Goal: Feedback & Contribution: Leave review/rating

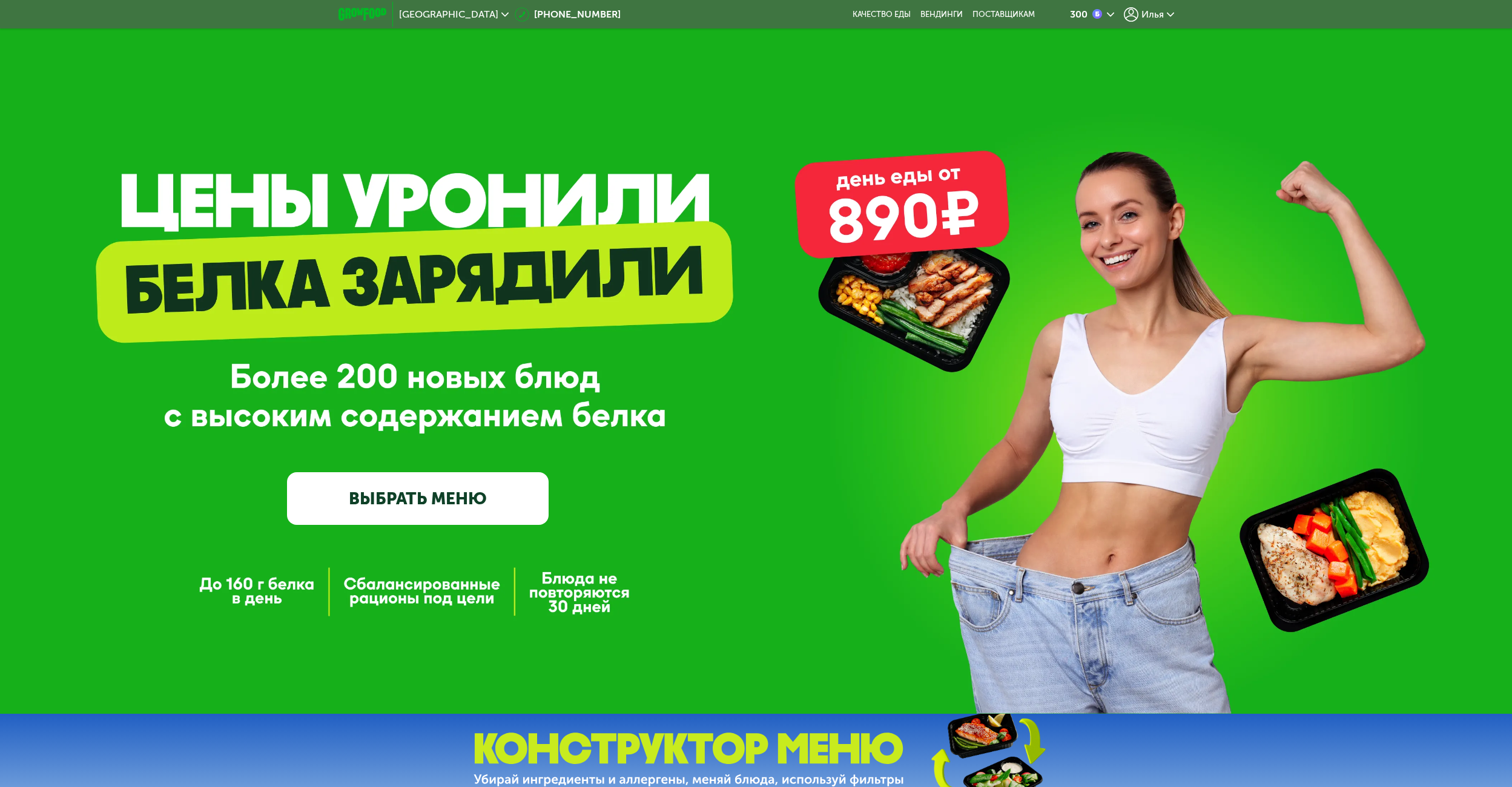
click at [1147, 11] on span "Илья" at bounding box center [1153, 14] width 22 height 10
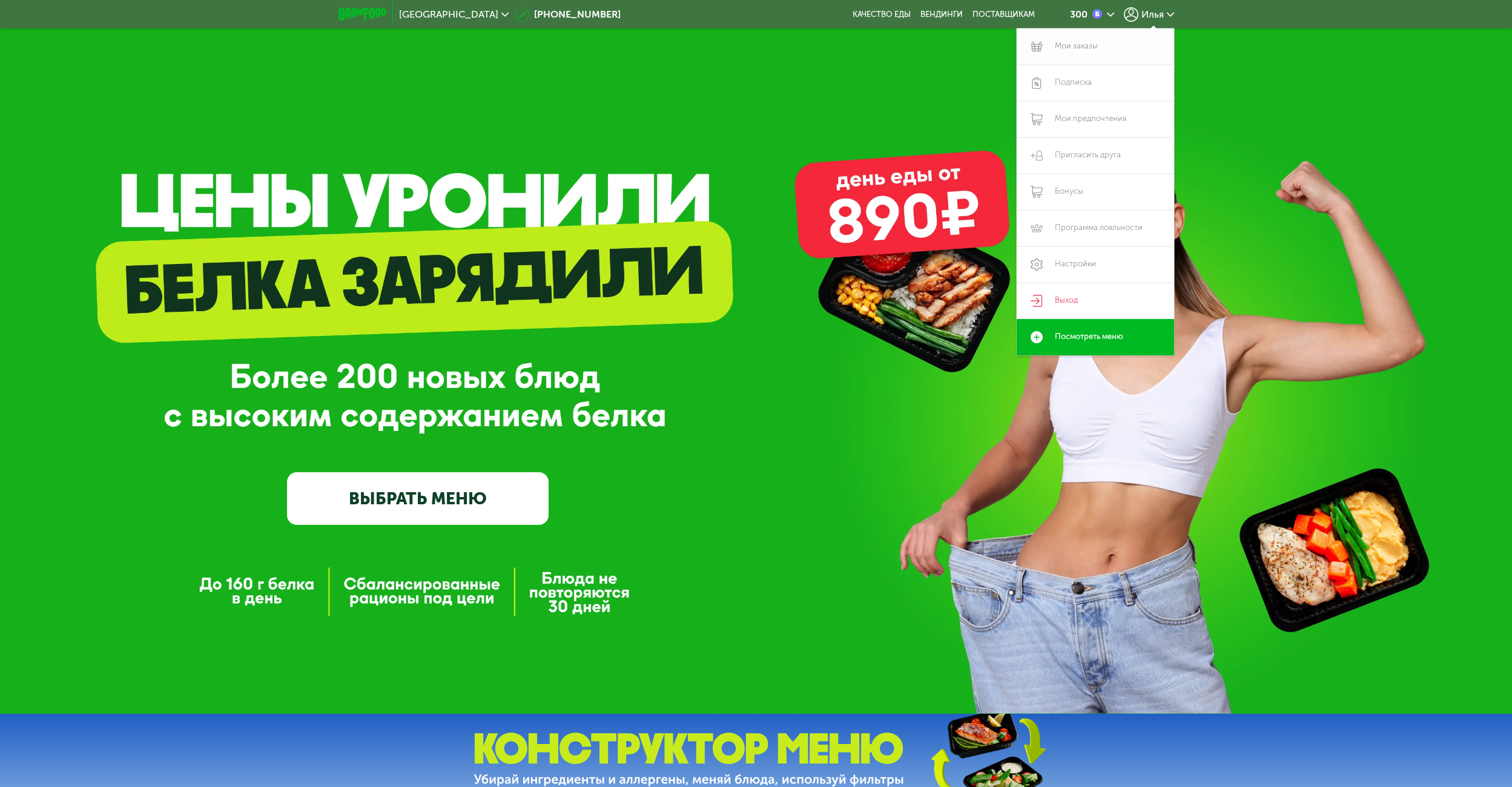
click at [1089, 44] on link "Мои заказы" at bounding box center [1095, 46] width 158 height 37
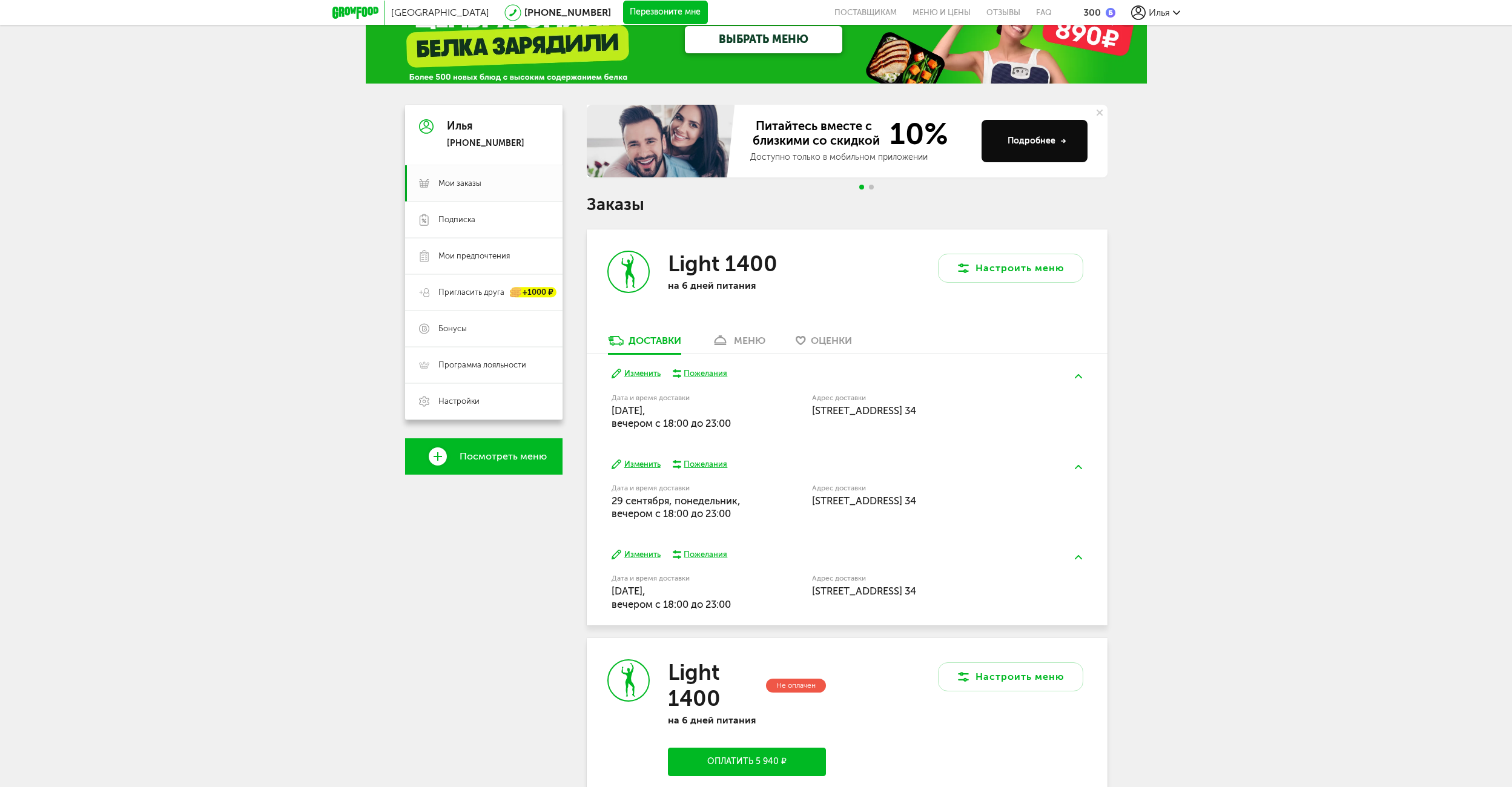
scroll to position [21, 0]
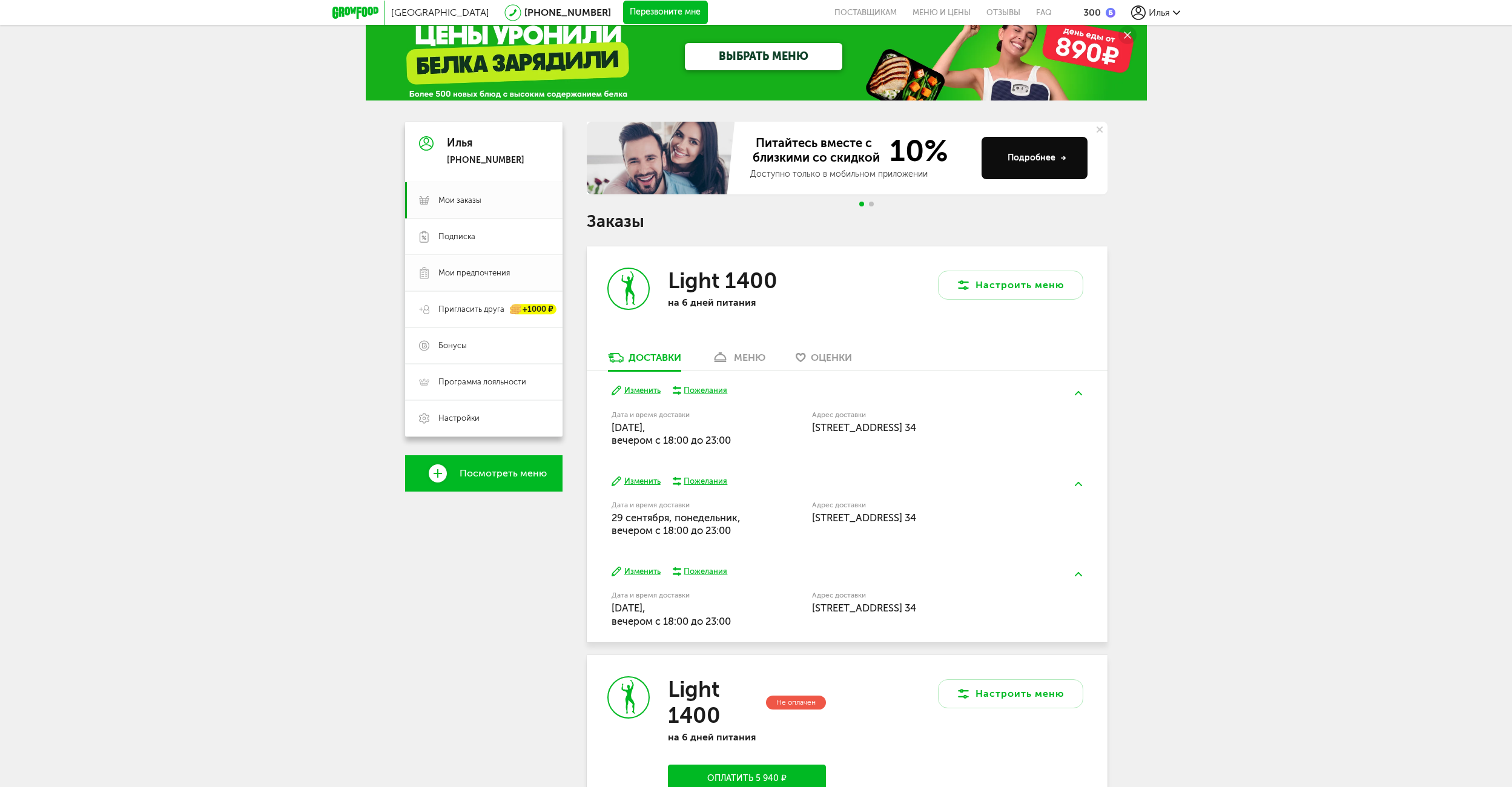
click at [465, 268] on span "Мои предпочтения" at bounding box center [474, 273] width 71 height 11
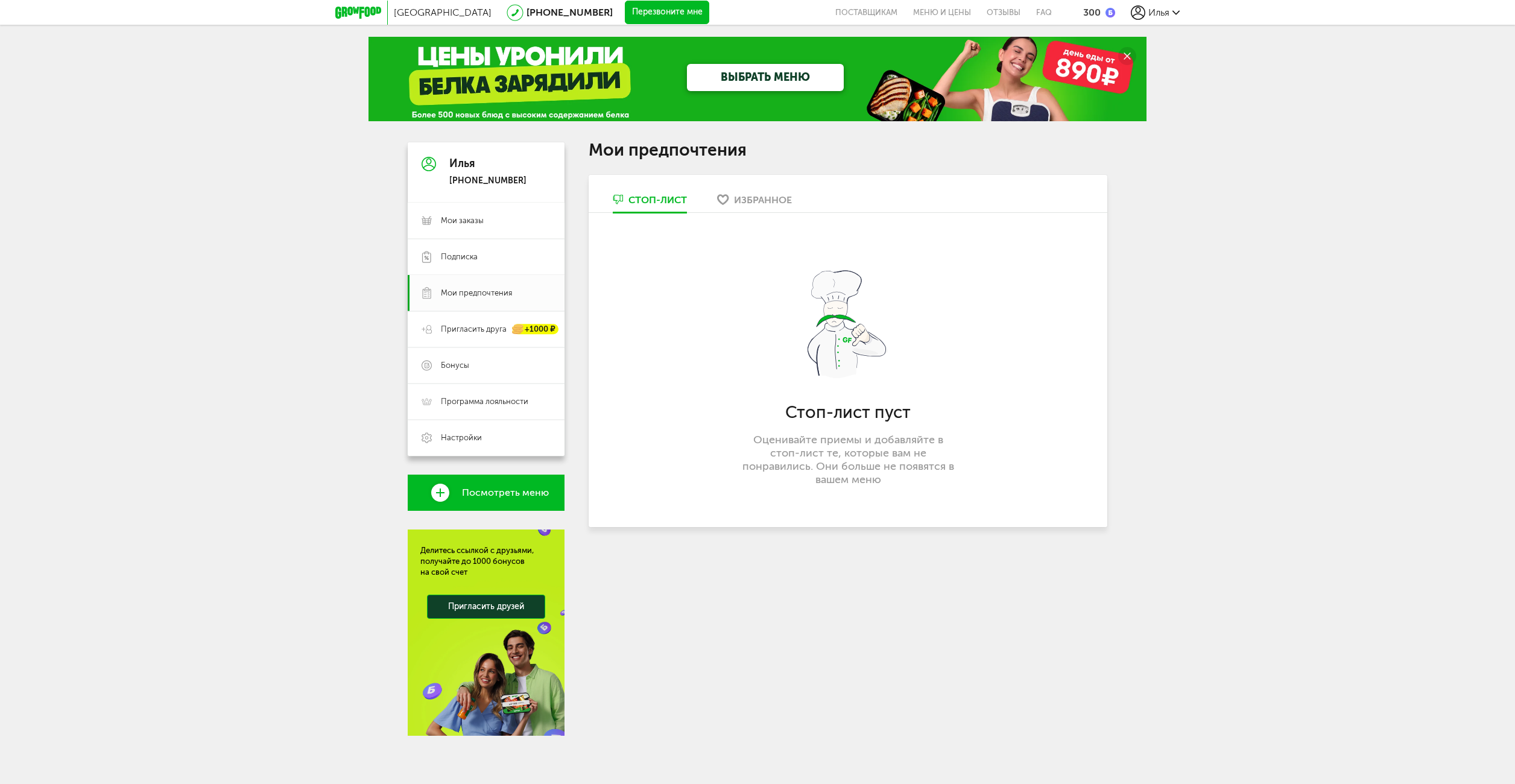
click at [741, 196] on div "Избранное" at bounding box center [763, 200] width 58 height 12
click at [640, 205] on div "Стоп-лист" at bounding box center [658, 200] width 59 height 12
click at [480, 220] on span "Мои заказы" at bounding box center [462, 220] width 43 height 11
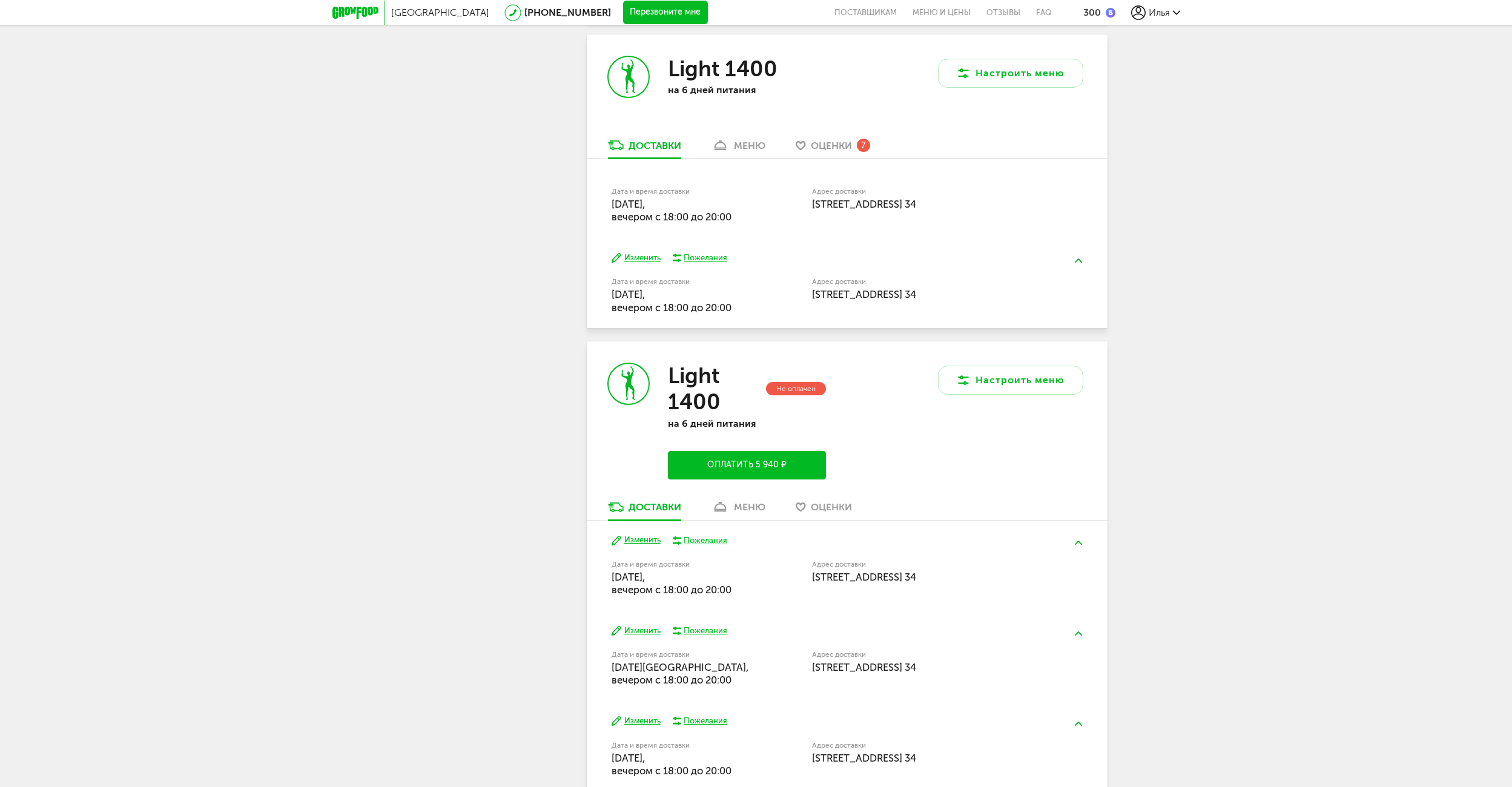
scroll to position [1171, 0]
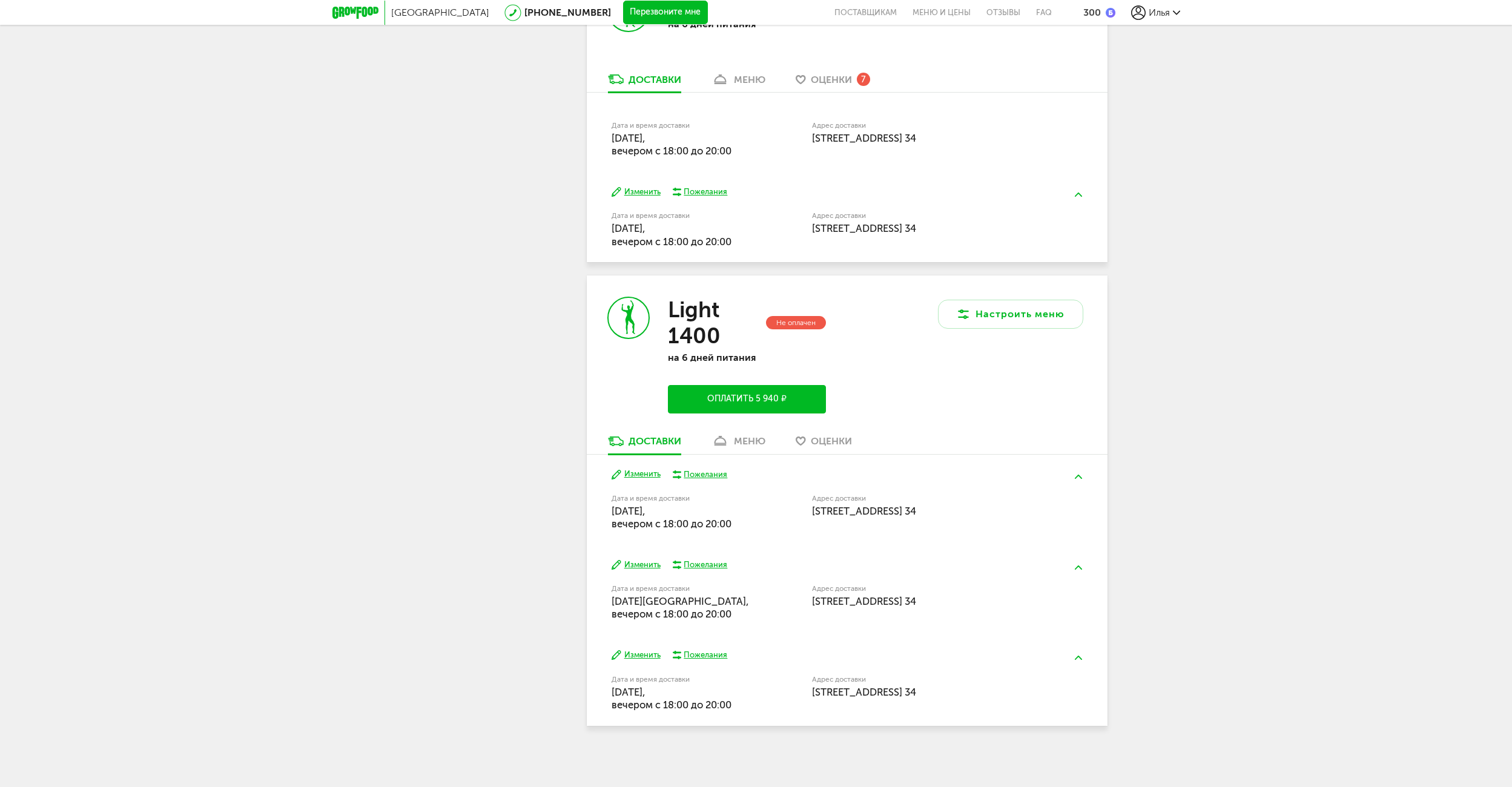
click at [746, 440] on div "меню" at bounding box center [749, 441] width 31 height 12
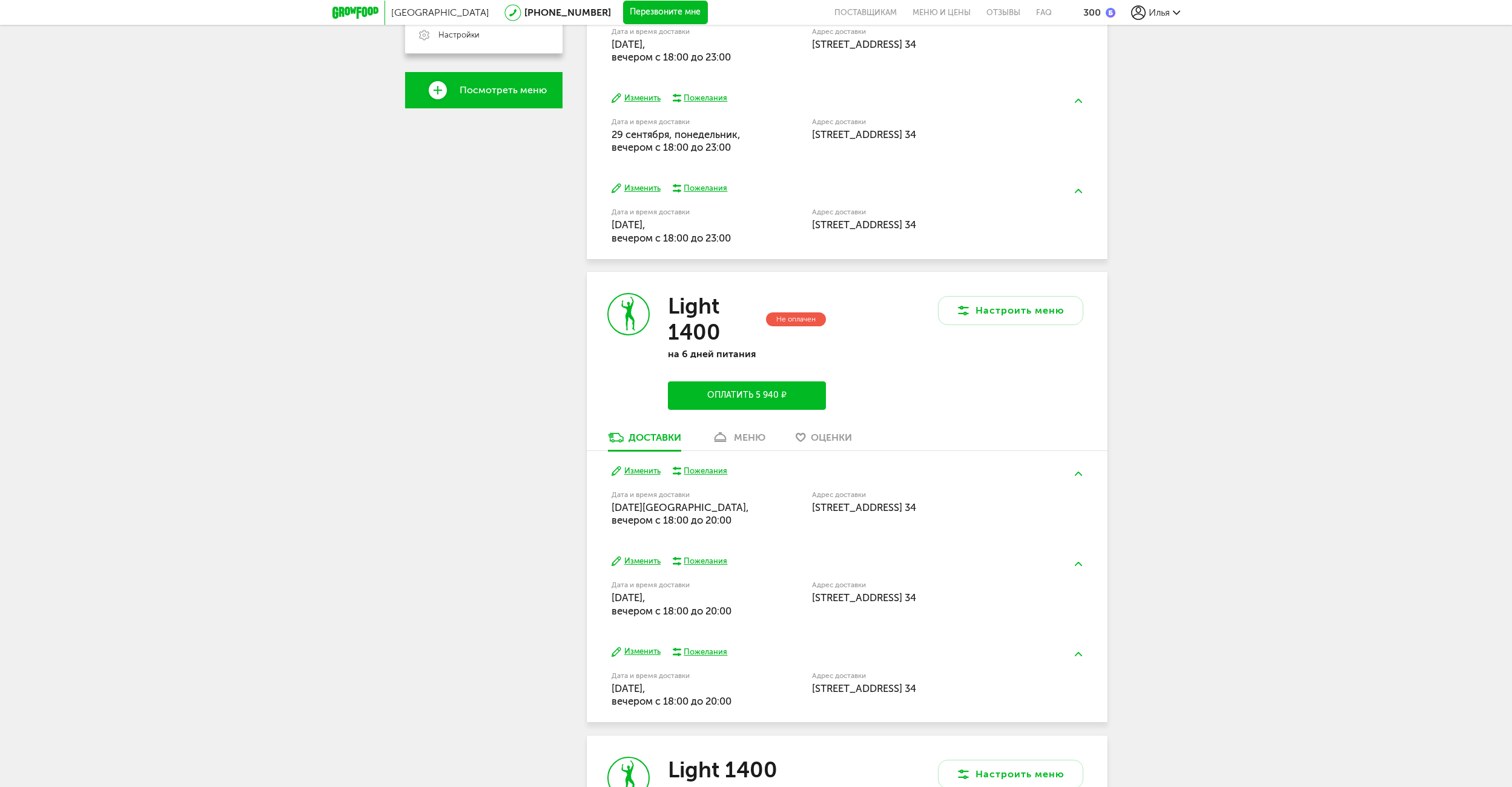
scroll to position [145, 0]
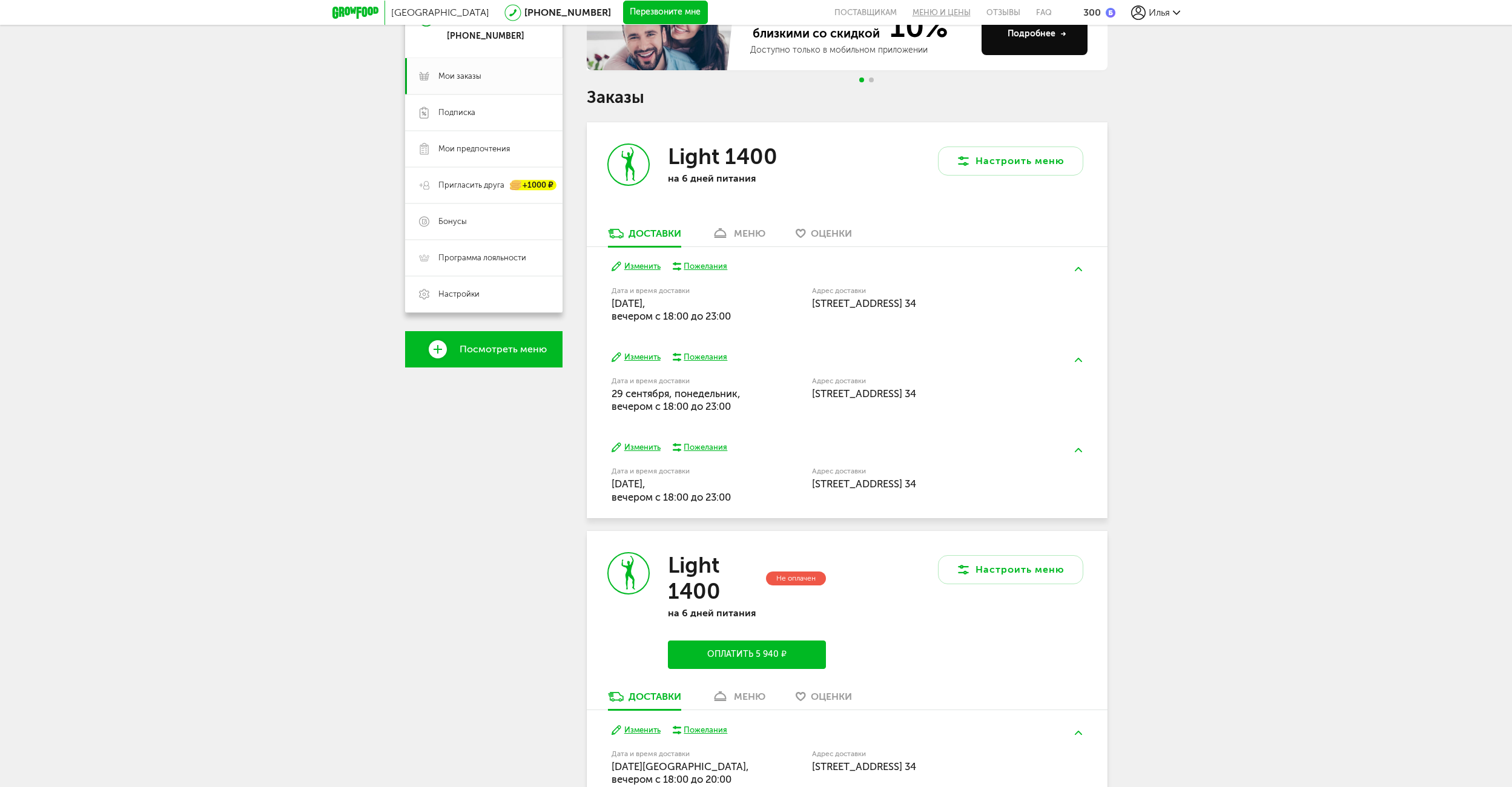
click at [937, 12] on link "Меню и цены" at bounding box center [941, 12] width 74 height 25
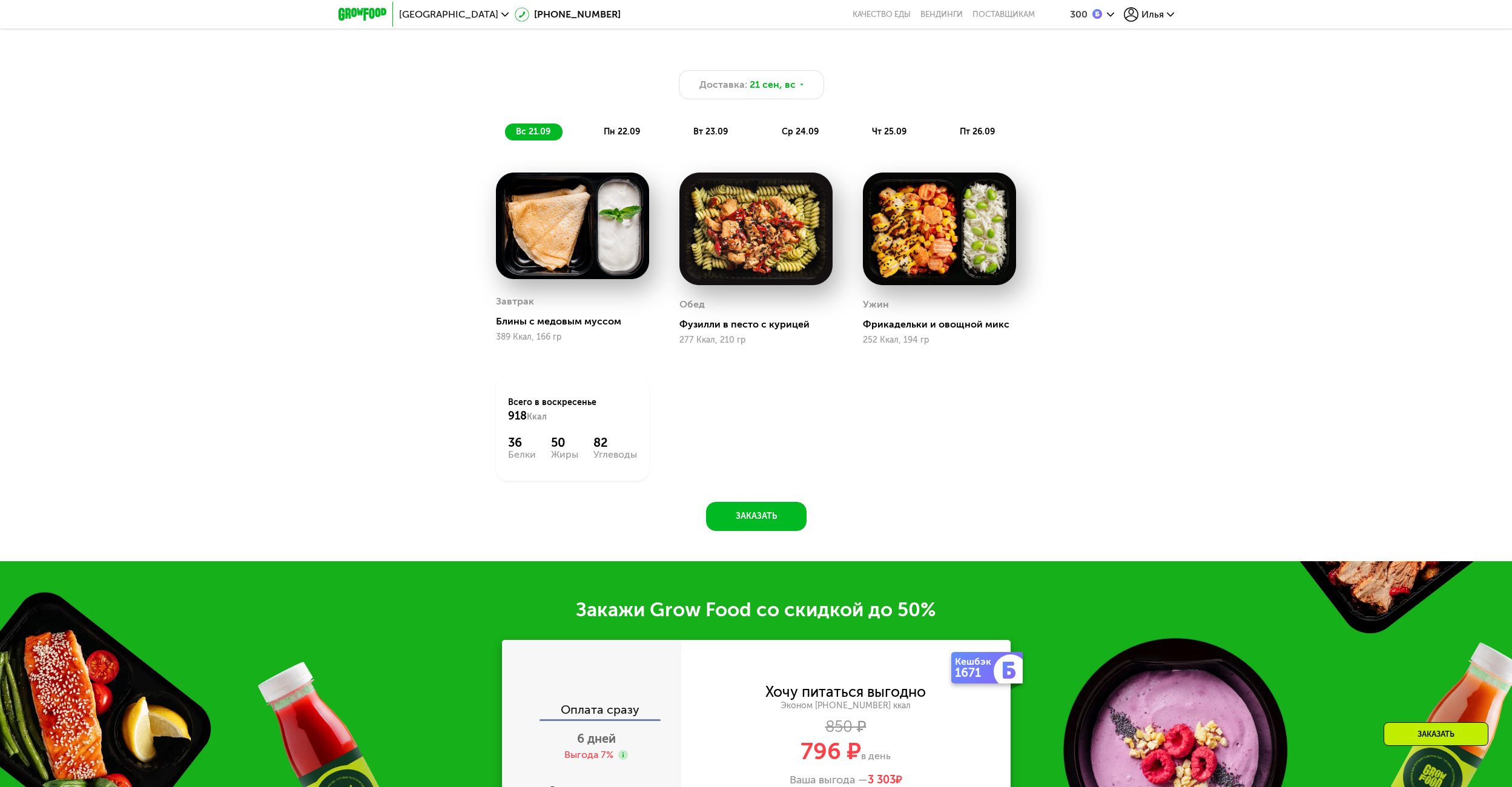
scroll to position [988, 0]
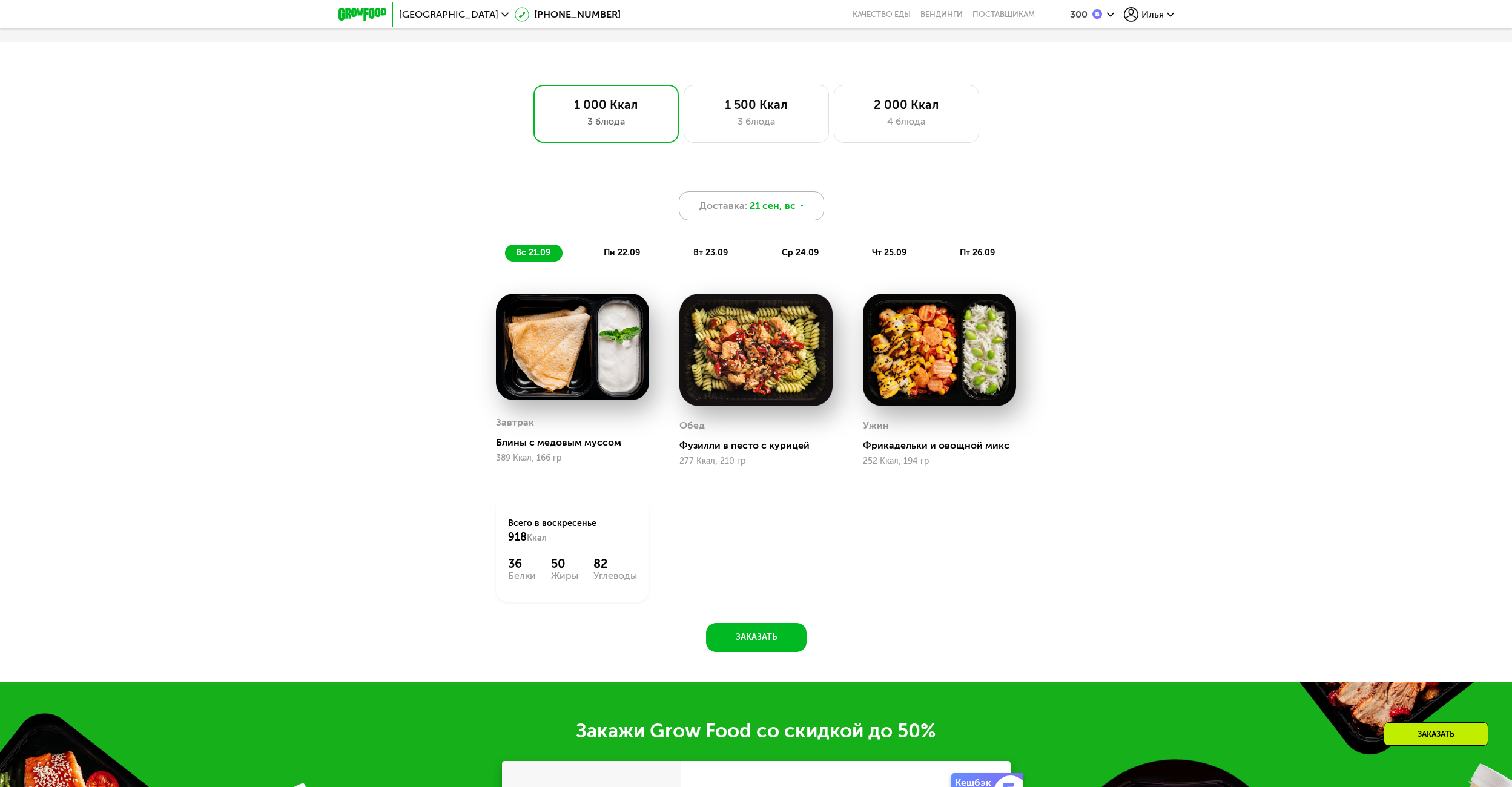
click at [765, 211] on span "21 сен, вс" at bounding box center [772, 205] width 46 height 14
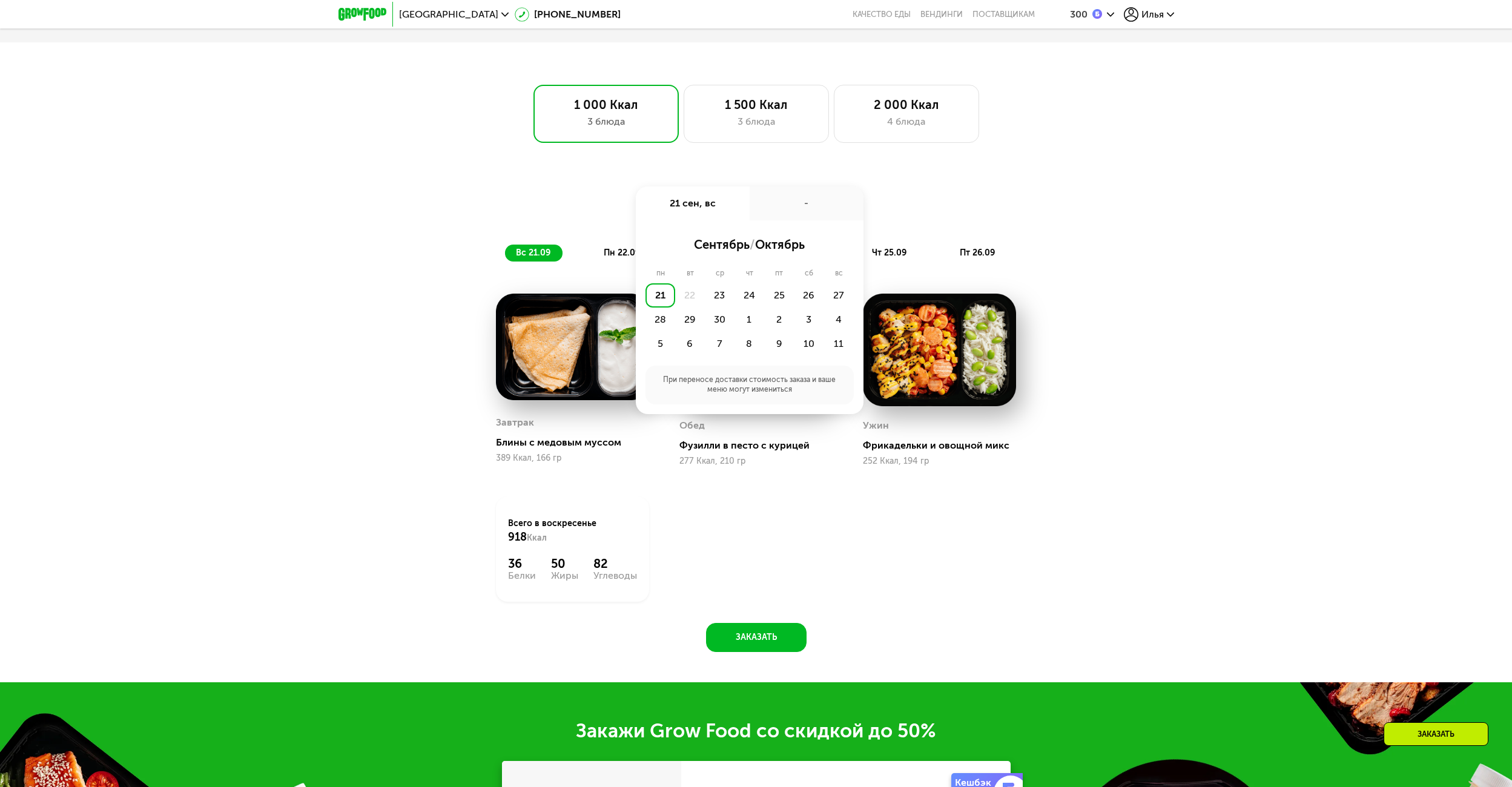
scroll to position [928, 0]
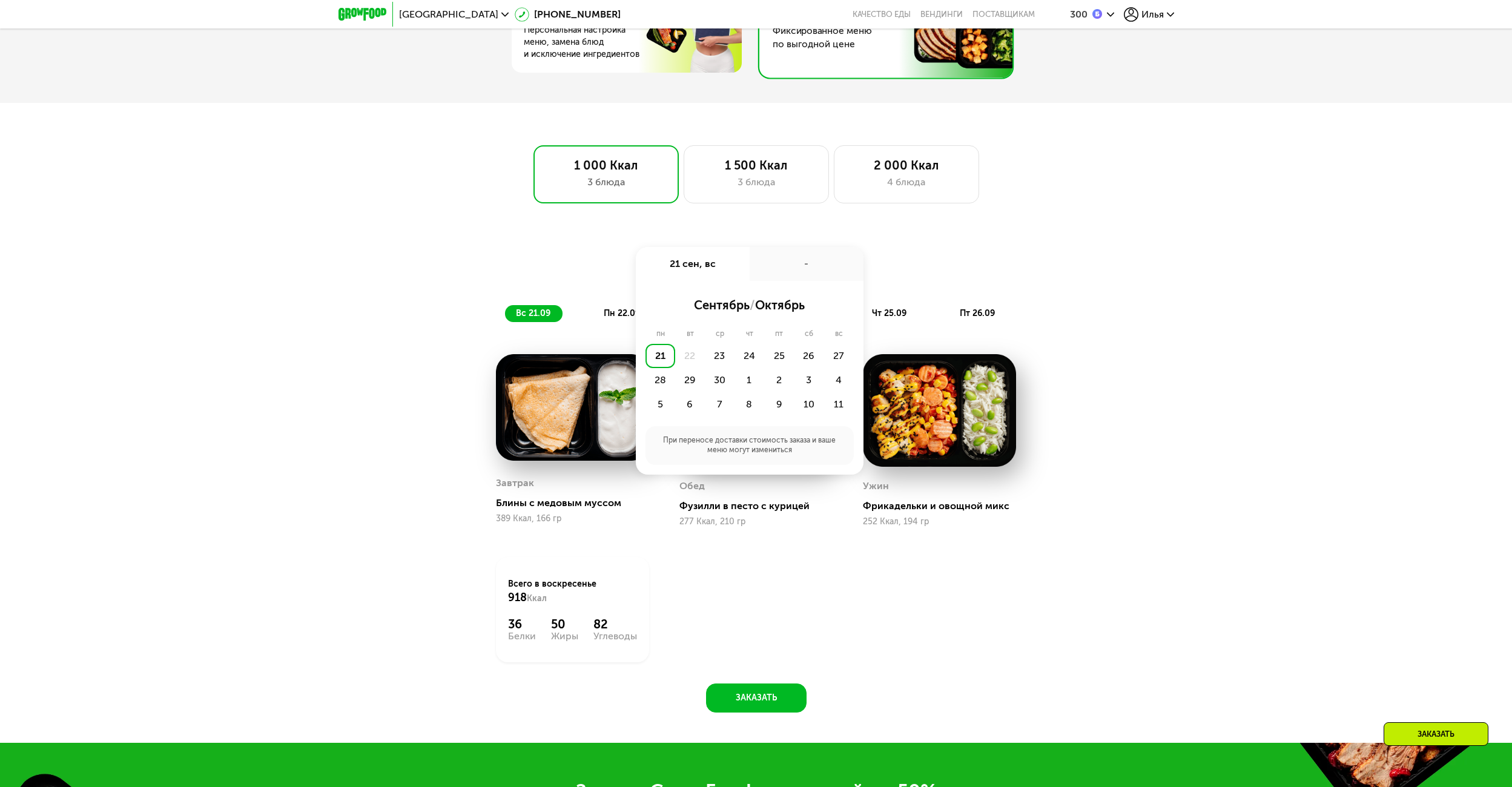
click at [821, 273] on div "-" at bounding box center [806, 264] width 114 height 34
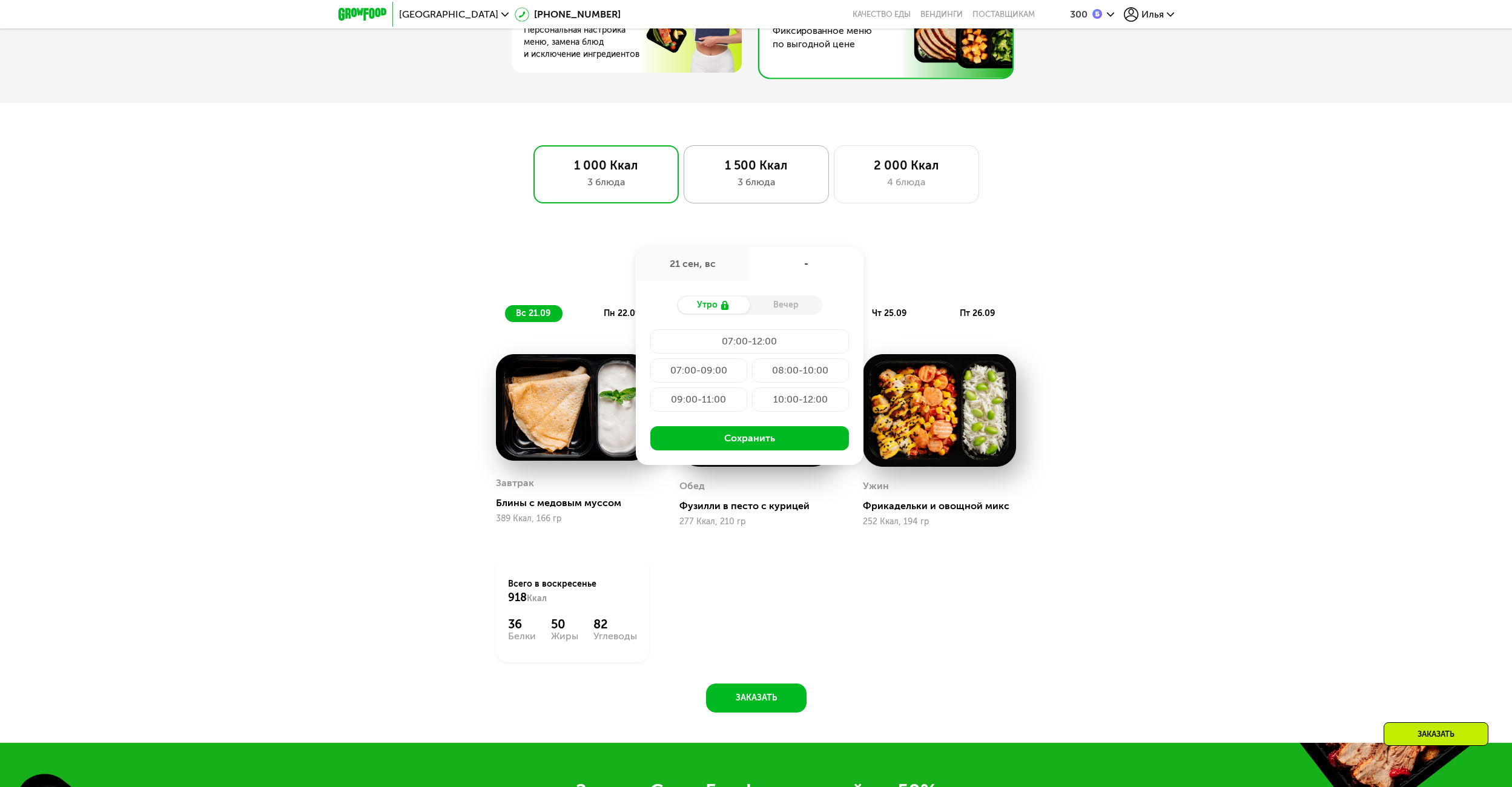
click at [772, 180] on div "3 блюда" at bounding box center [756, 182] width 120 height 14
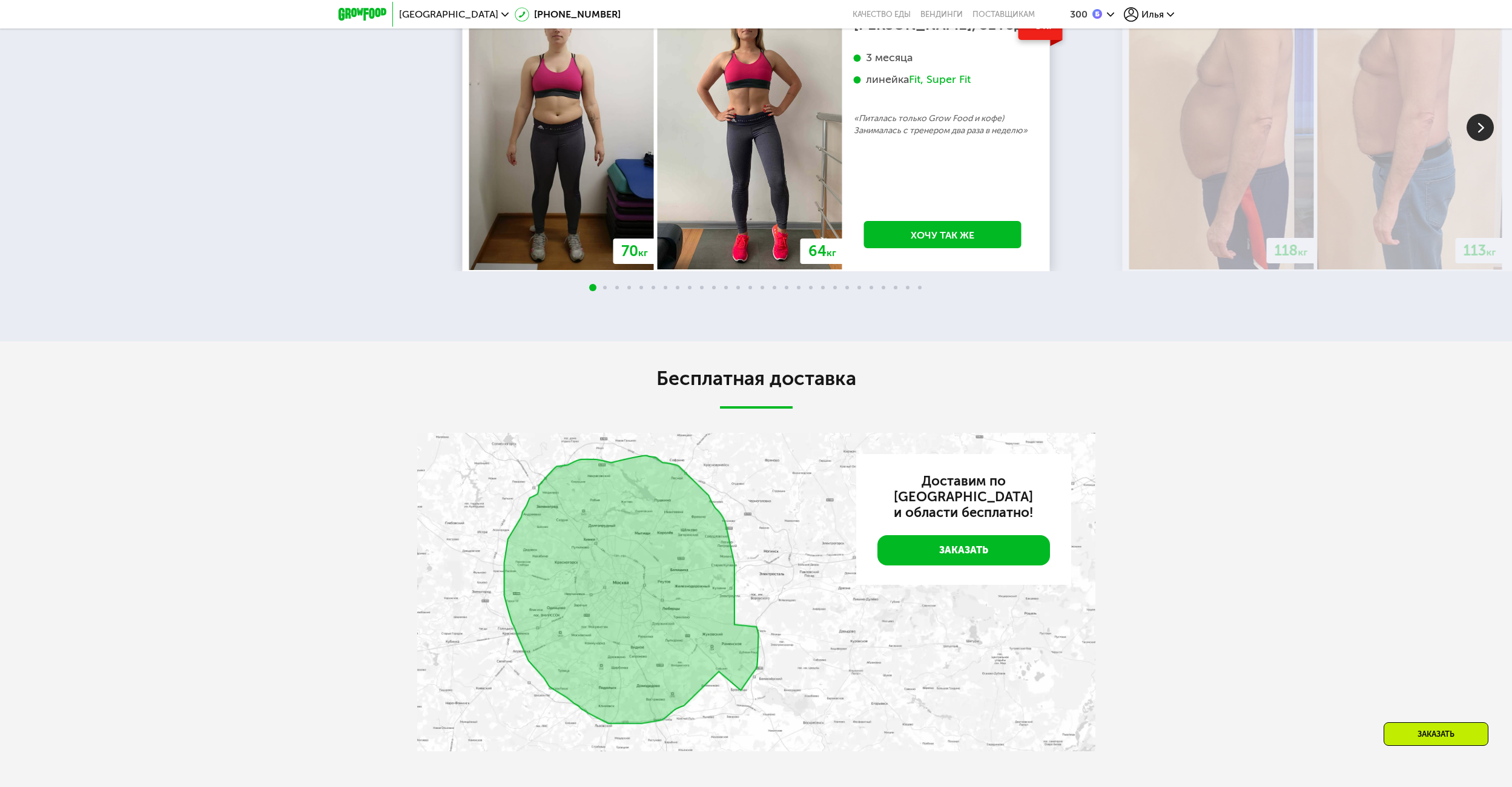
scroll to position [2753, 0]
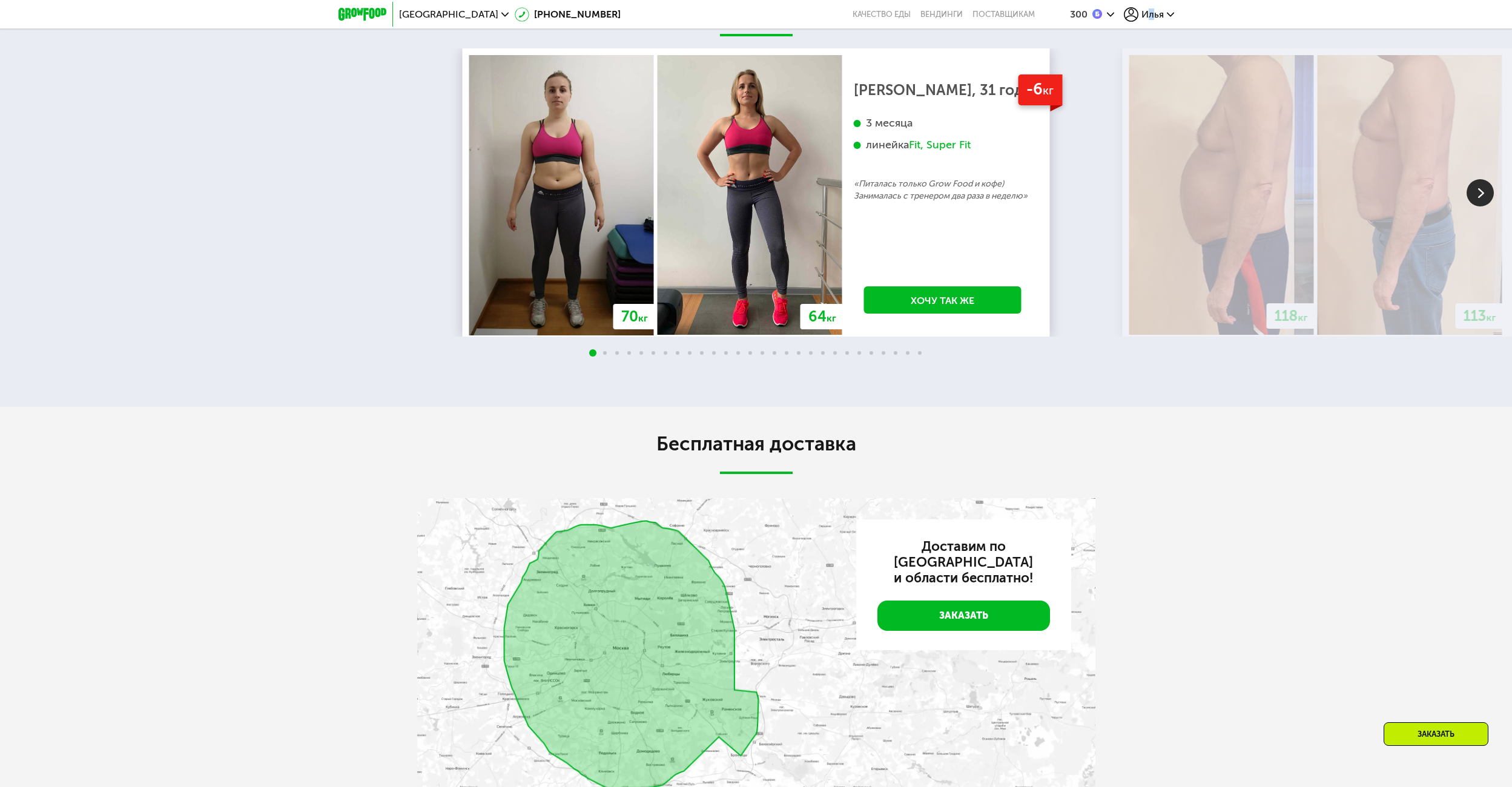
click at [1152, 16] on span "Илья" at bounding box center [1153, 14] width 22 height 10
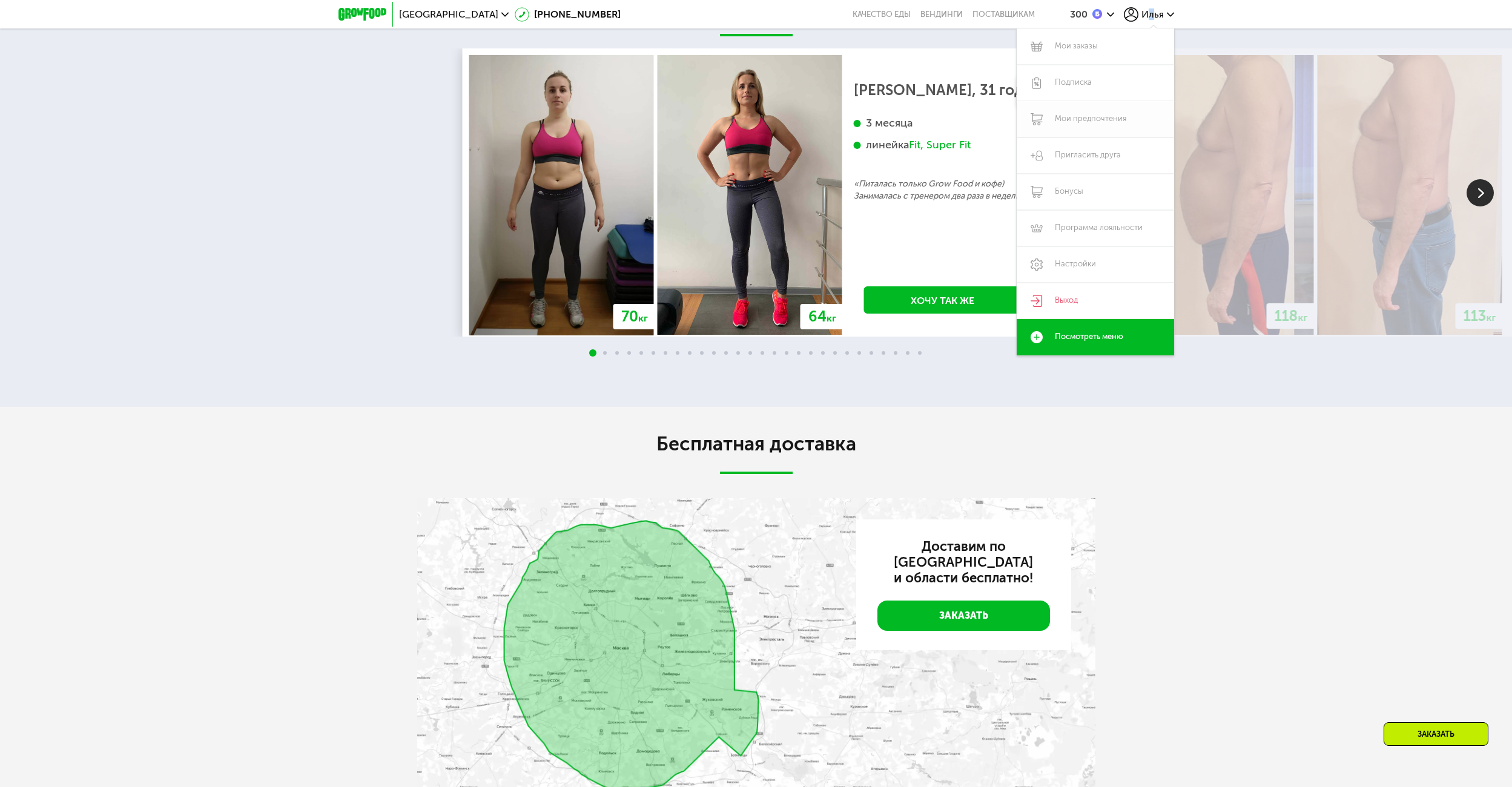
click at [1105, 120] on link "Мои предпочтения" at bounding box center [1095, 119] width 158 height 37
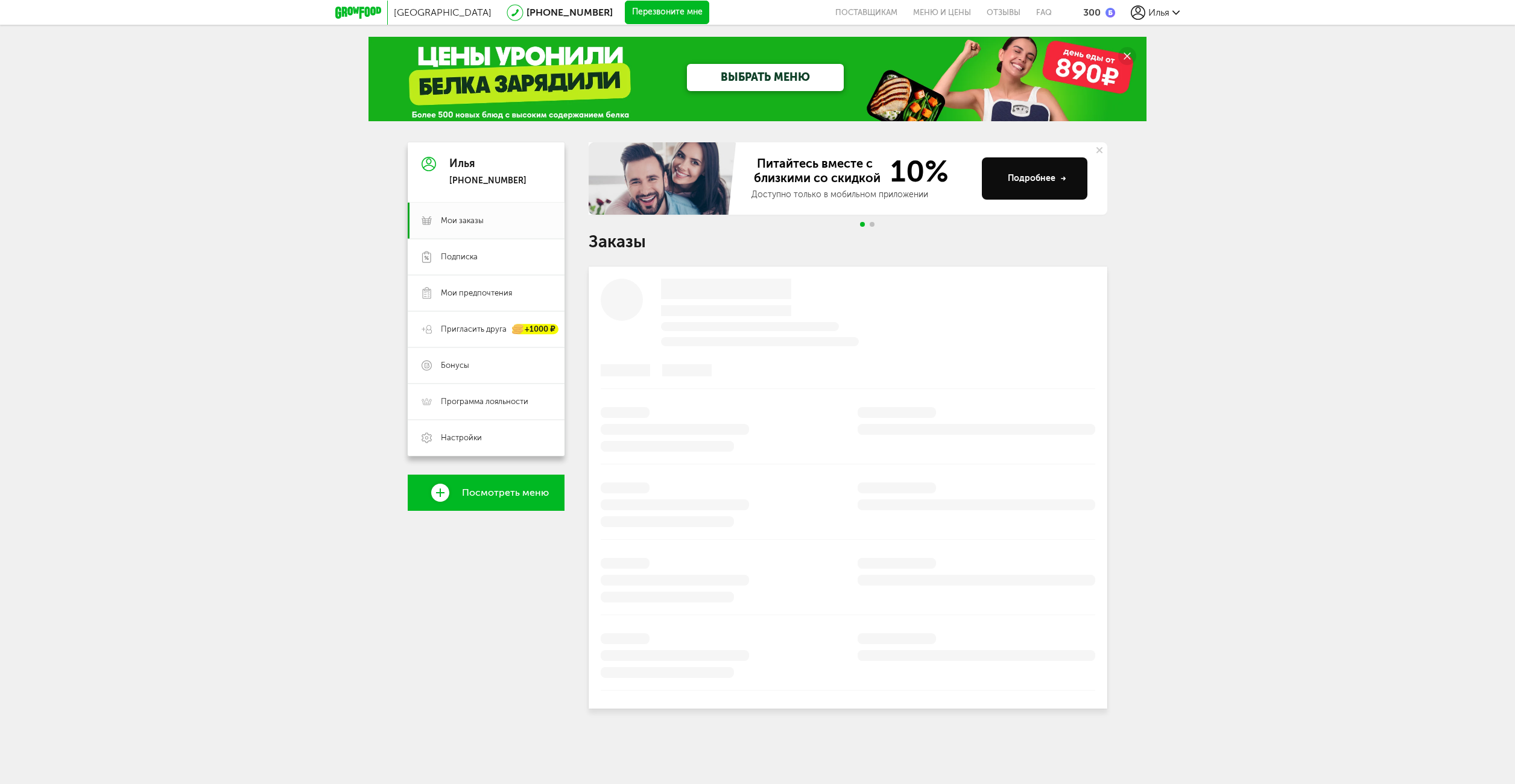
click at [507, 499] on link "Посмотреть меню" at bounding box center [486, 493] width 157 height 36
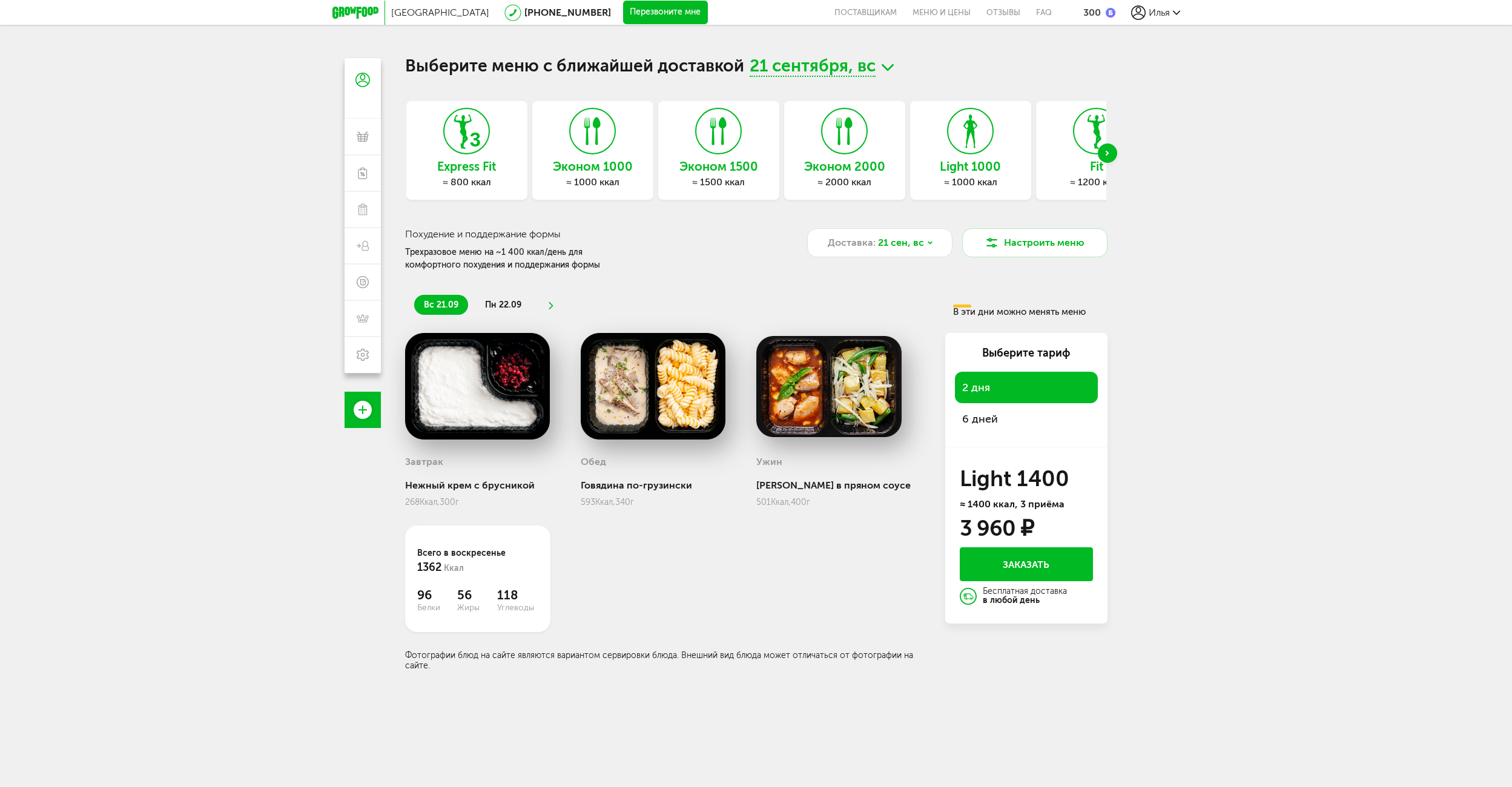
click at [831, 69] on span "21 сентября, вс" at bounding box center [812, 67] width 126 height 19
click at [992, 77] on h1 "Выберите меню с ближайшей доставкой 21 сентября, вс 21 сентября, вс 22 сентября…" at bounding box center [756, 67] width 702 height 19
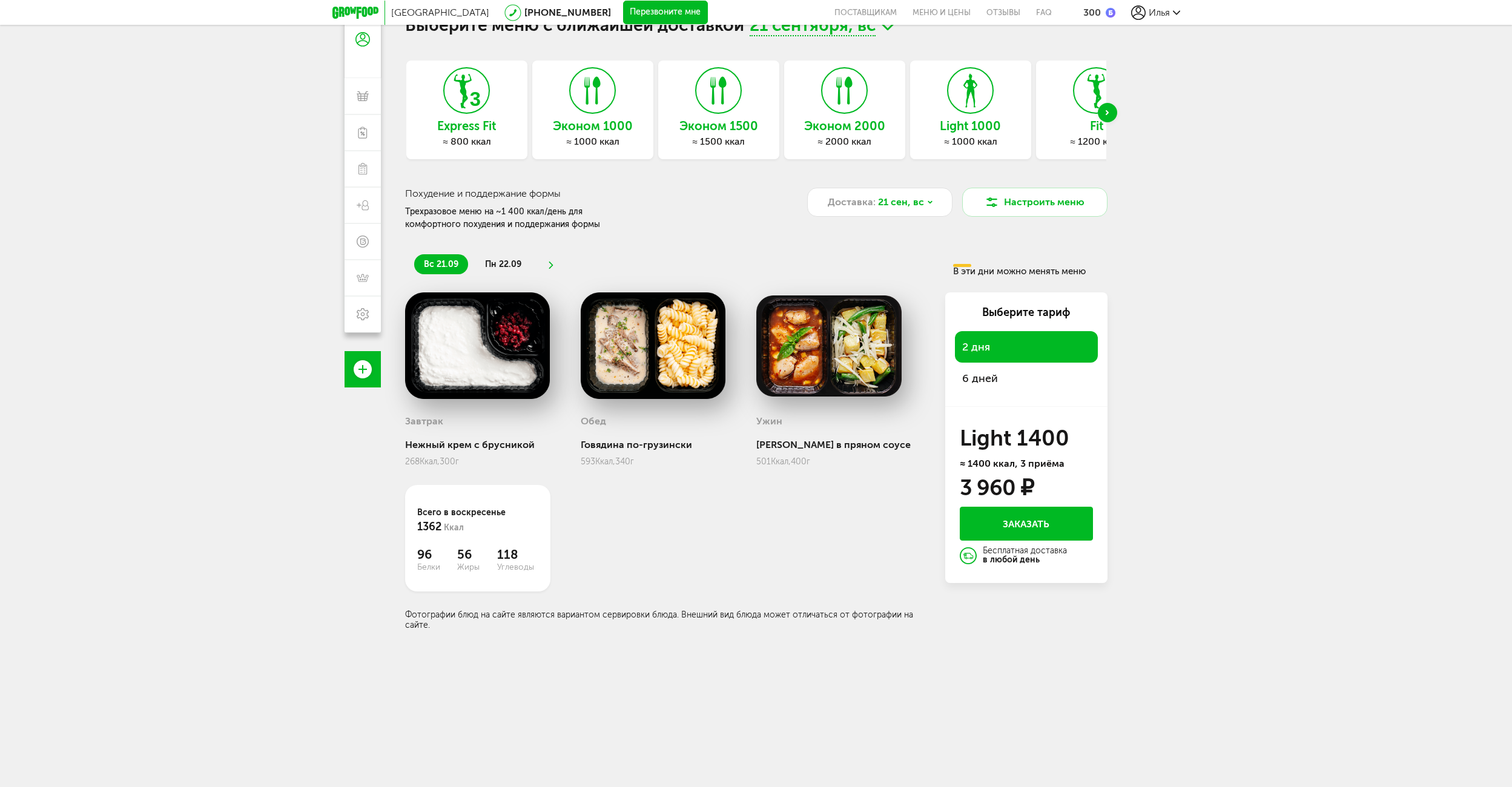
scroll to position [61, 0]
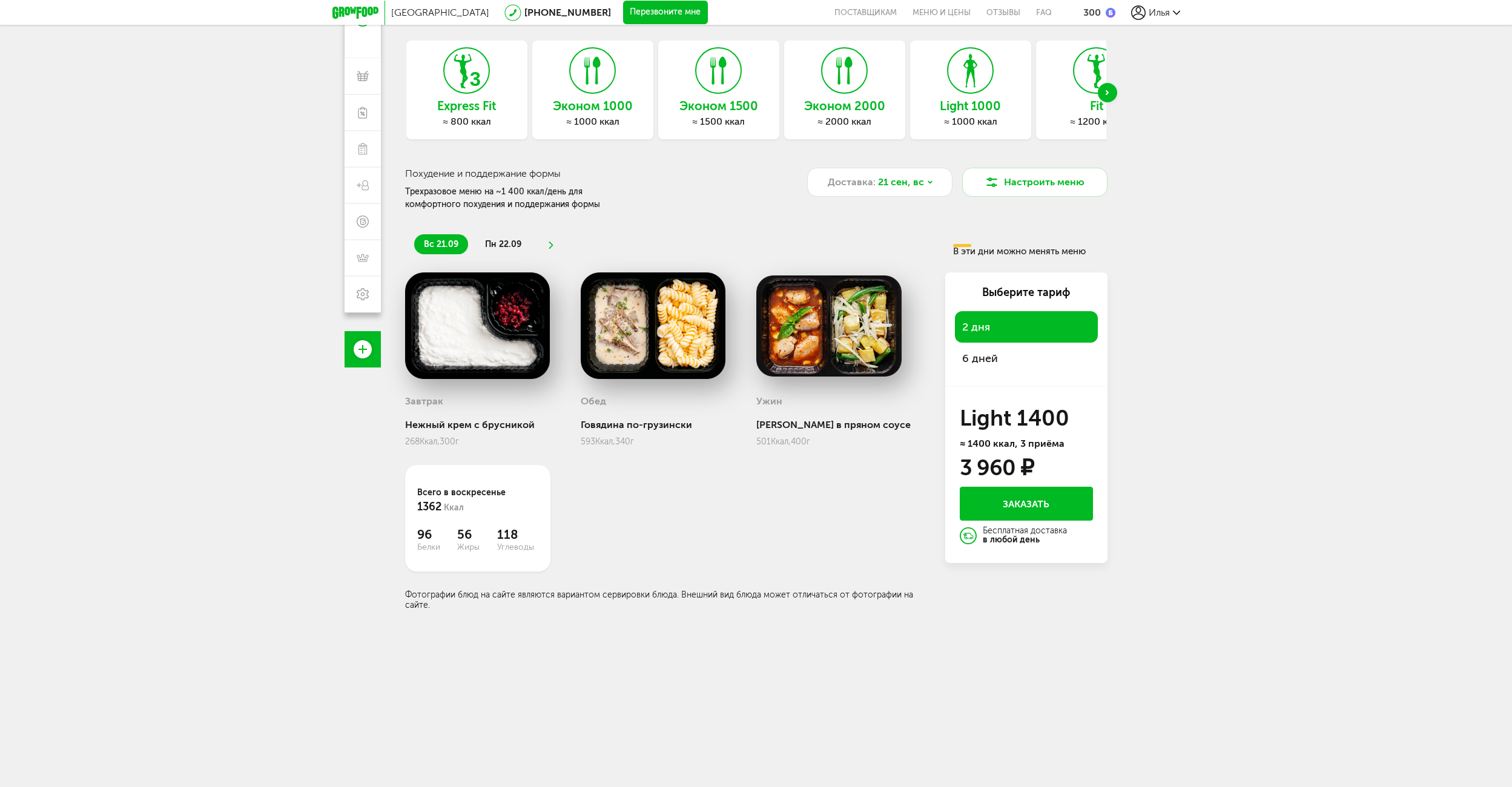
click at [546, 246] on icon at bounding box center [550, 245] width 9 height 7
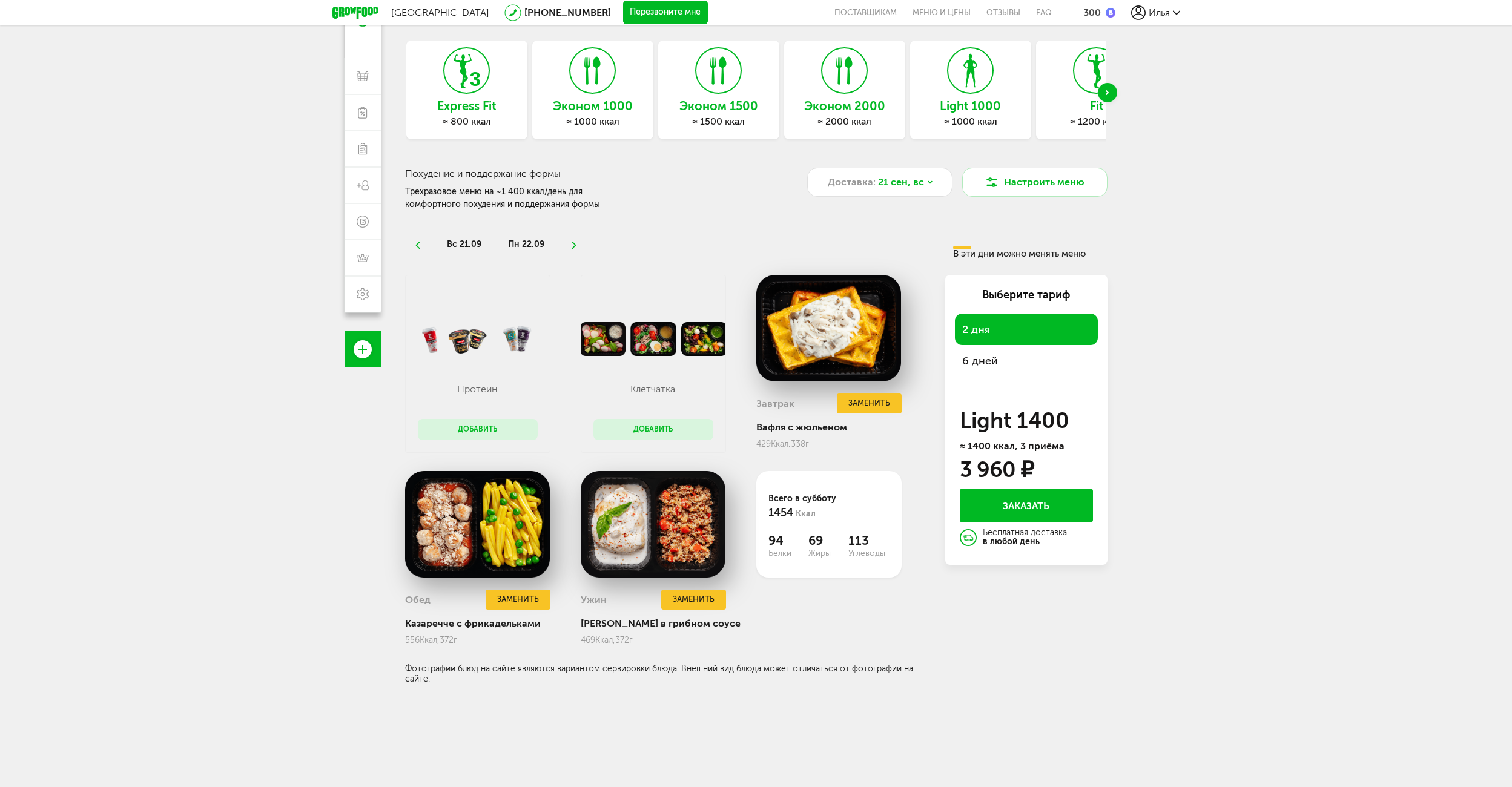
scroll to position [107, 0]
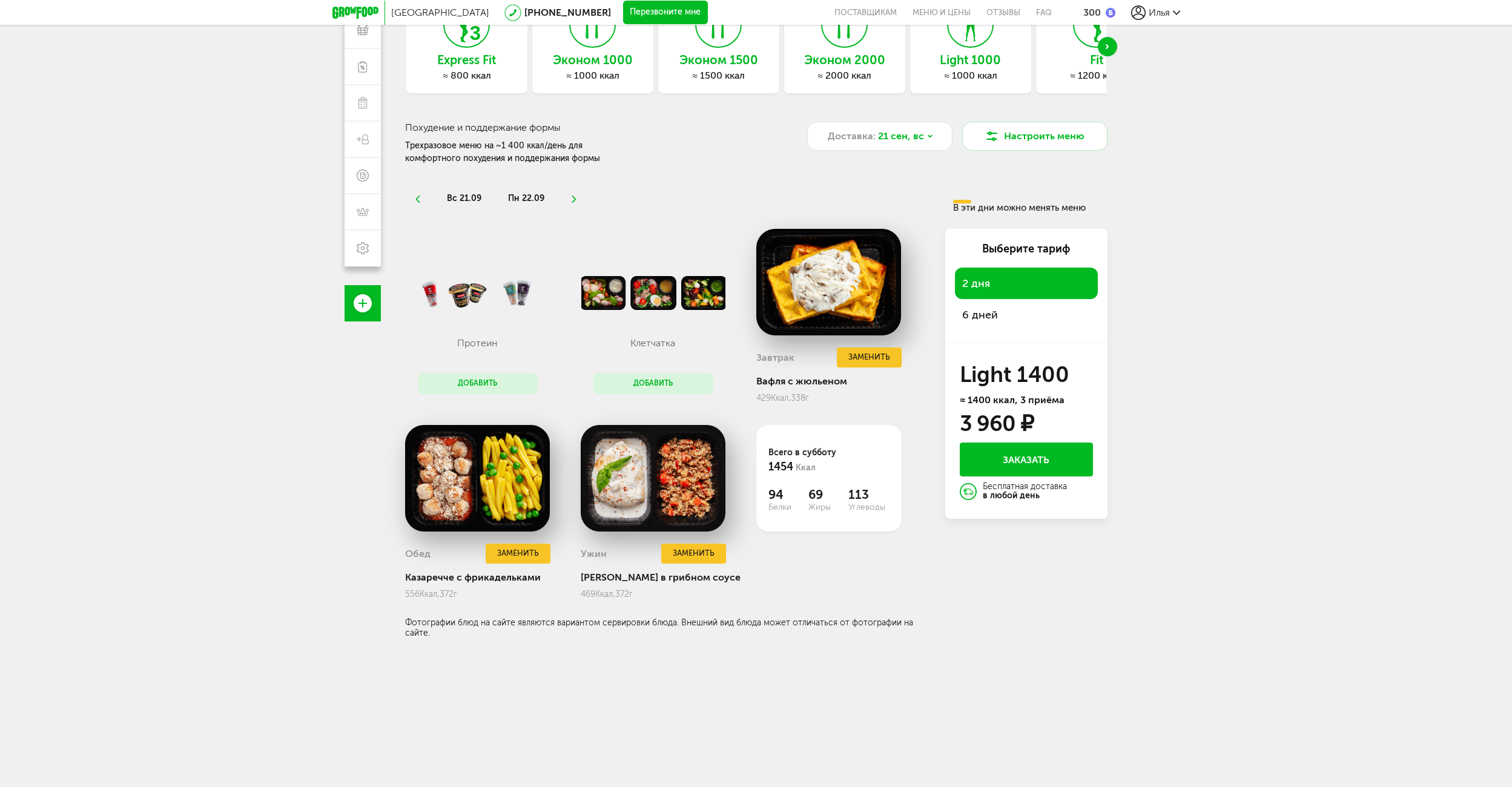
click at [573, 198] on icon at bounding box center [574, 199] width 9 height 7
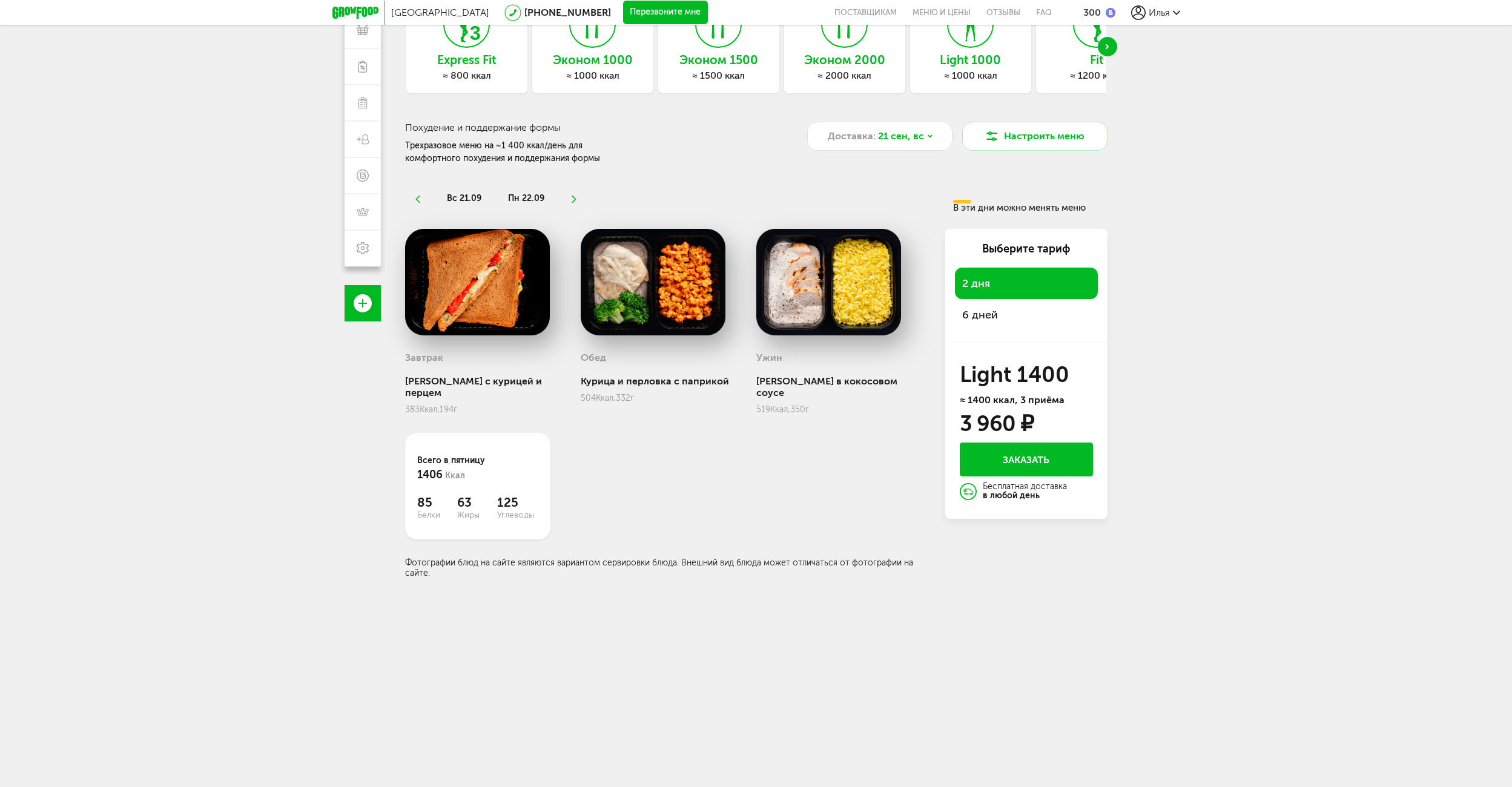
click at [416, 196] on icon at bounding box center [417, 199] width 9 height 7
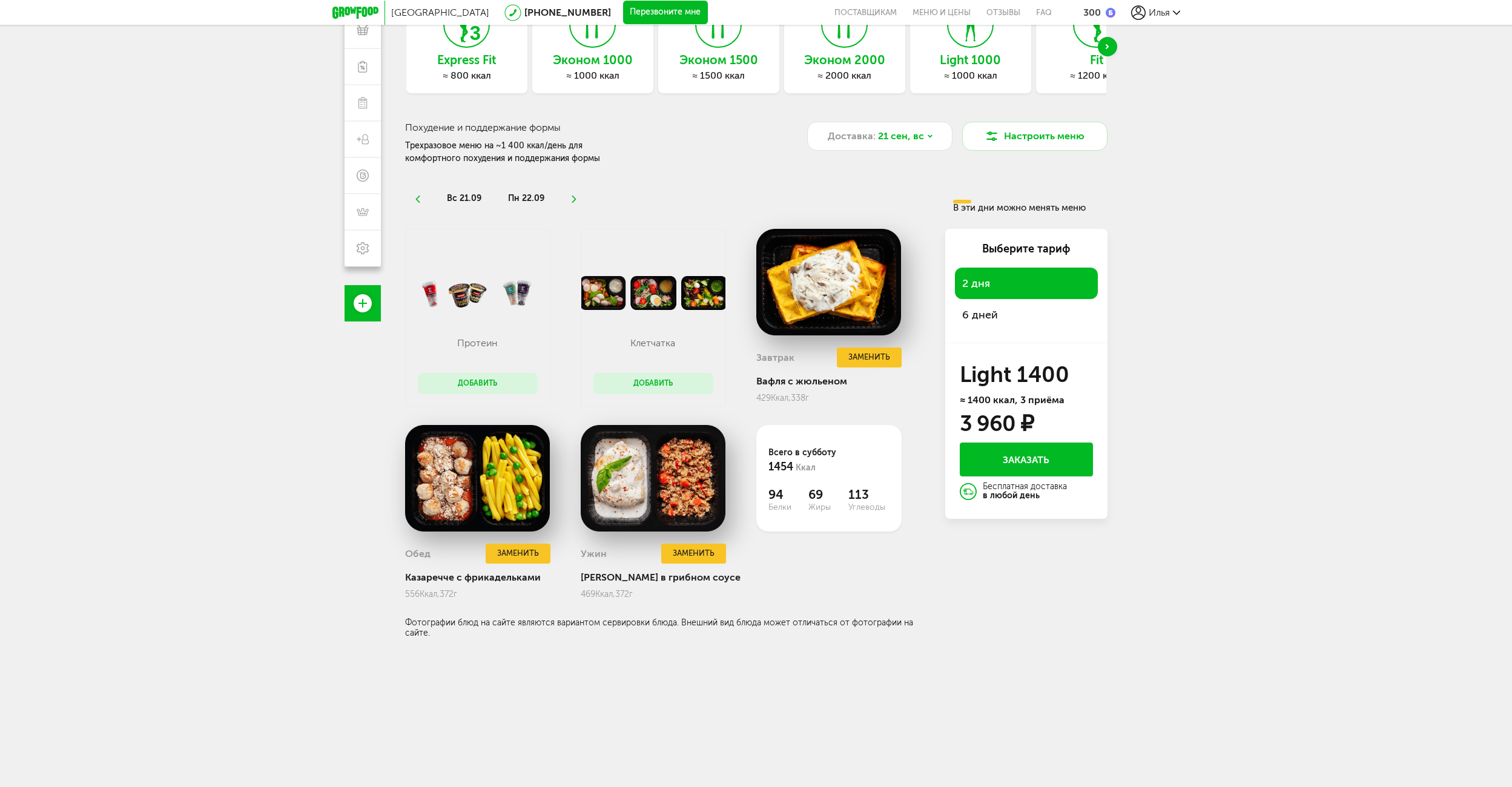
click at [573, 201] on use at bounding box center [574, 199] width 4 height 7
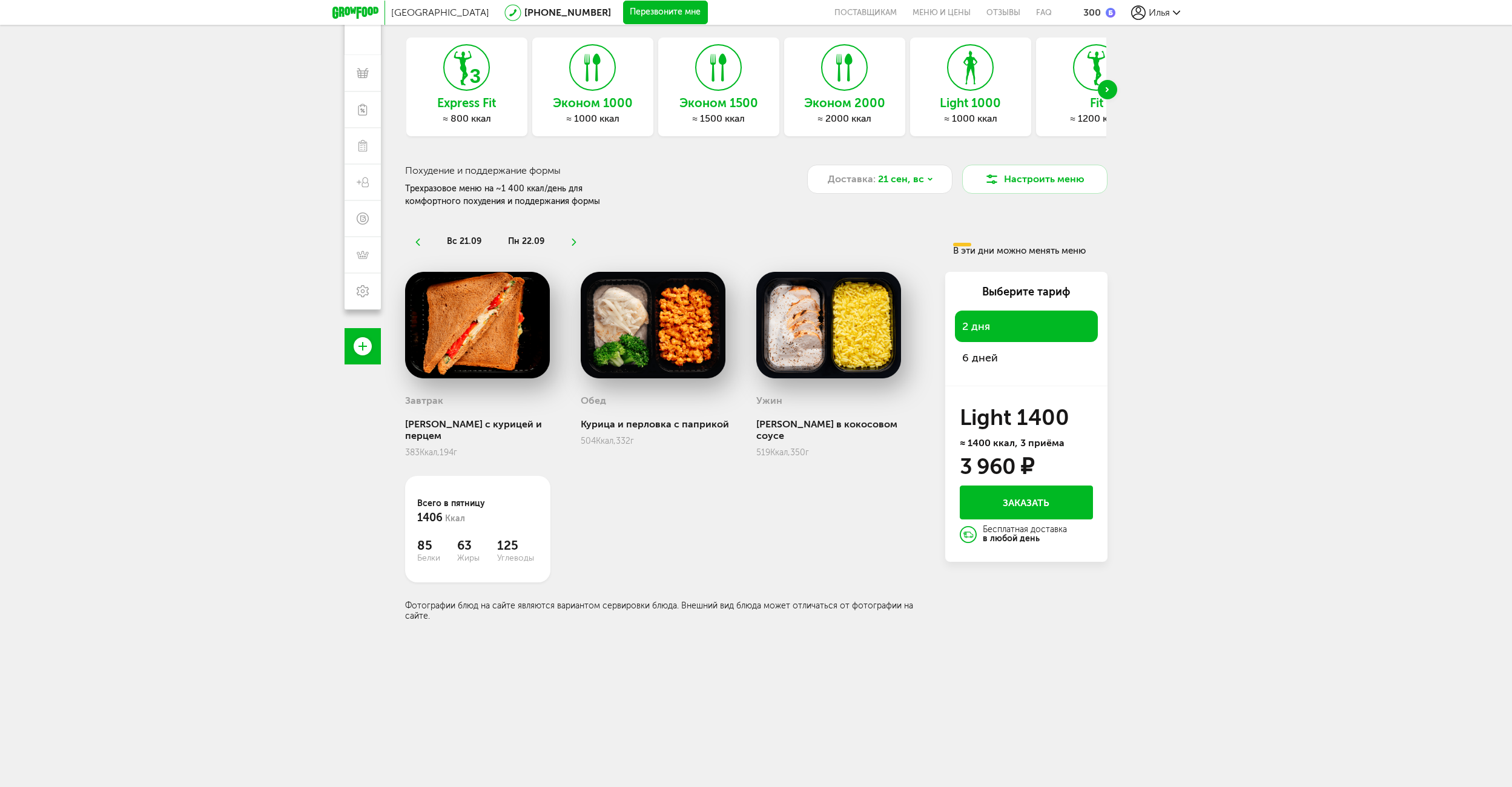
scroll to position [46, 0]
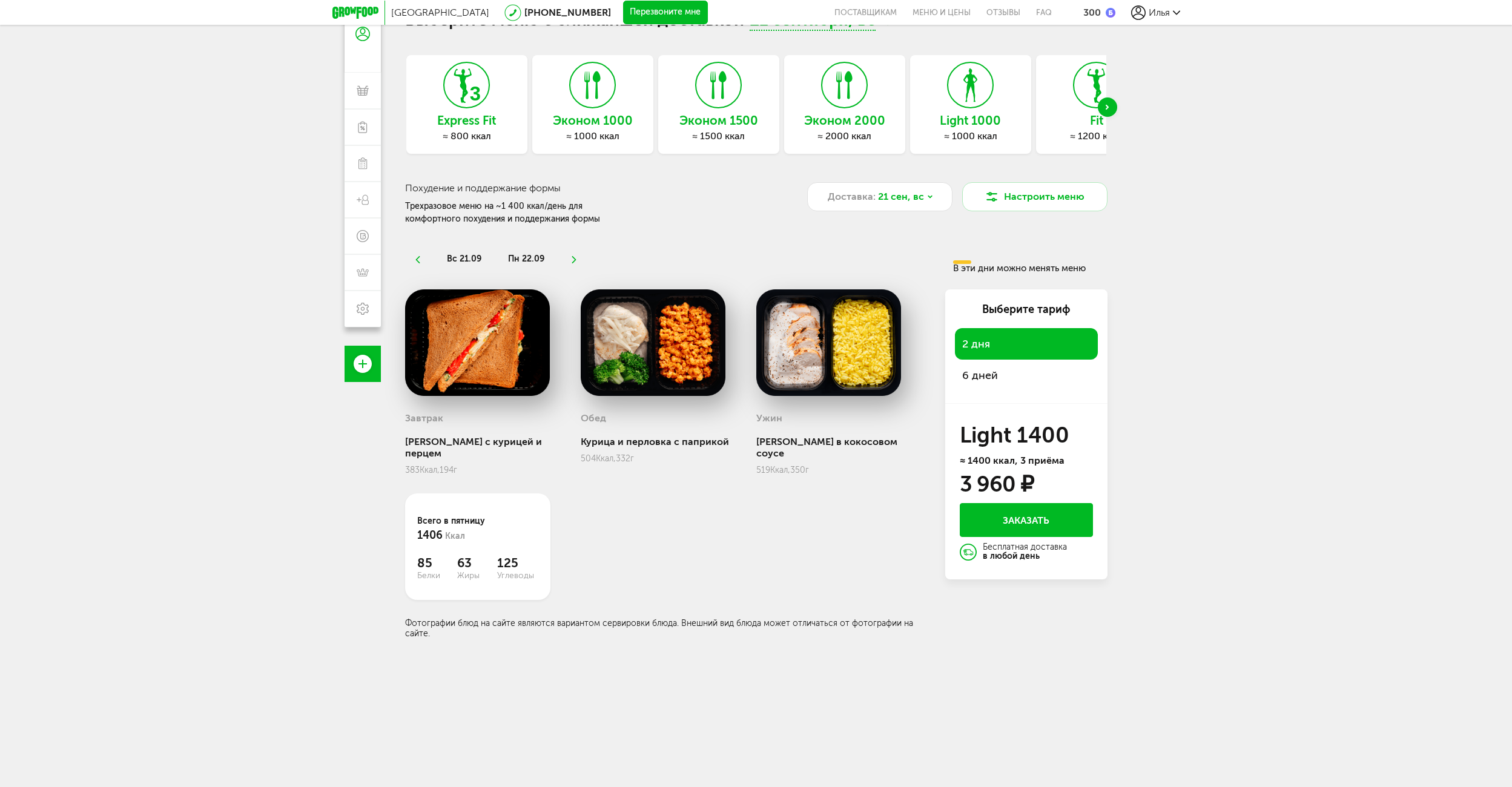
click at [575, 260] on use at bounding box center [574, 259] width 4 height 7
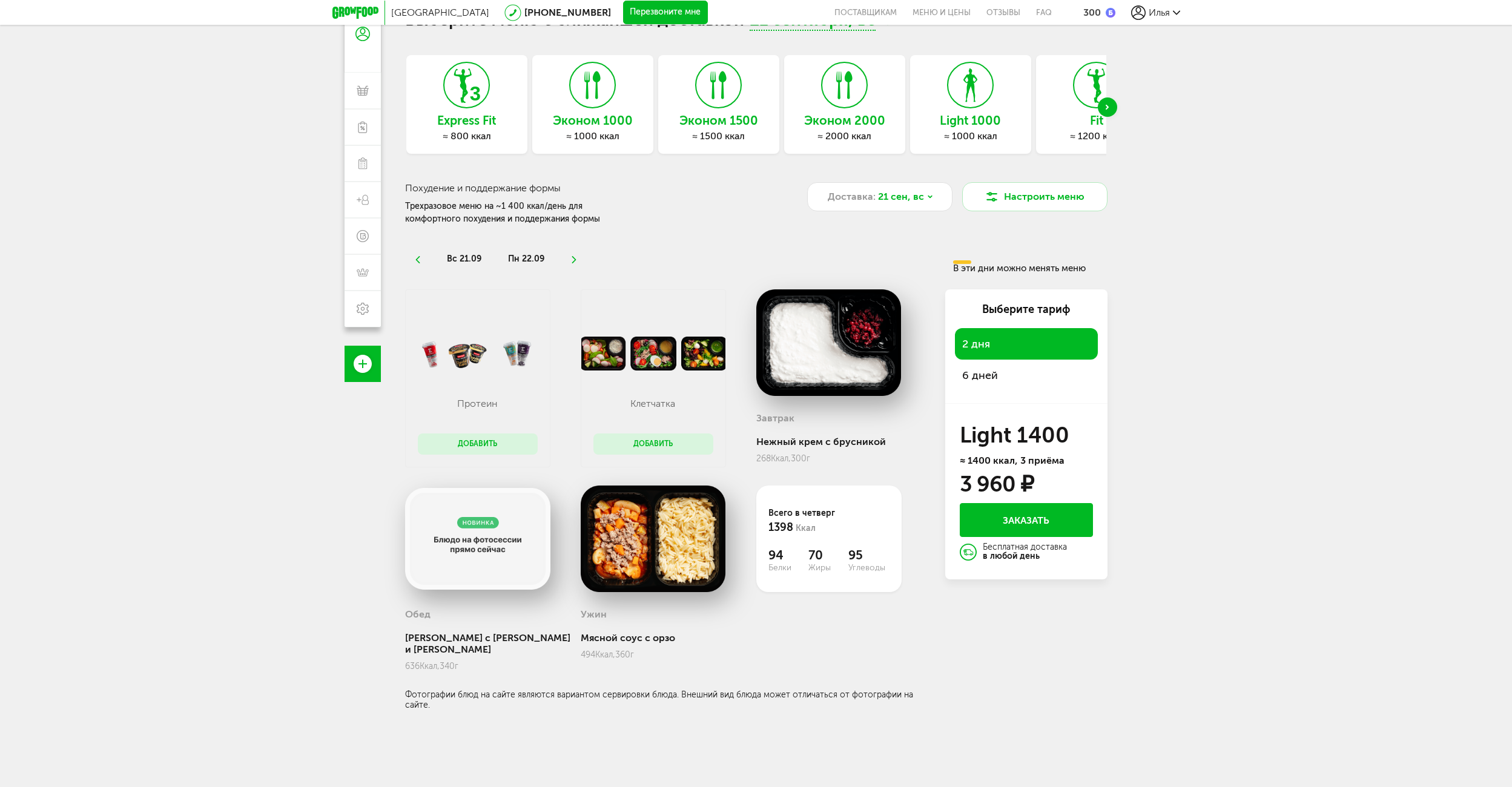
click at [575, 260] on use at bounding box center [574, 259] width 4 height 7
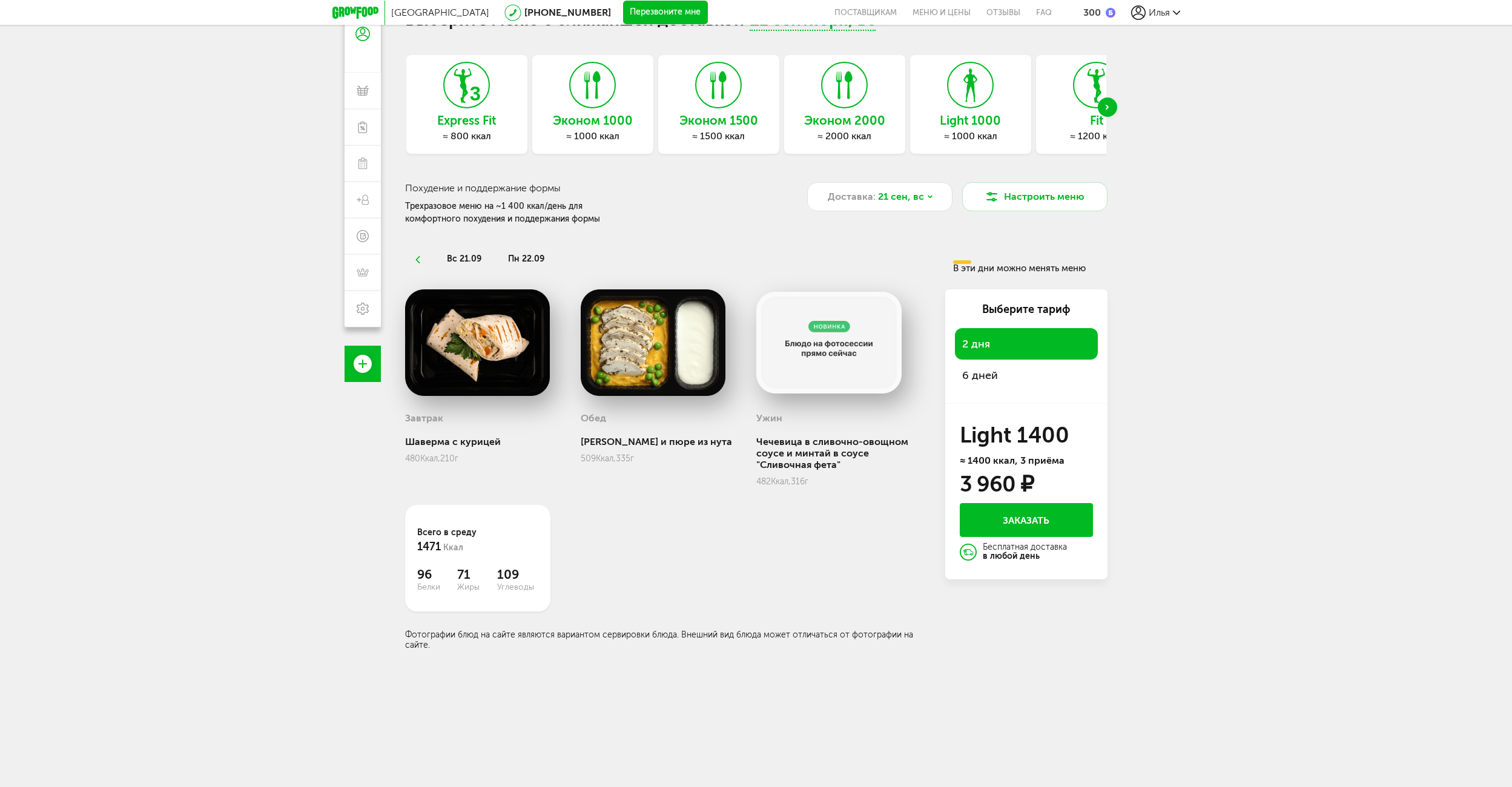
click at [575, 259] on ul "вс 21.09 пн 22.09" at bounding box center [679, 258] width 530 height 20
click at [417, 256] on icon at bounding box center [417, 259] width 9 height 7
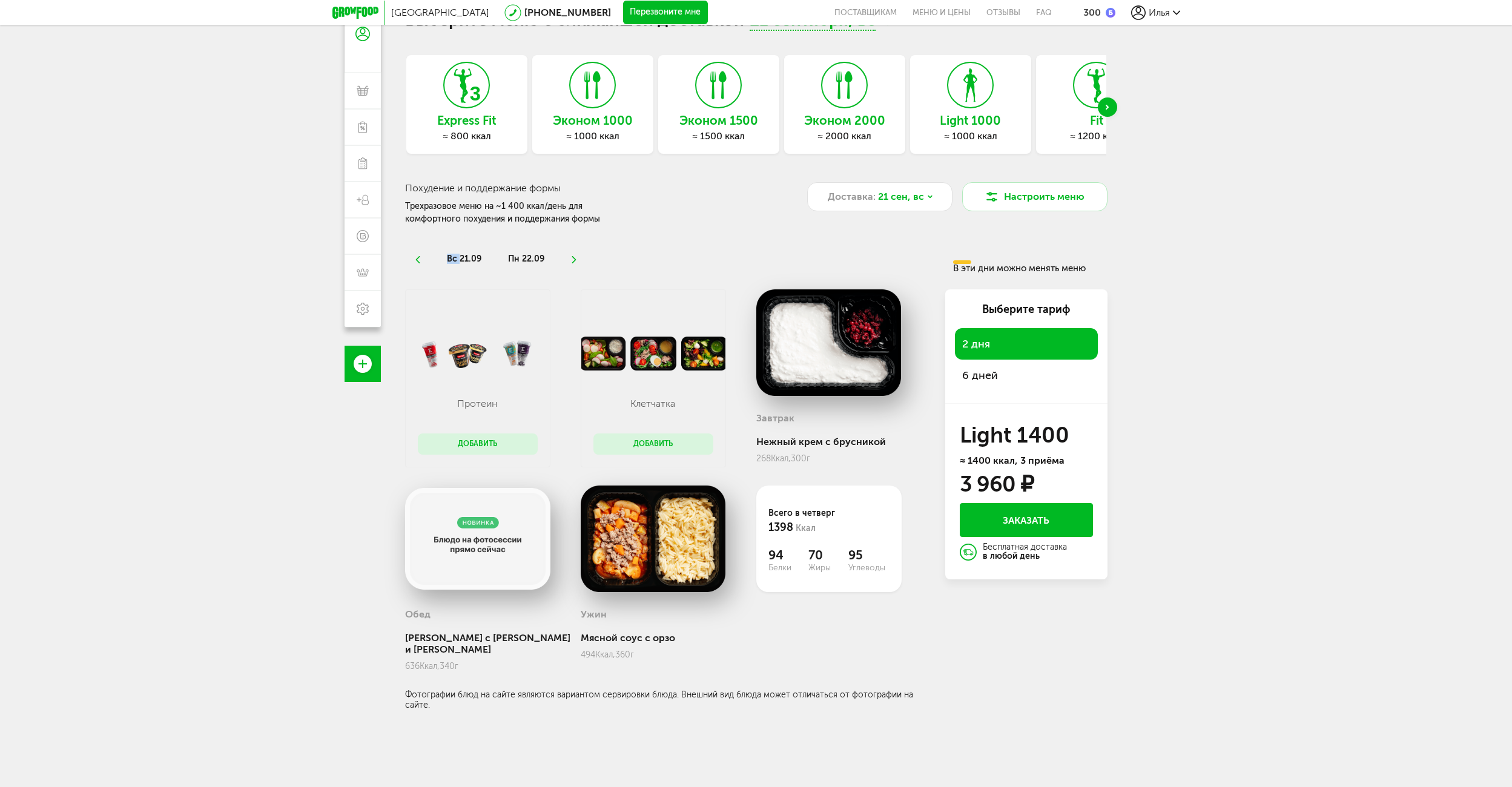
click at [417, 256] on icon at bounding box center [417, 259] width 9 height 7
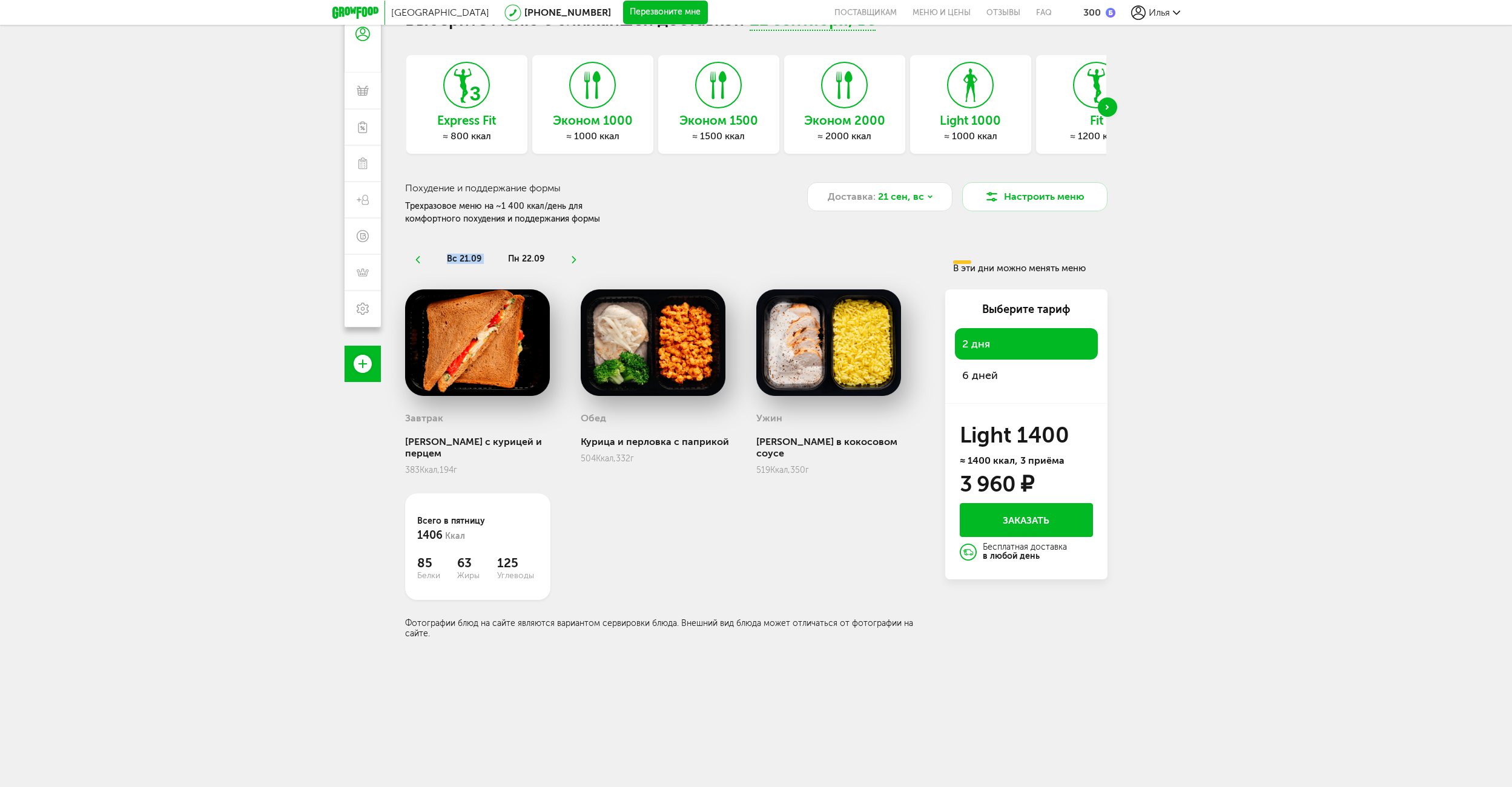
click at [417, 256] on icon at bounding box center [417, 259] width 9 height 7
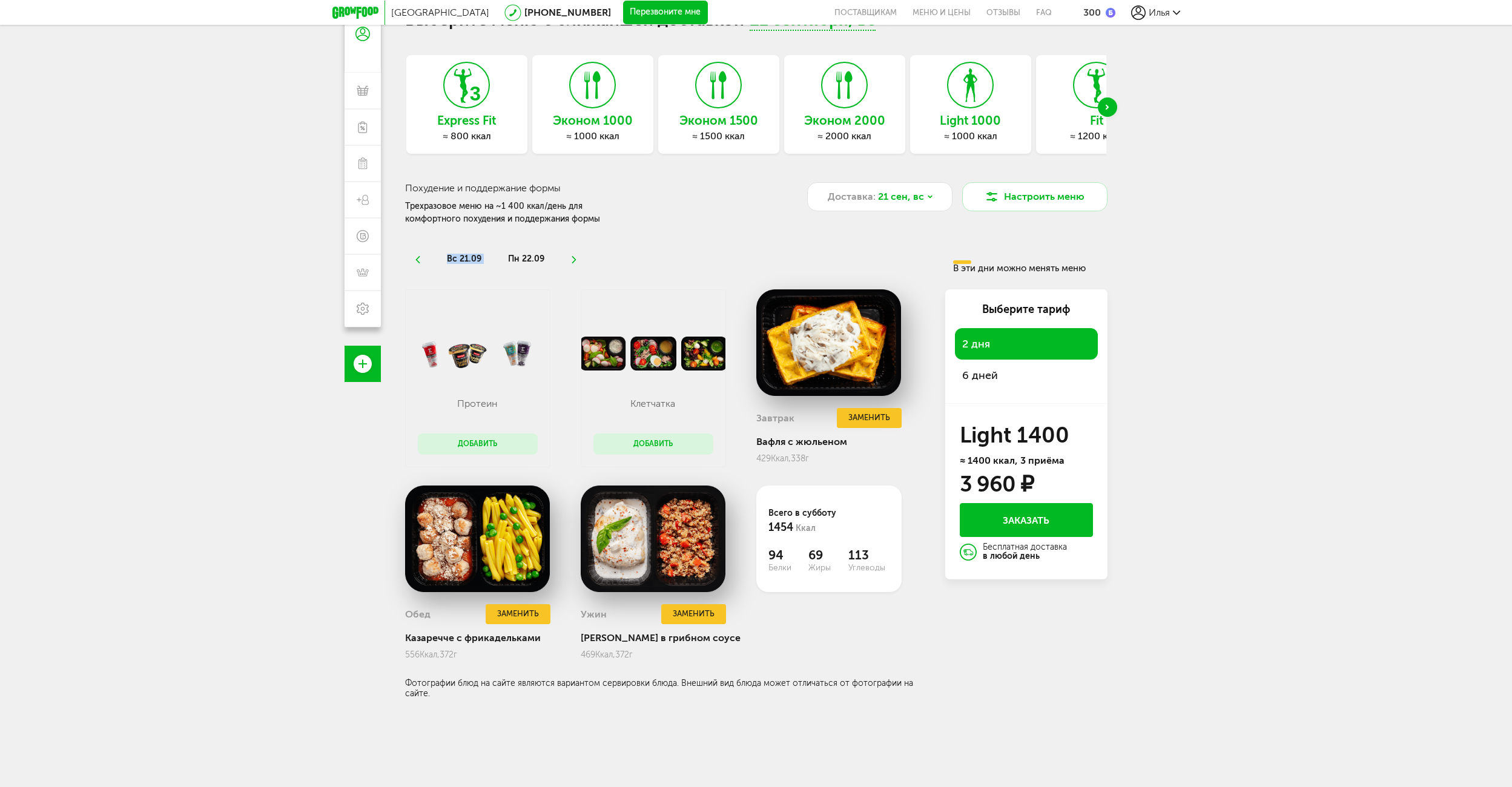
click at [417, 256] on icon at bounding box center [417, 259] width 9 height 7
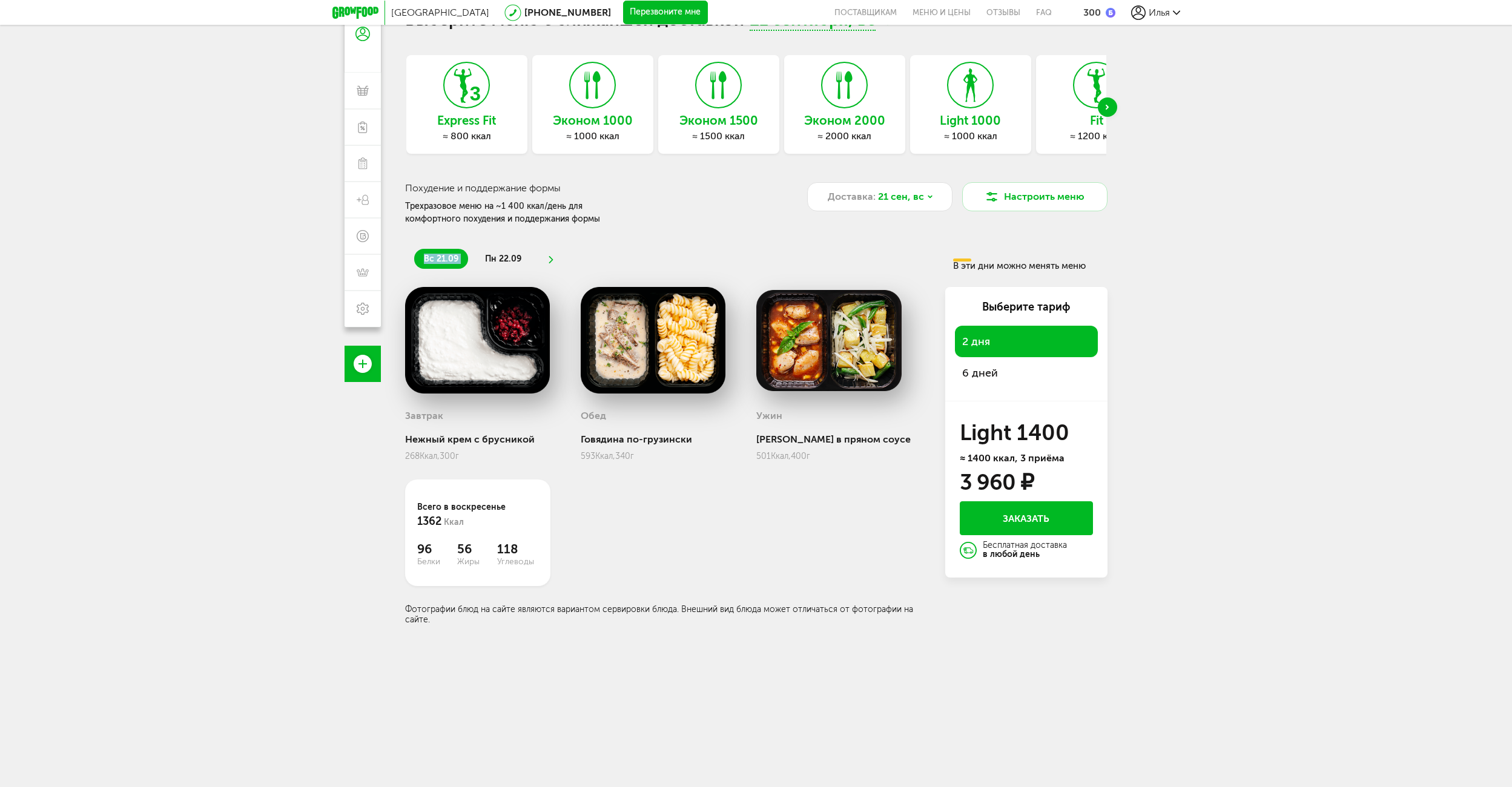
click at [417, 256] on li "вс 21.09" at bounding box center [441, 258] width 54 height 20
click at [588, 247] on div "вс 21.09 пн 22.09 В эти дни можно менять меню" at bounding box center [756, 254] width 702 height 33
click at [551, 260] on use at bounding box center [550, 259] width 4 height 7
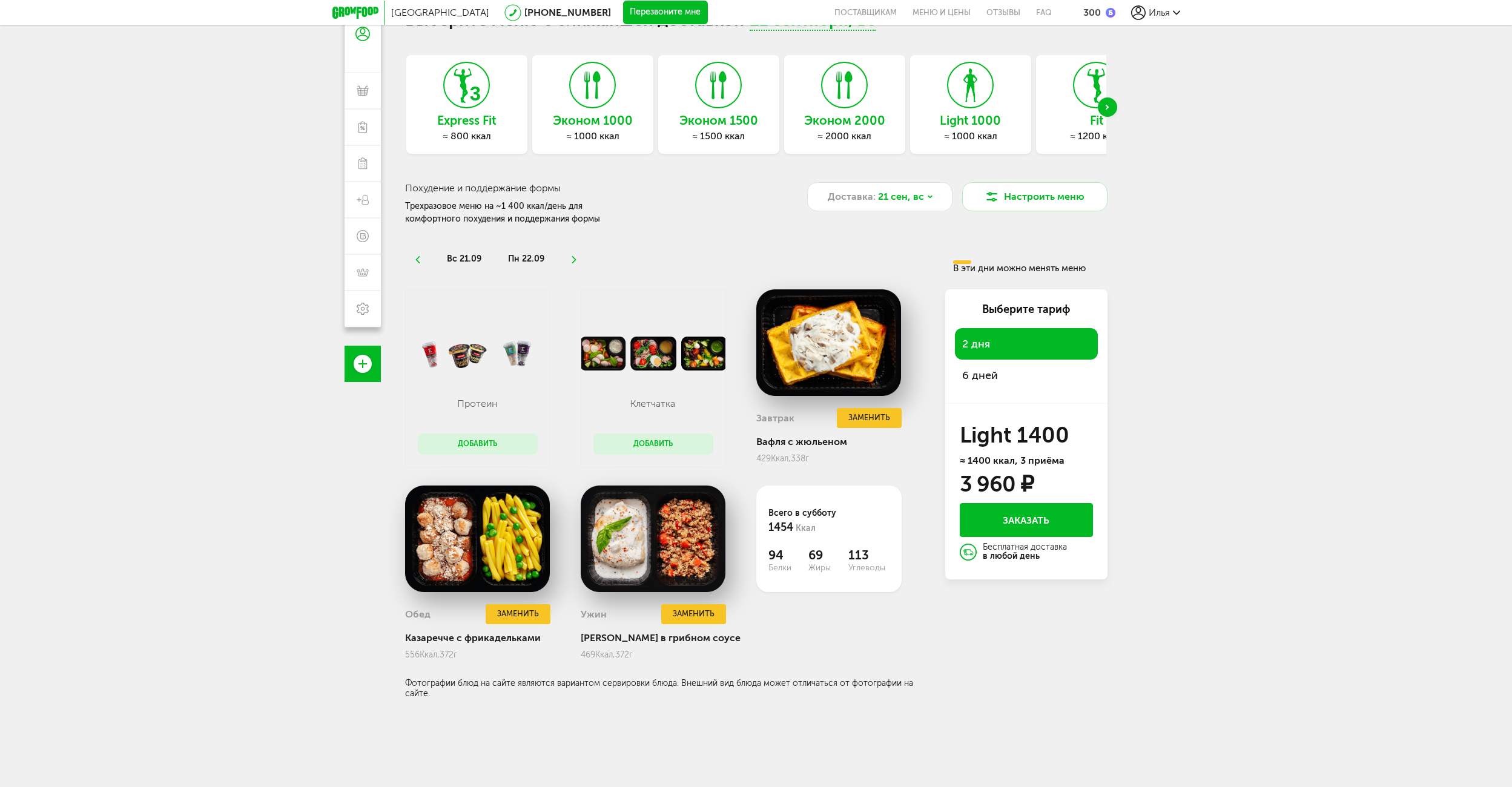
click at [421, 262] on icon at bounding box center [417, 259] width 9 height 7
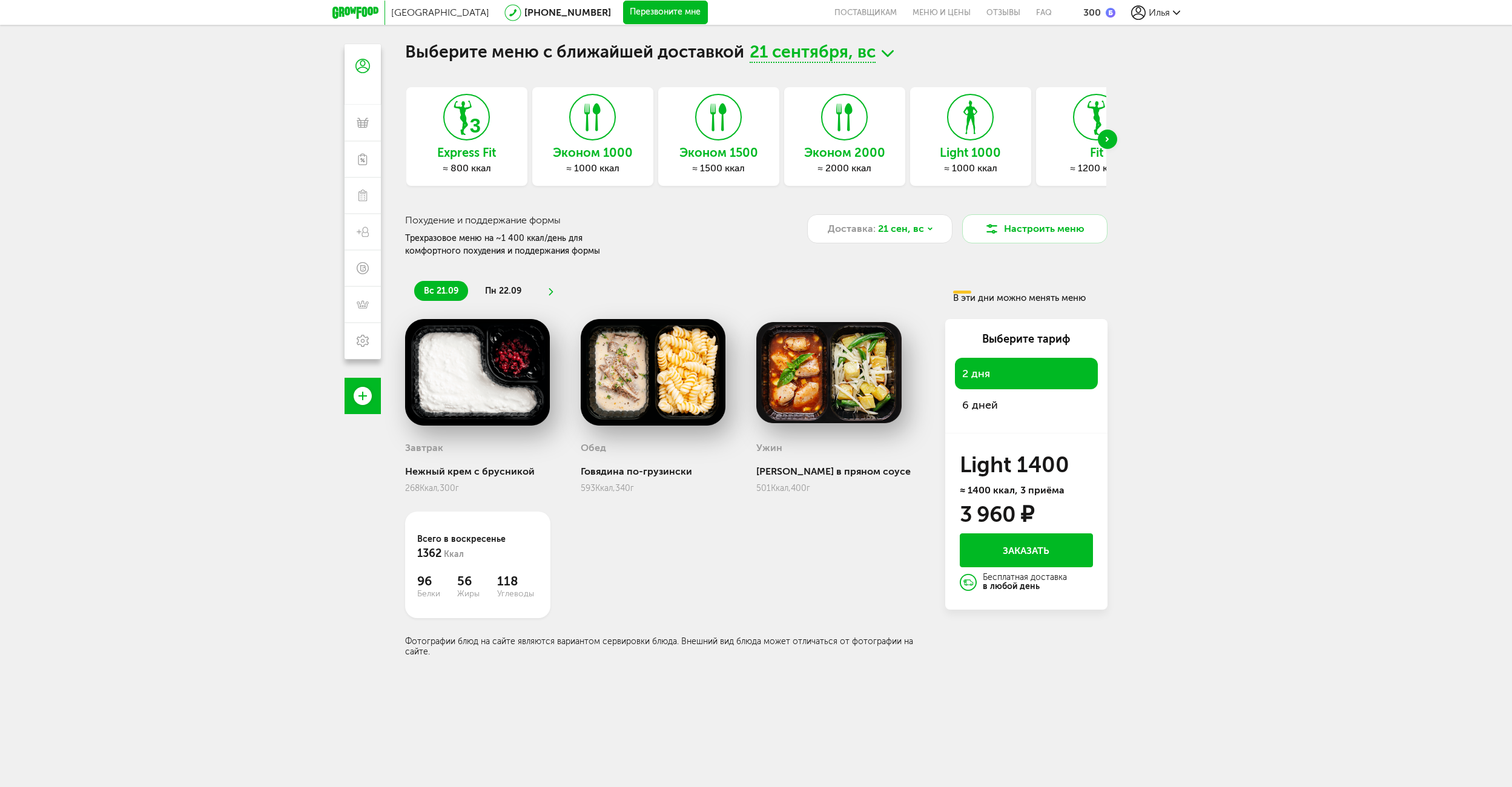
scroll to position [0, 0]
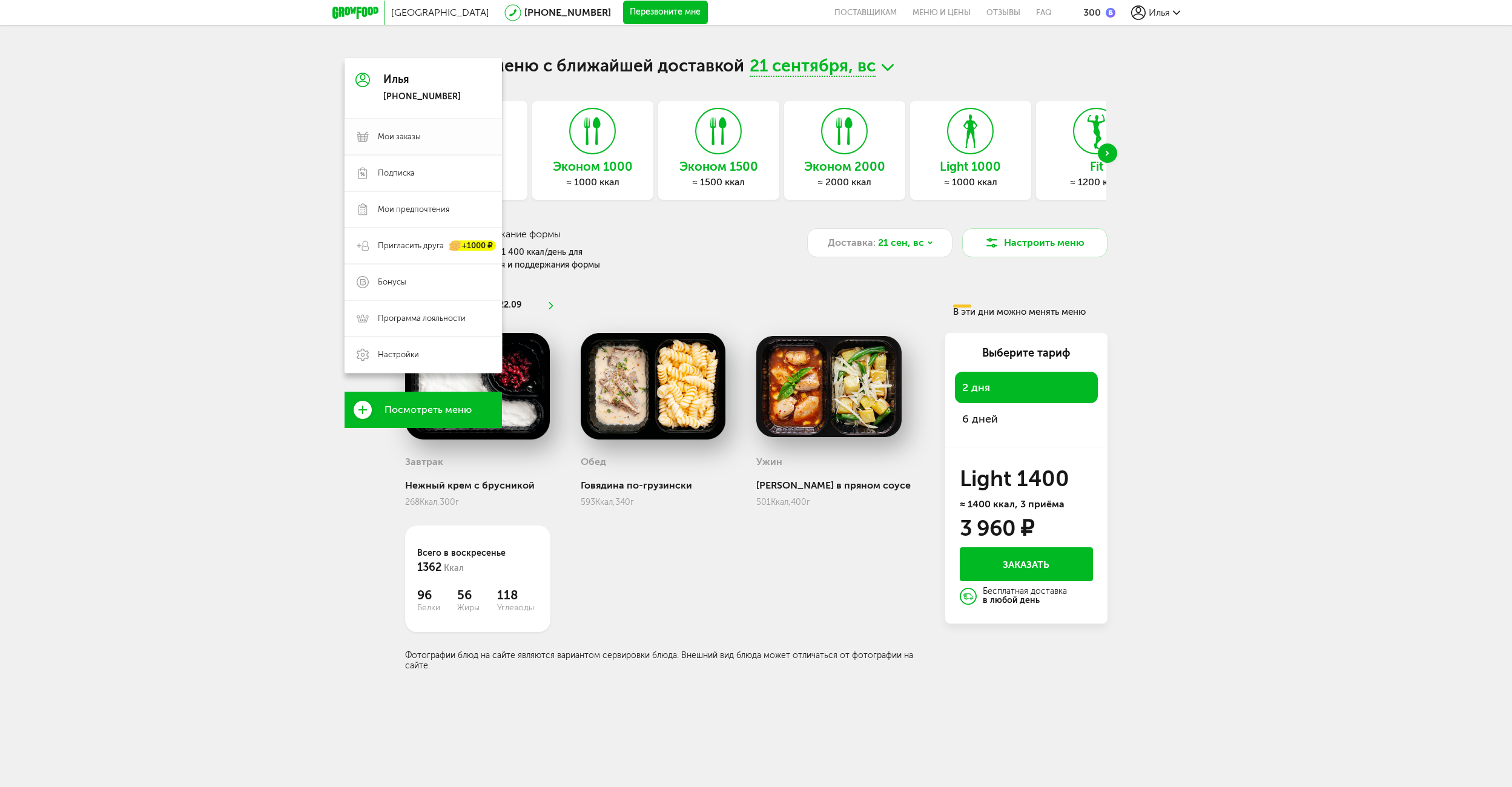
click at [409, 143] on link "Мои заказы" at bounding box center [423, 137] width 158 height 37
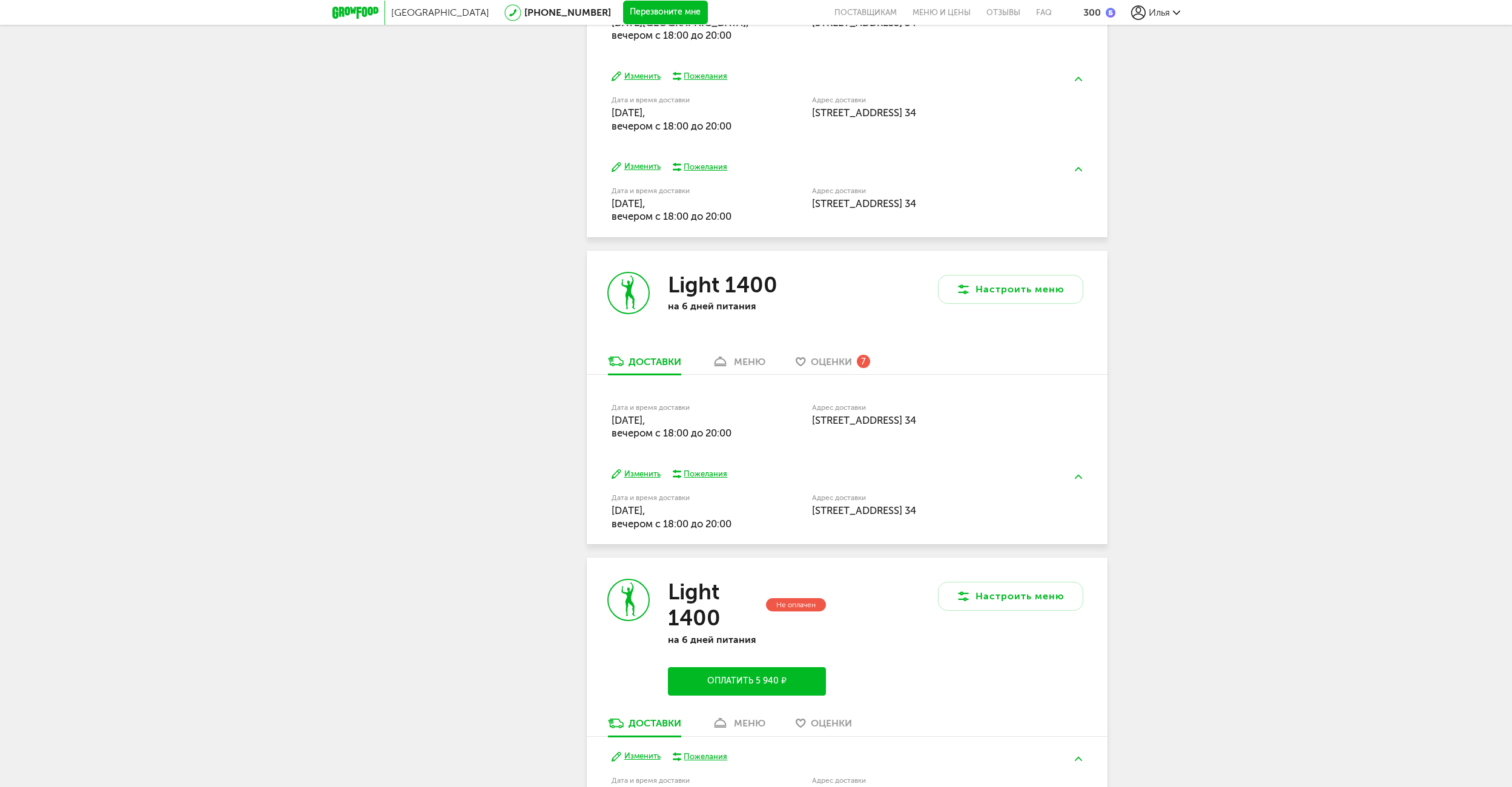
scroll to position [908, 0]
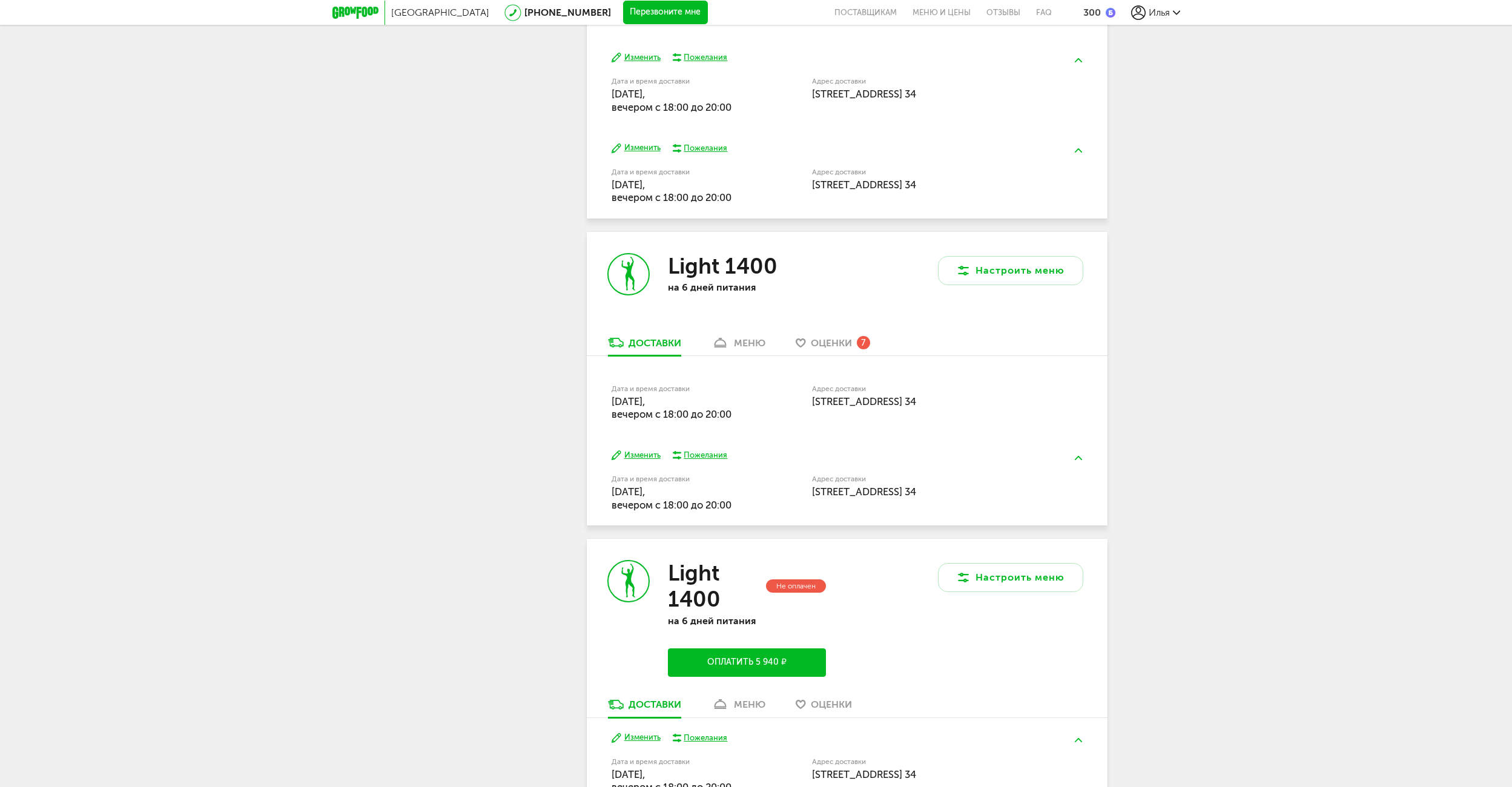
click at [759, 344] on div "меню" at bounding box center [749, 343] width 31 height 12
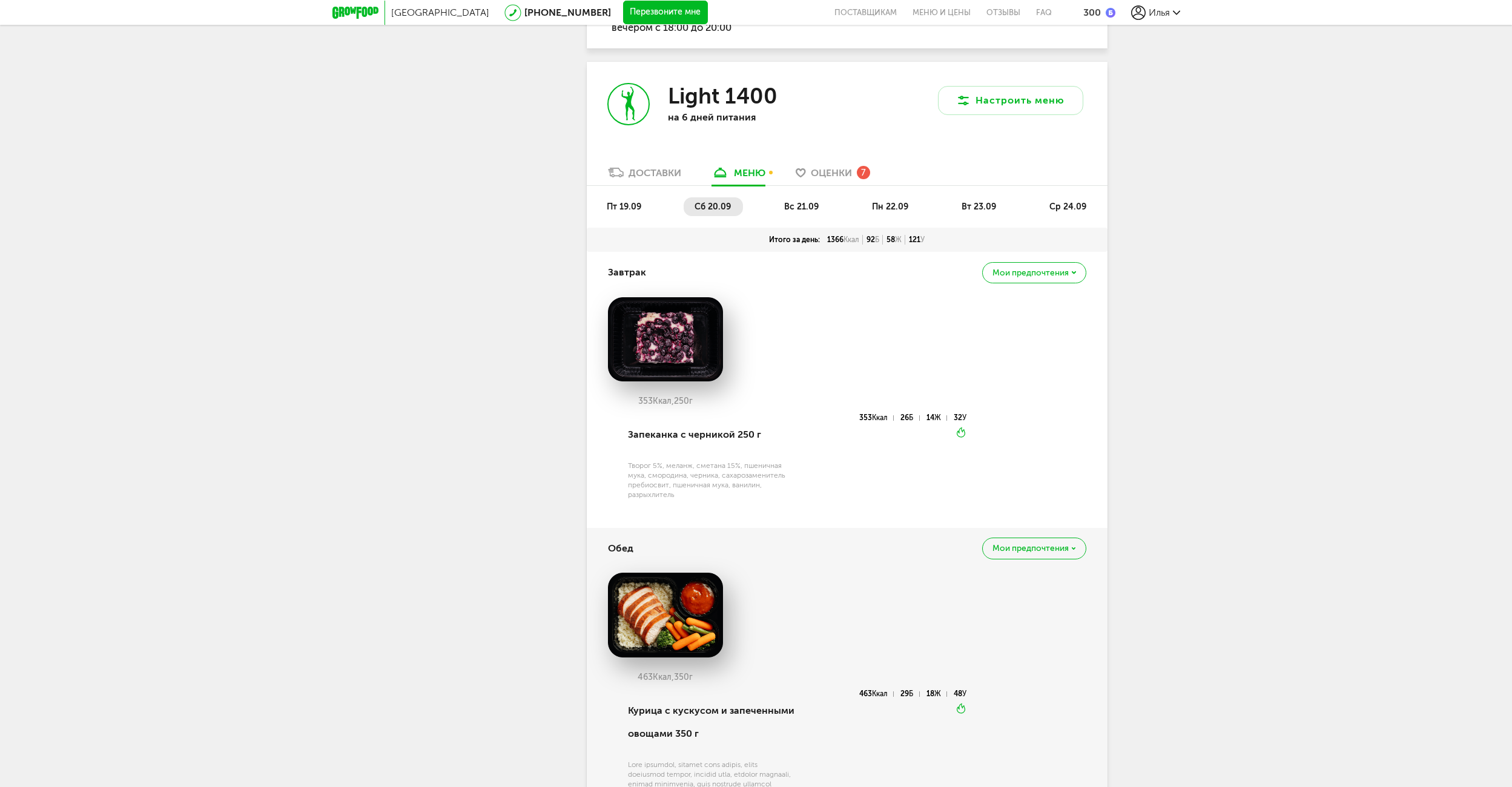
scroll to position [1049, 0]
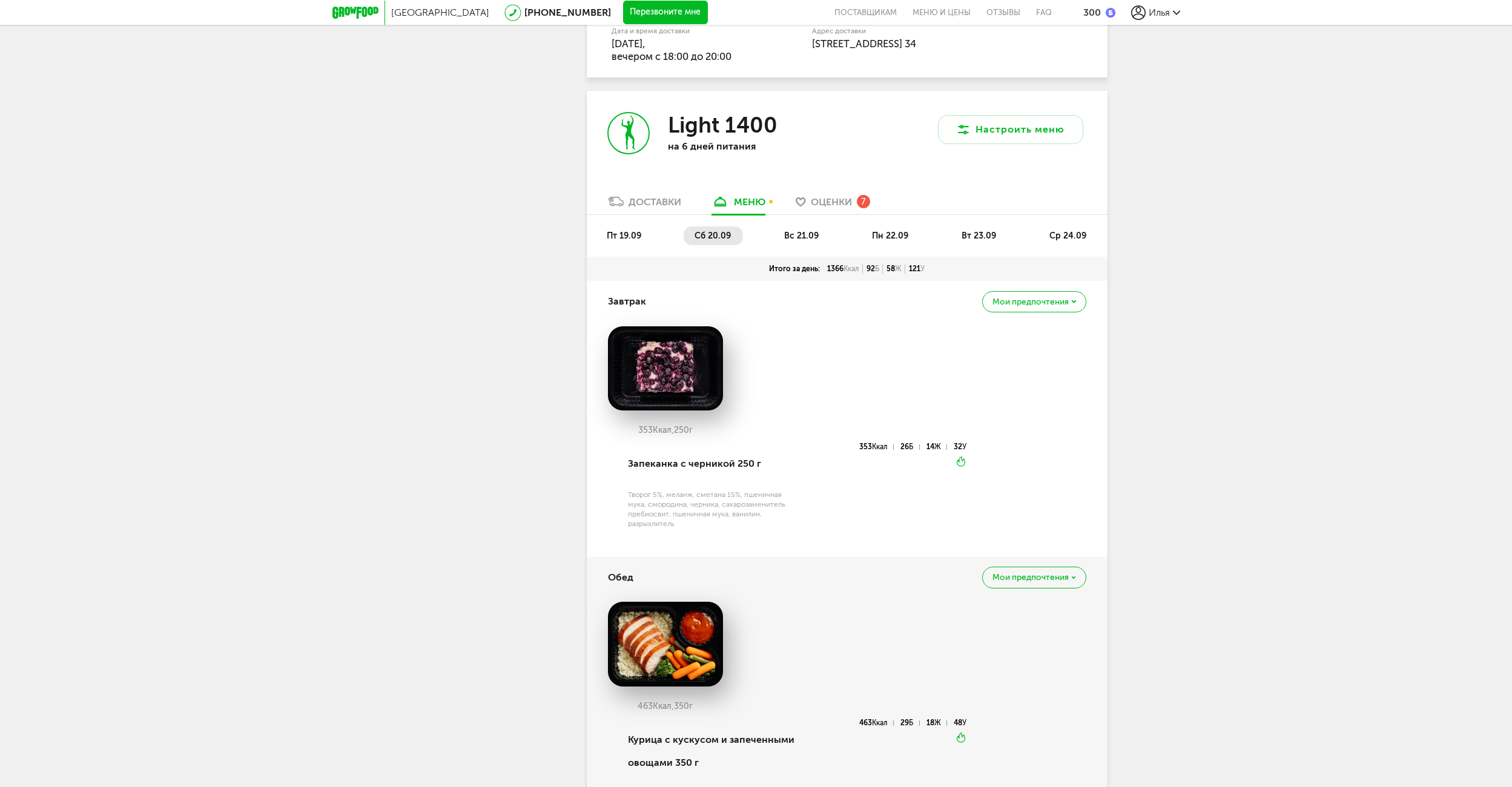
click at [630, 239] on span "пт 19.09" at bounding box center [624, 236] width 35 height 10
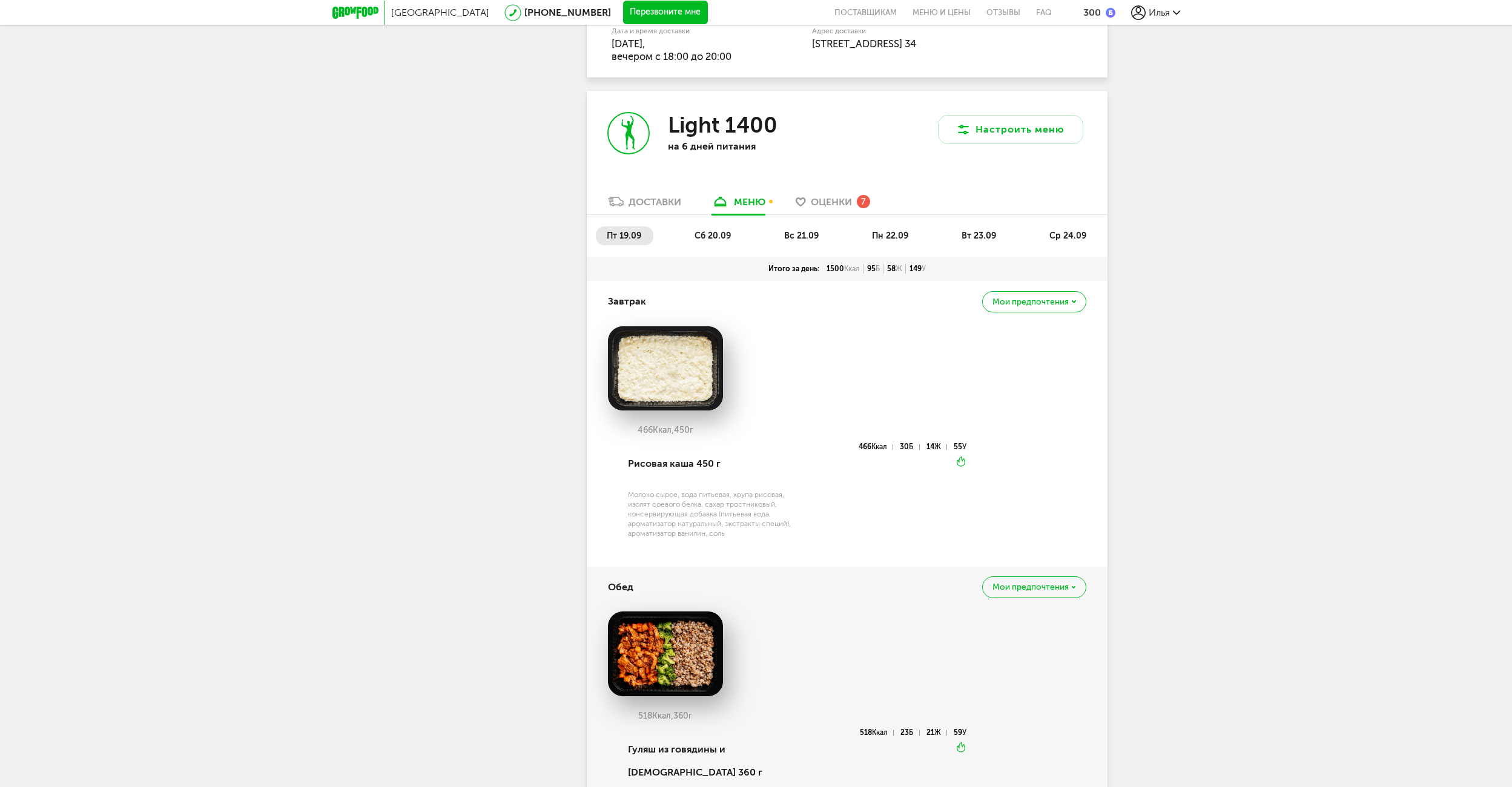
click at [714, 240] on span "сб 20.09" at bounding box center [713, 236] width 37 height 10
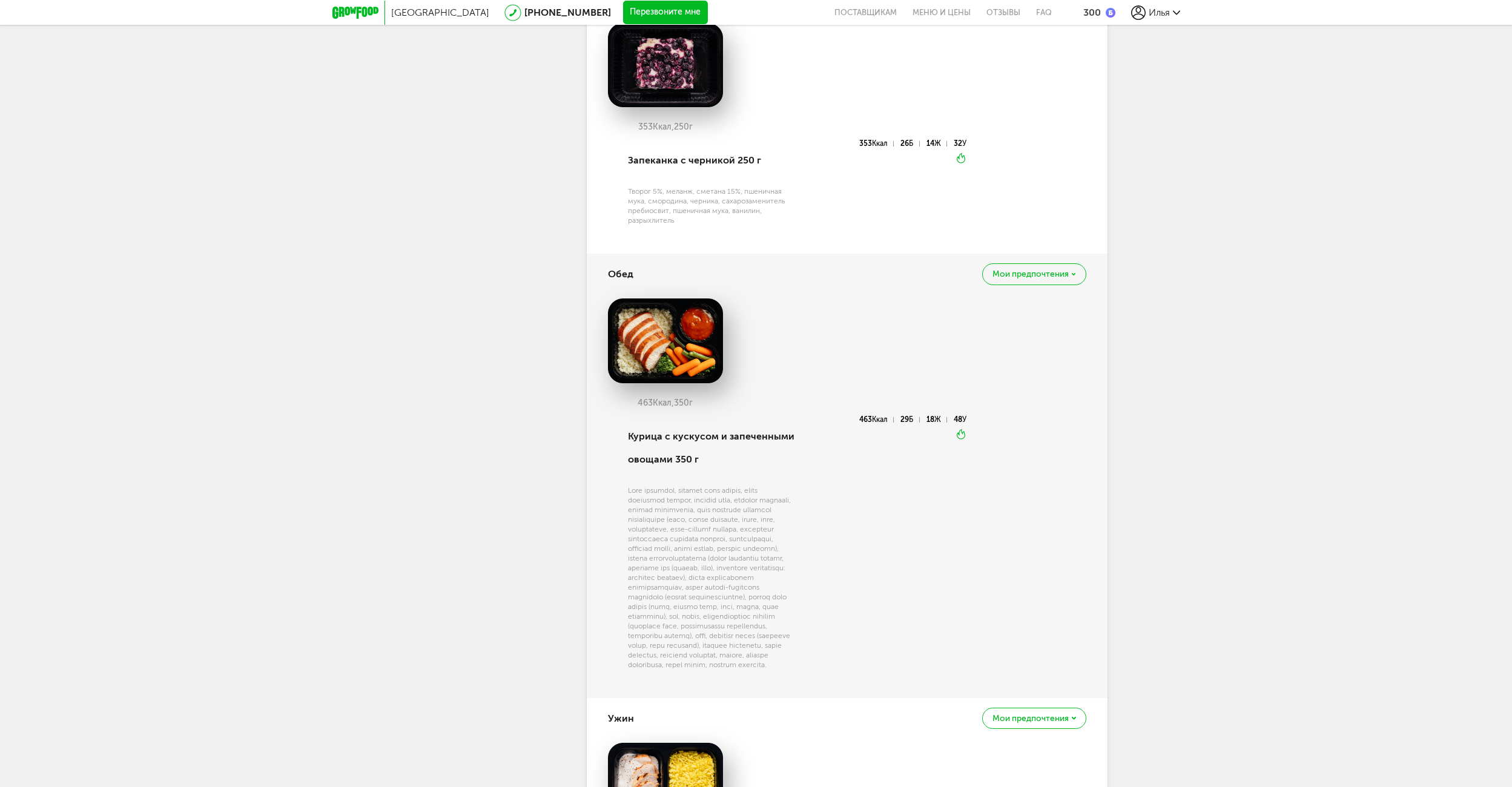
scroll to position [1352, 0]
click at [664, 324] on img at bounding box center [666, 341] width 115 height 85
click at [666, 442] on div "Курица с кускусом и запеченными овощами 350 г" at bounding box center [711, 448] width 168 height 65
click at [1021, 271] on span "Мои предпочтения" at bounding box center [1030, 275] width 77 height 9
click at [1007, 334] on p "Это блюдо будет заменено во всех будущих доставках" at bounding box center [998, 326] width 134 height 19
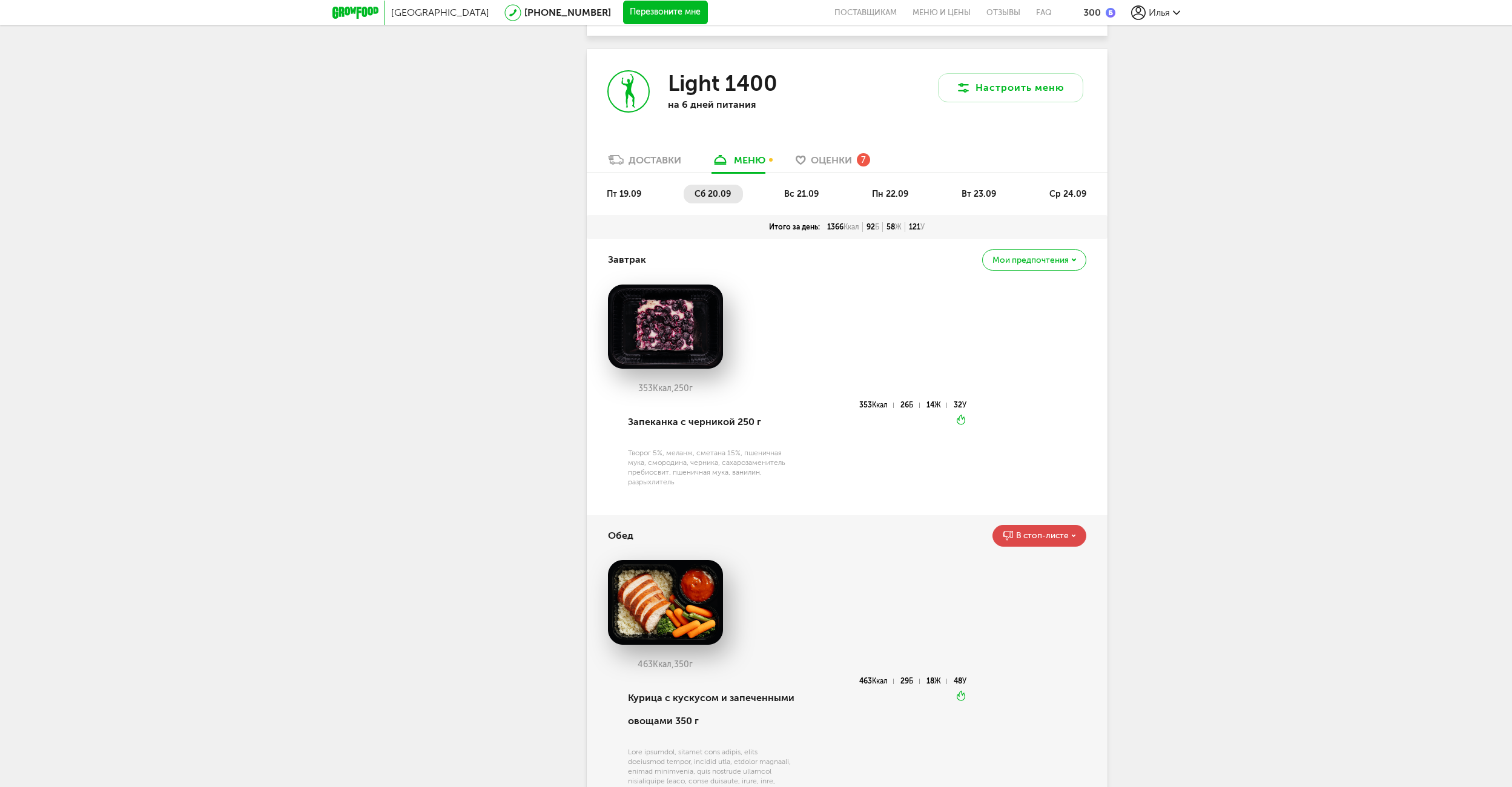
scroll to position [1064, 0]
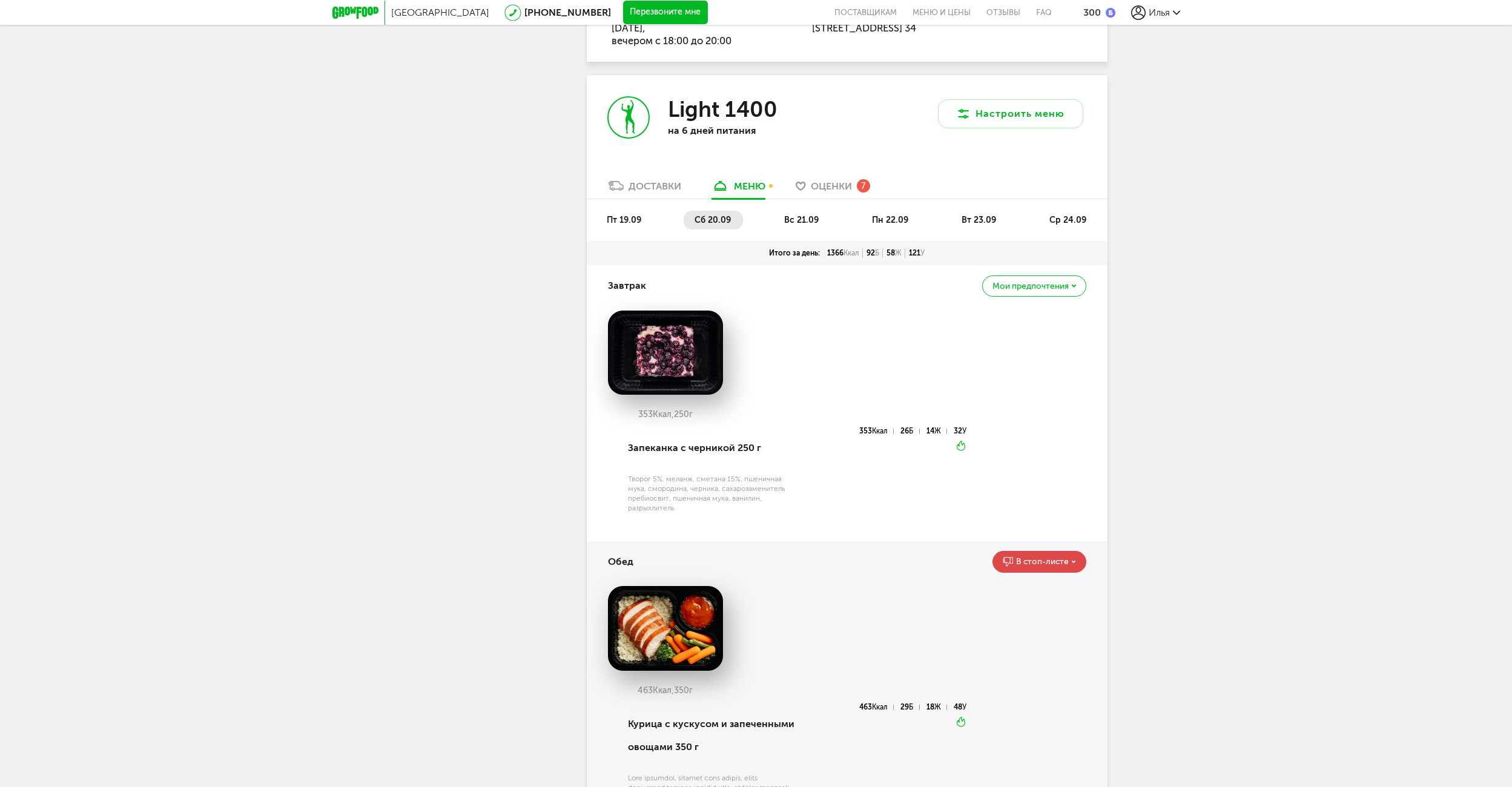
click at [635, 222] on span "пт 19.09" at bounding box center [624, 220] width 35 height 10
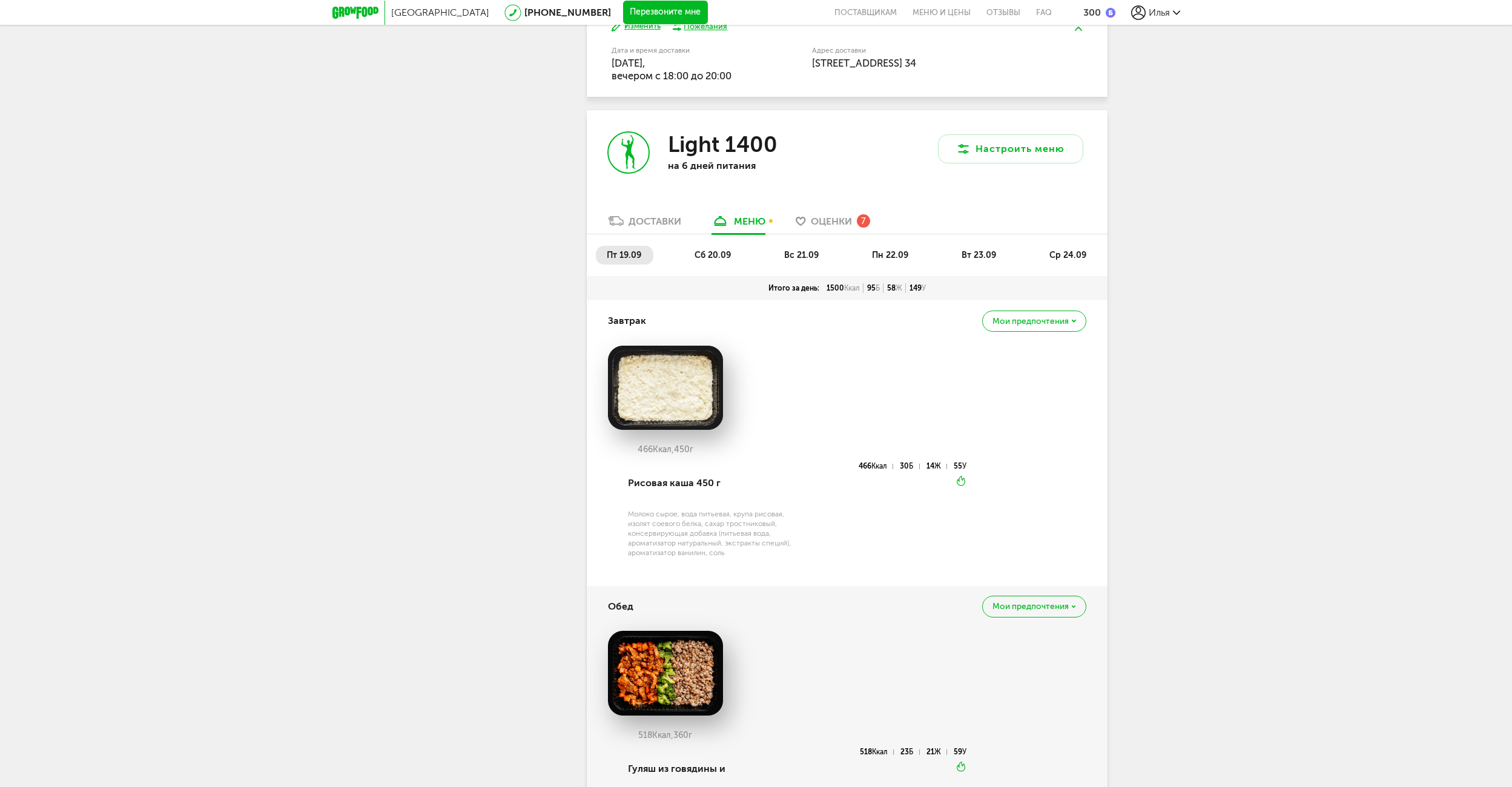
scroll to position [1004, 0]
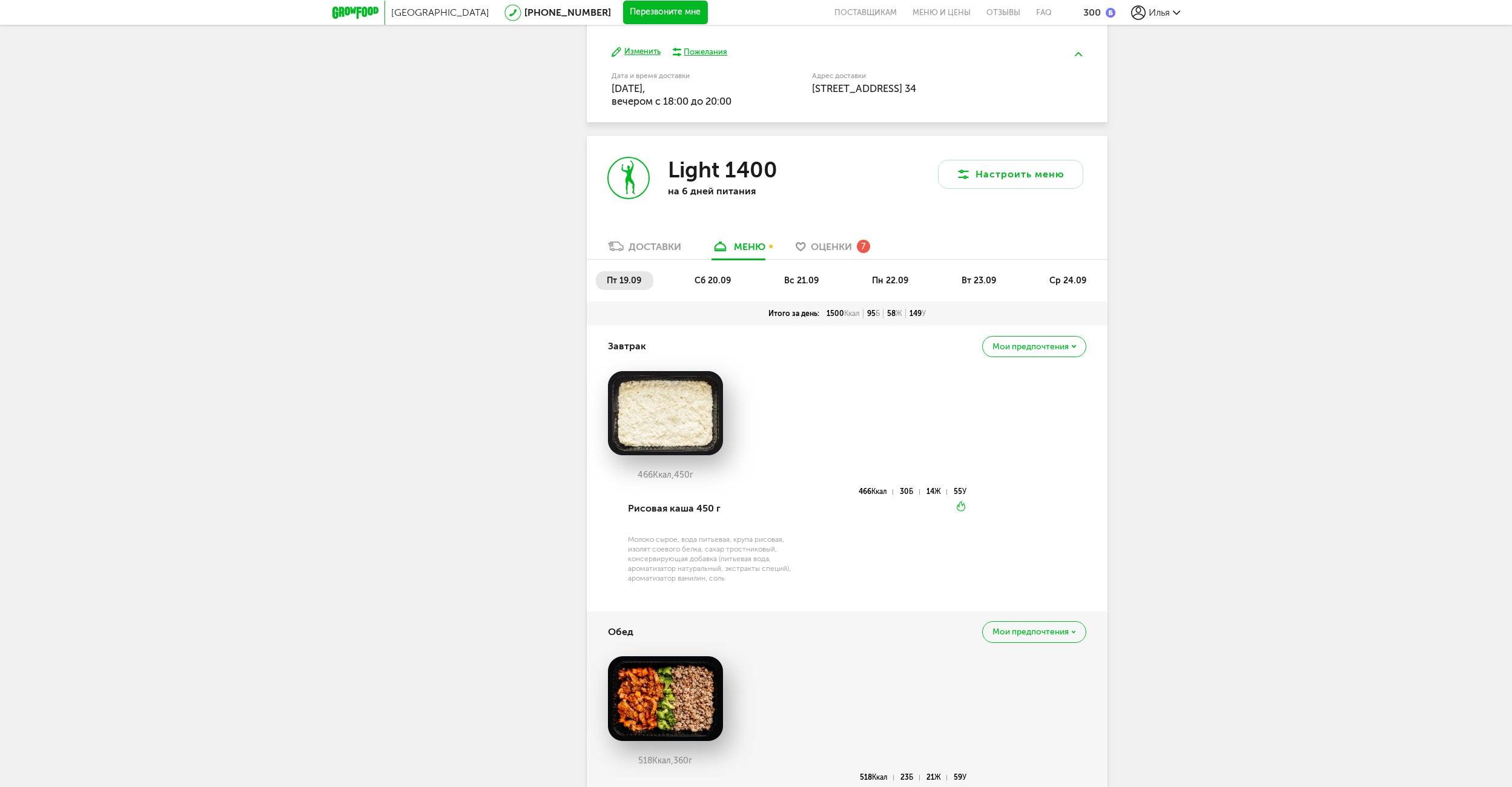
click at [710, 281] on span "сб 20.09" at bounding box center [713, 281] width 37 height 10
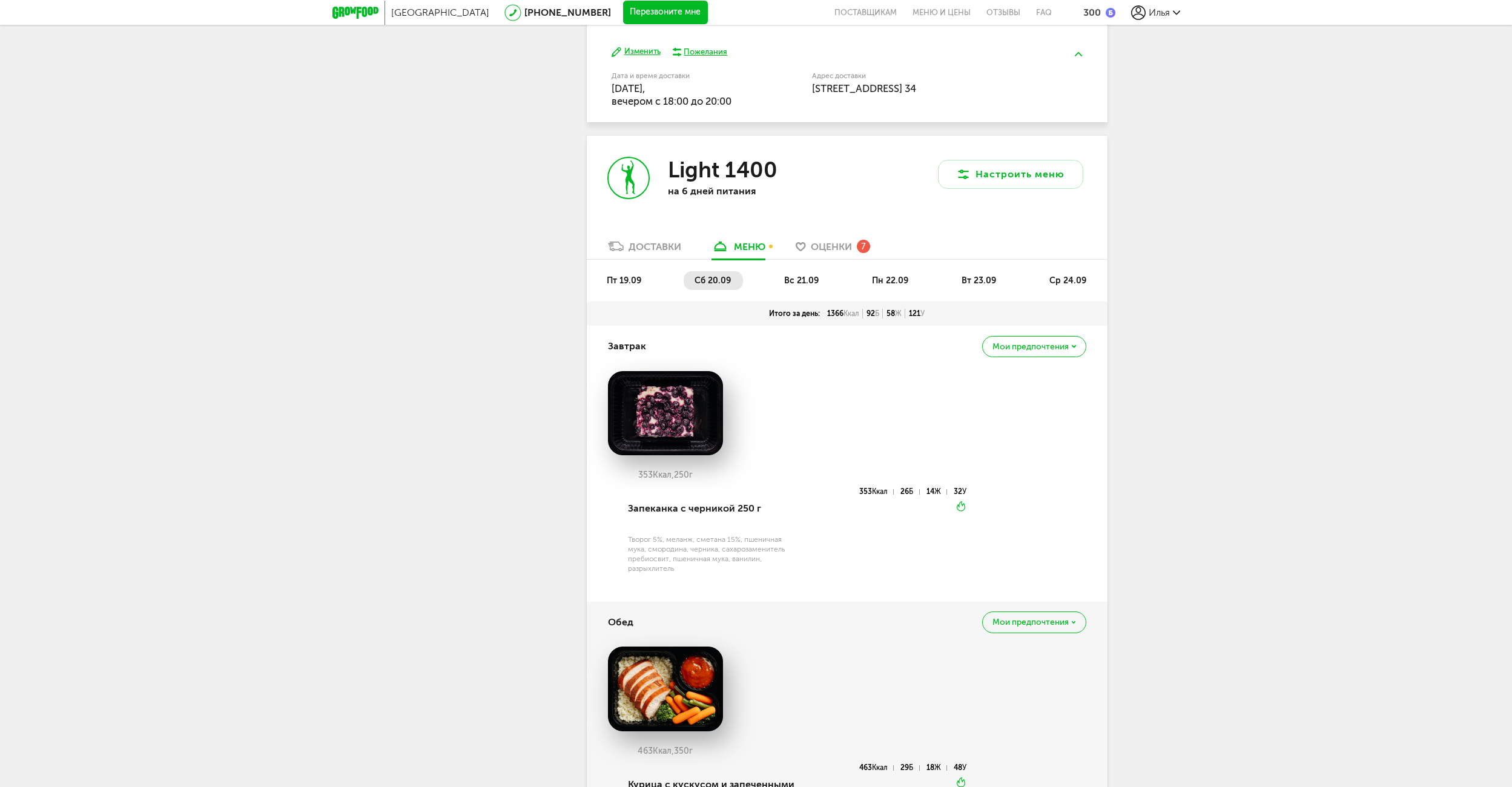
click at [803, 286] on span "вс 21.09" at bounding box center [801, 281] width 35 height 10
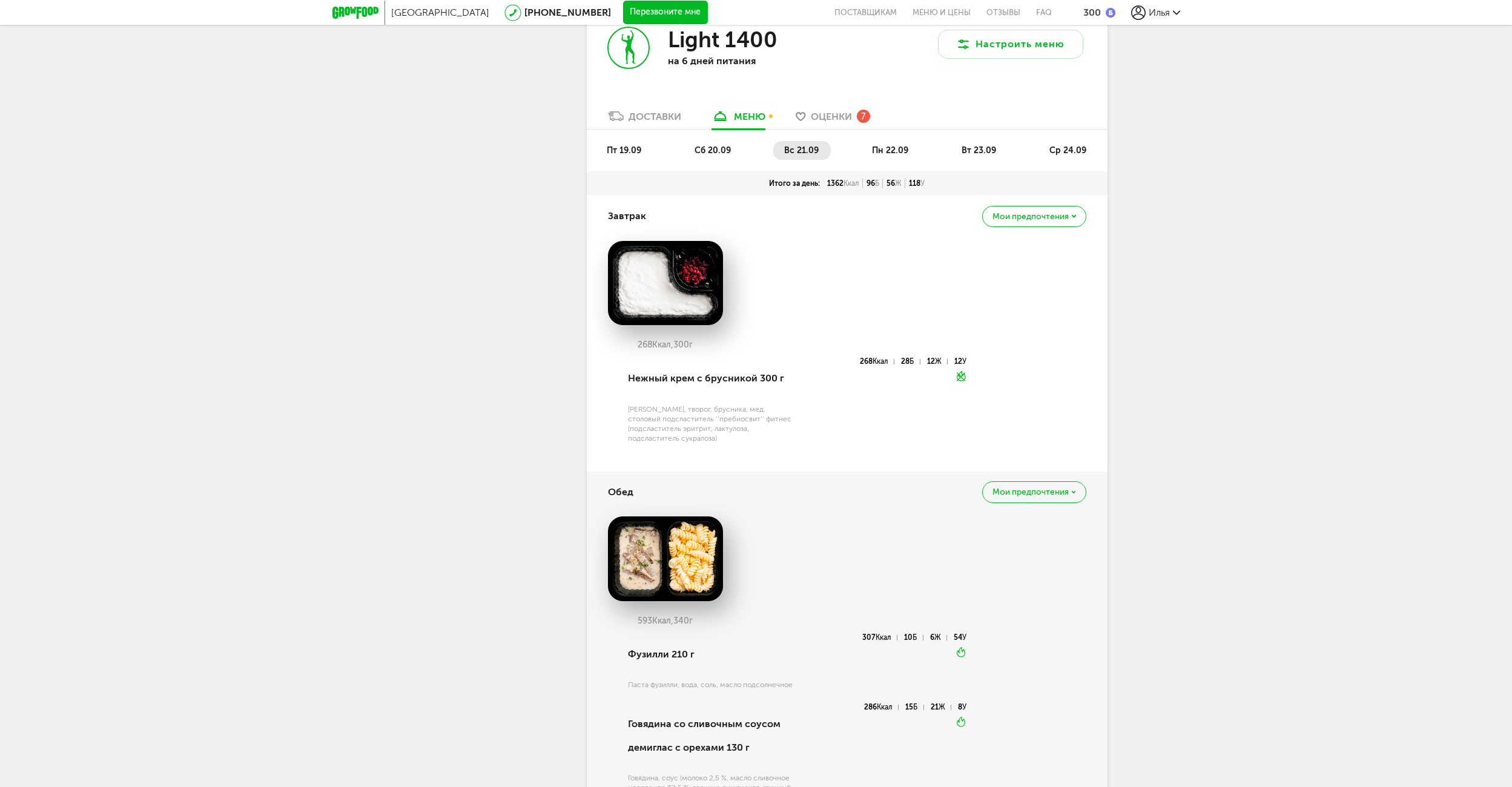
scroll to position [1064, 0]
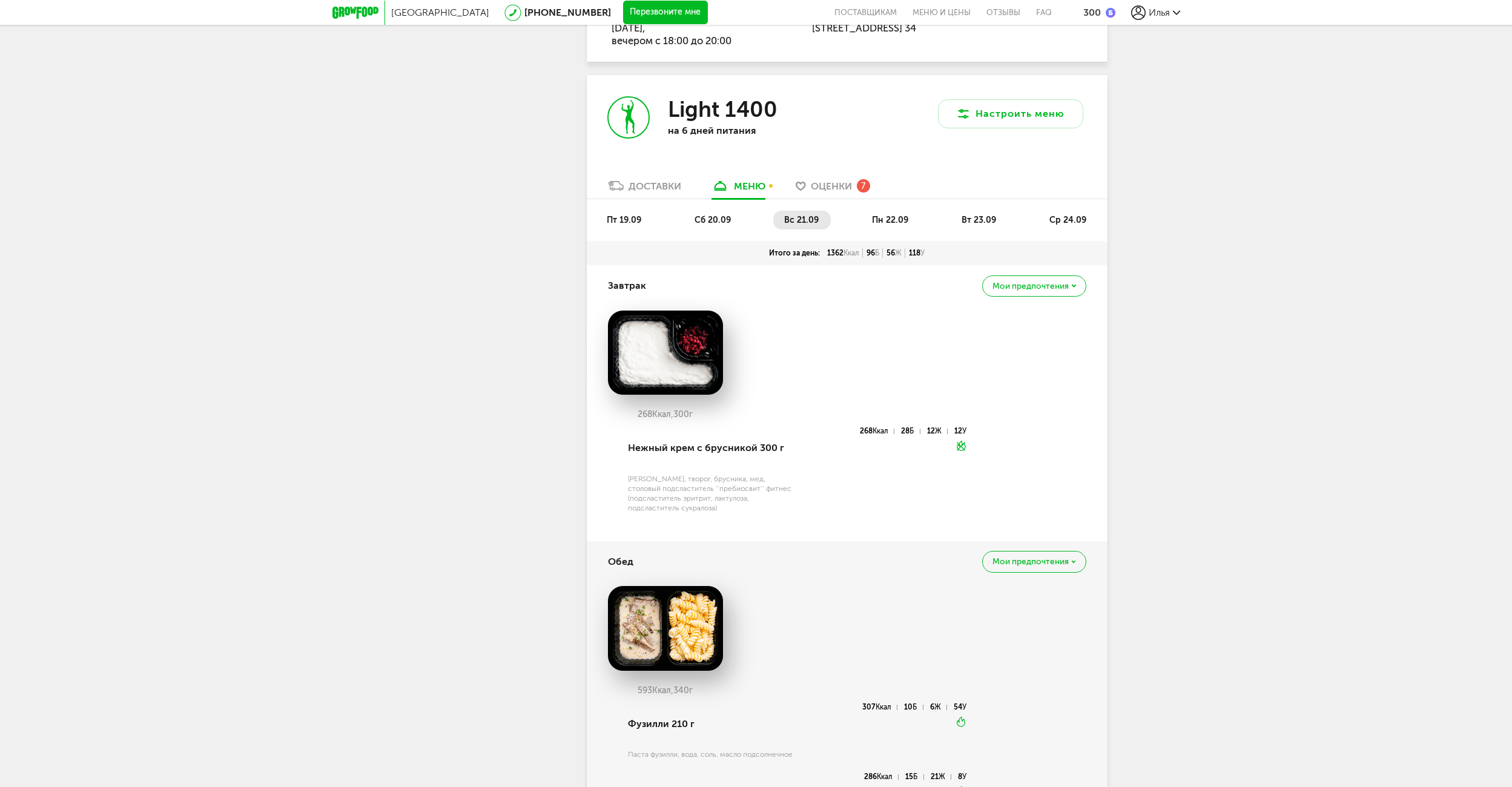
click at [901, 215] on span "пн 22.09" at bounding box center [890, 220] width 37 height 10
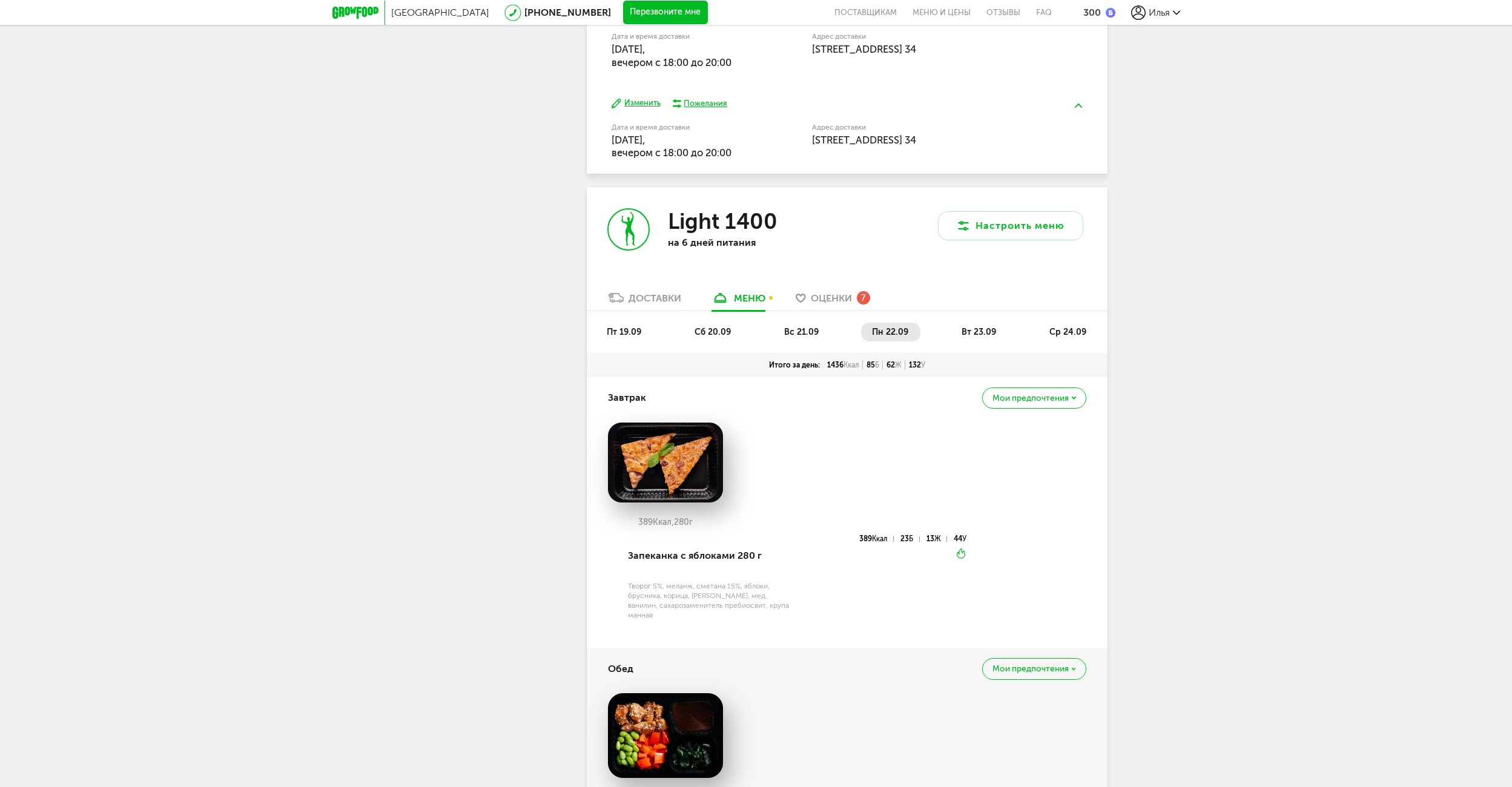
scroll to position [943, 0]
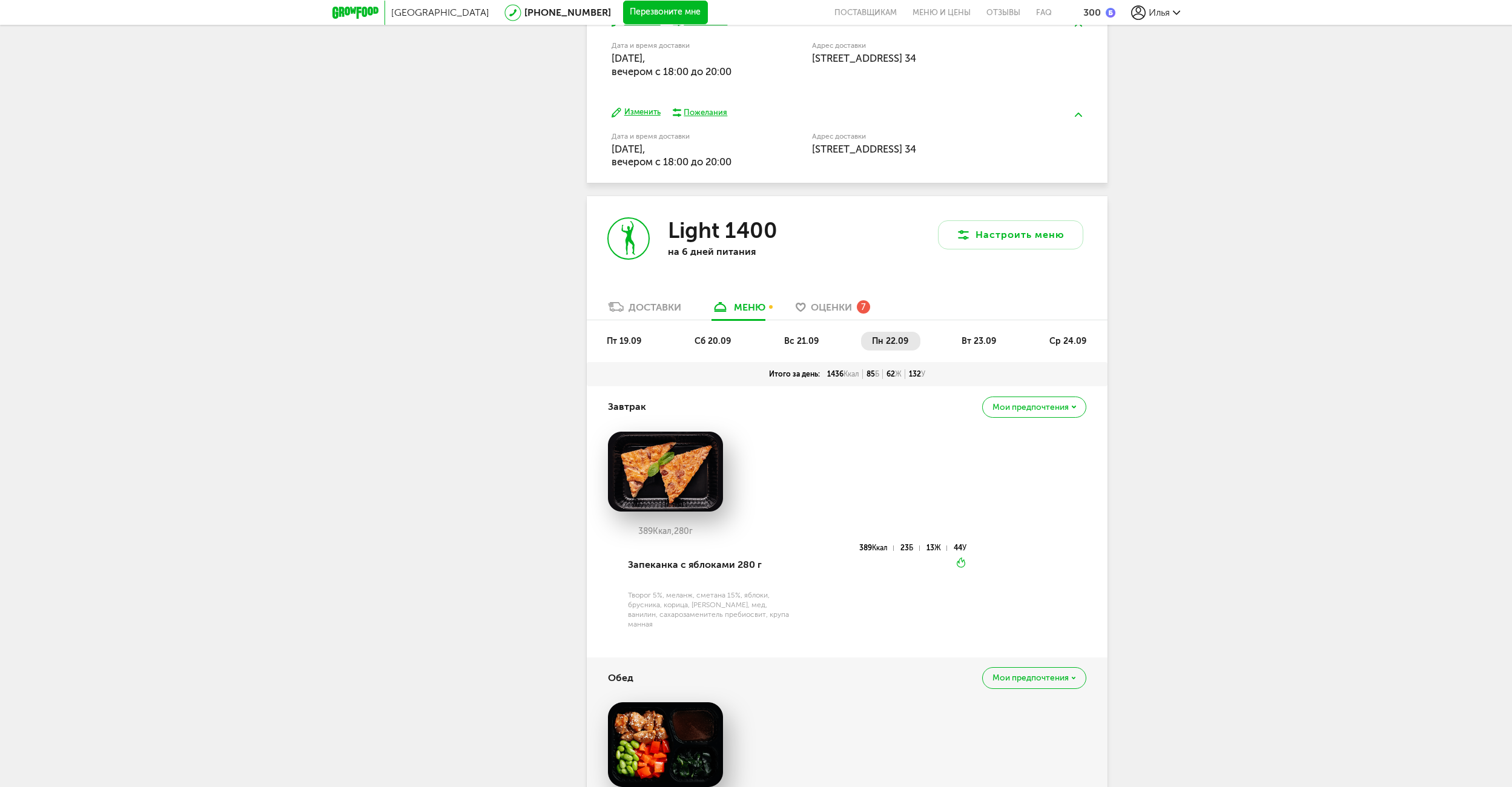
click at [968, 332] on li "вт 23.09" at bounding box center [979, 341] width 58 height 19
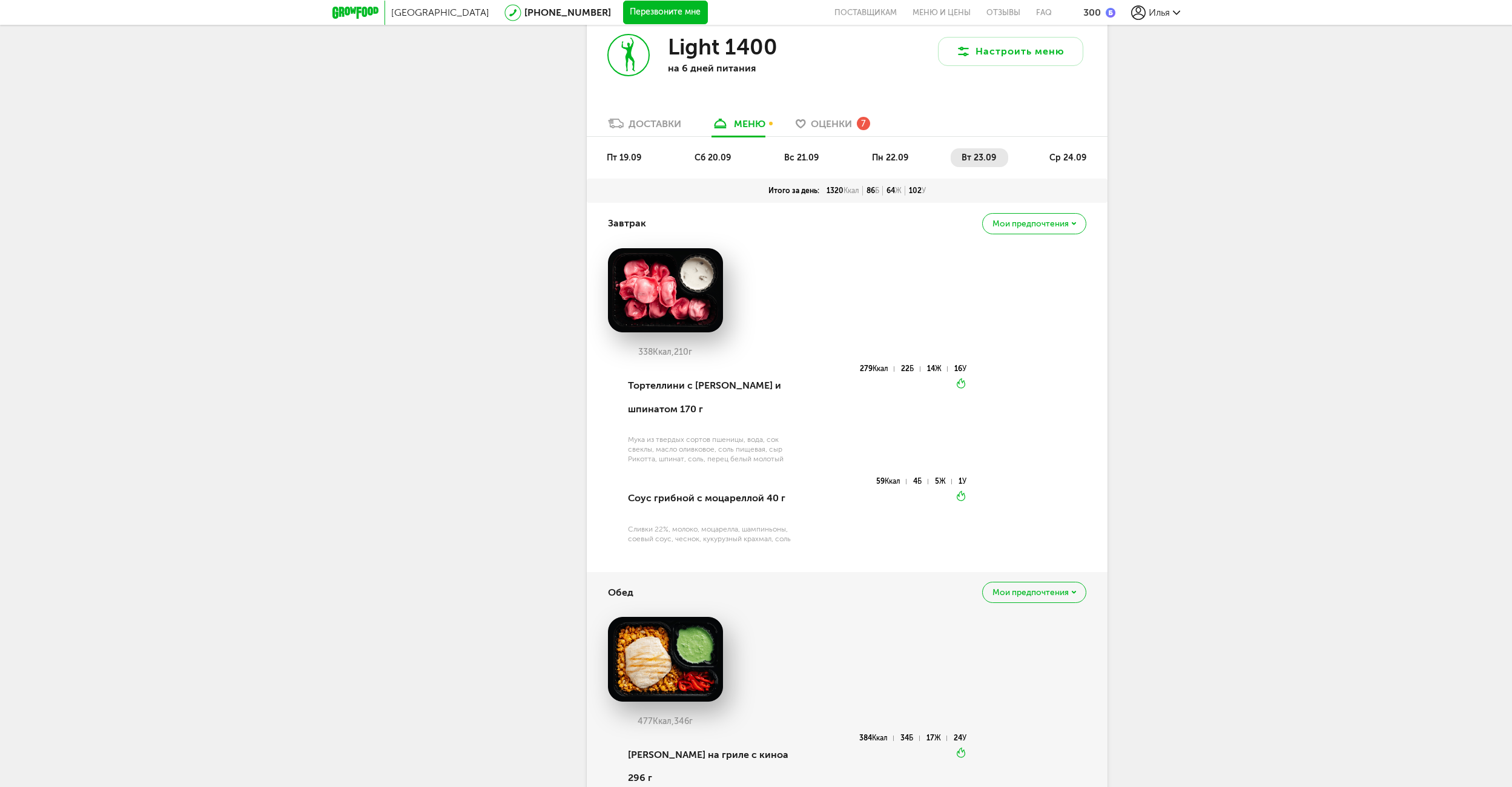
scroll to position [1004, 0]
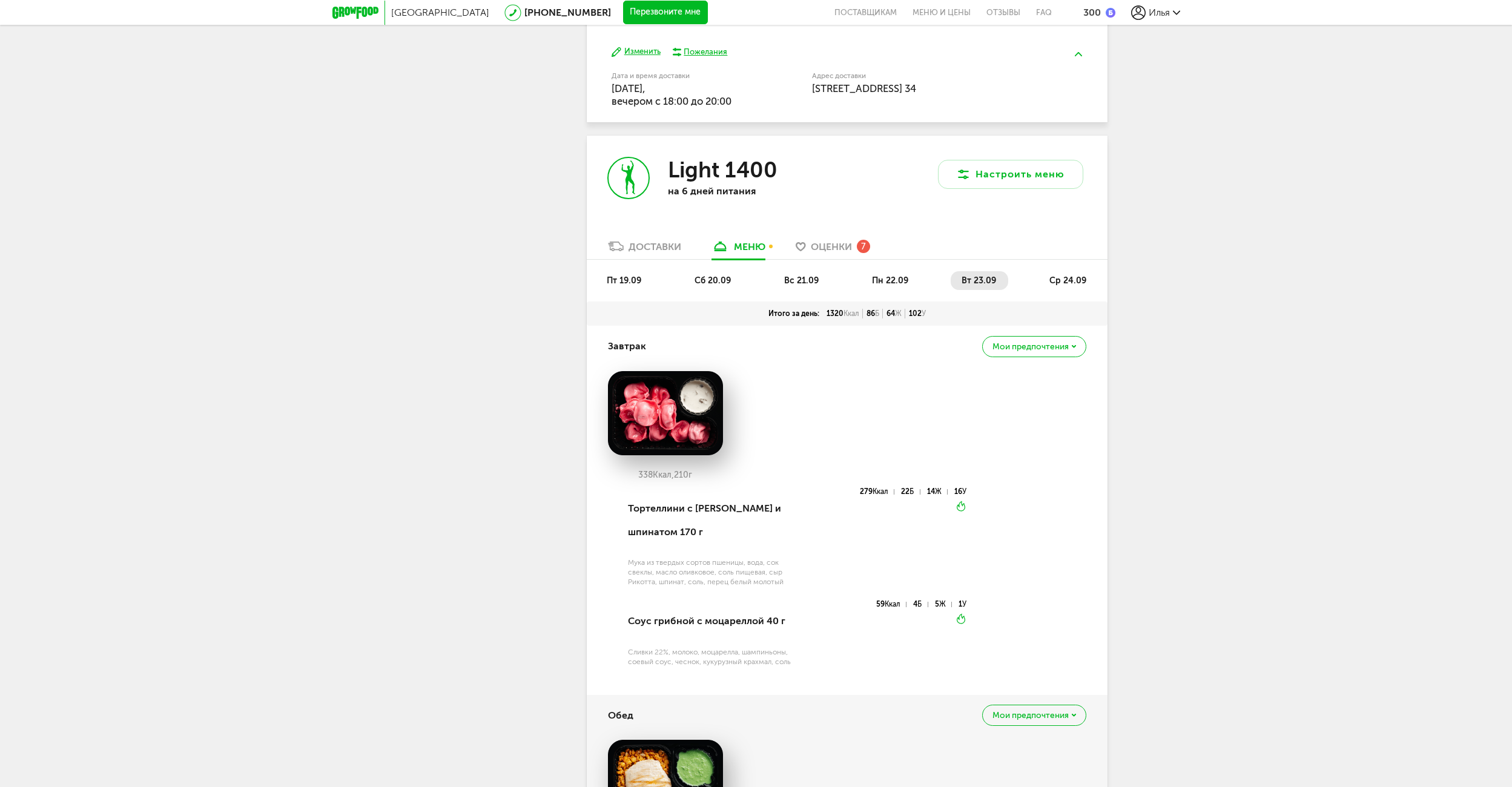
click at [1062, 279] on span "ср 24.09" at bounding box center [1068, 281] width 37 height 10
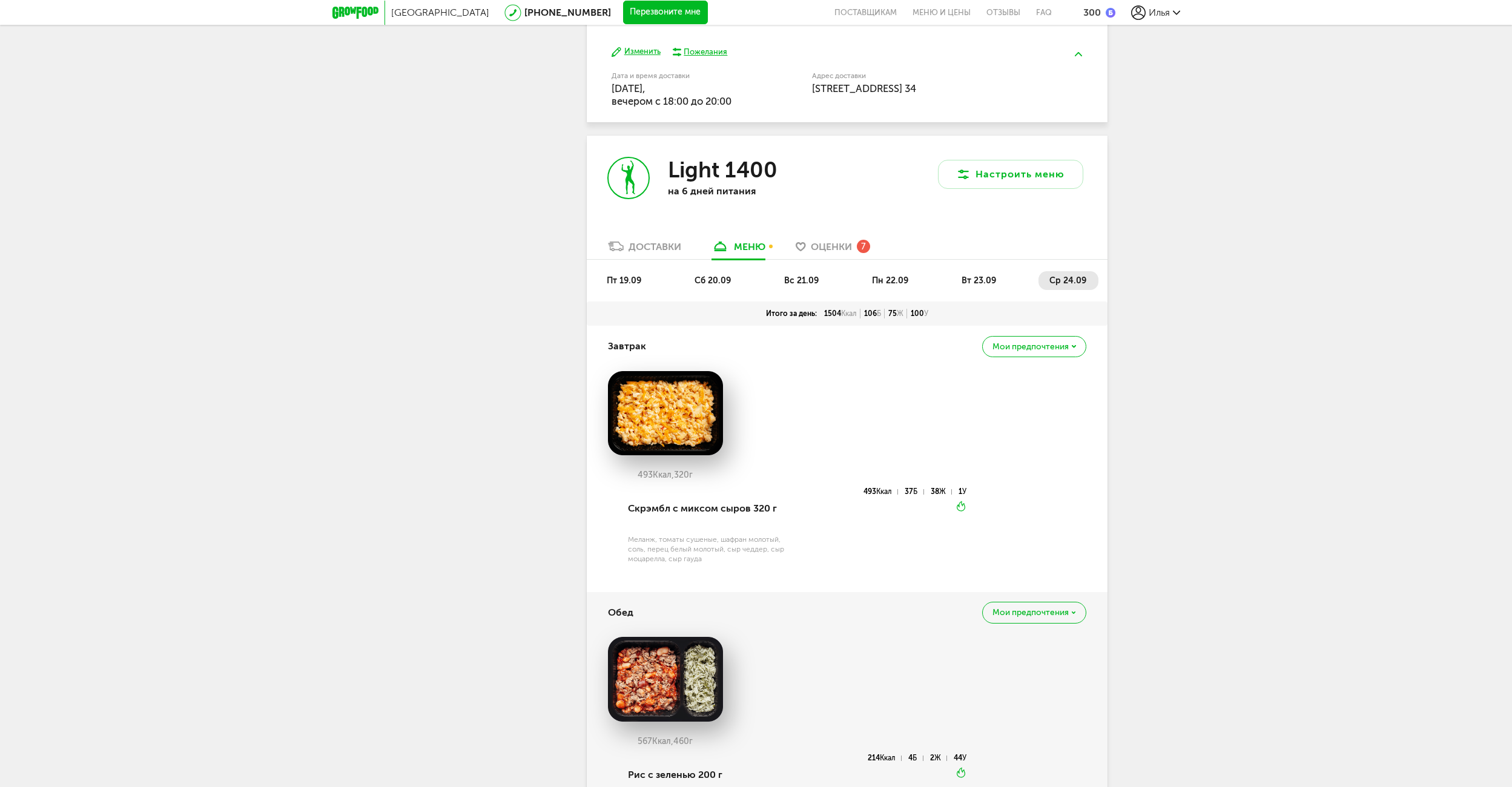
click at [834, 247] on span "Оценки" at bounding box center [831, 247] width 41 height 12
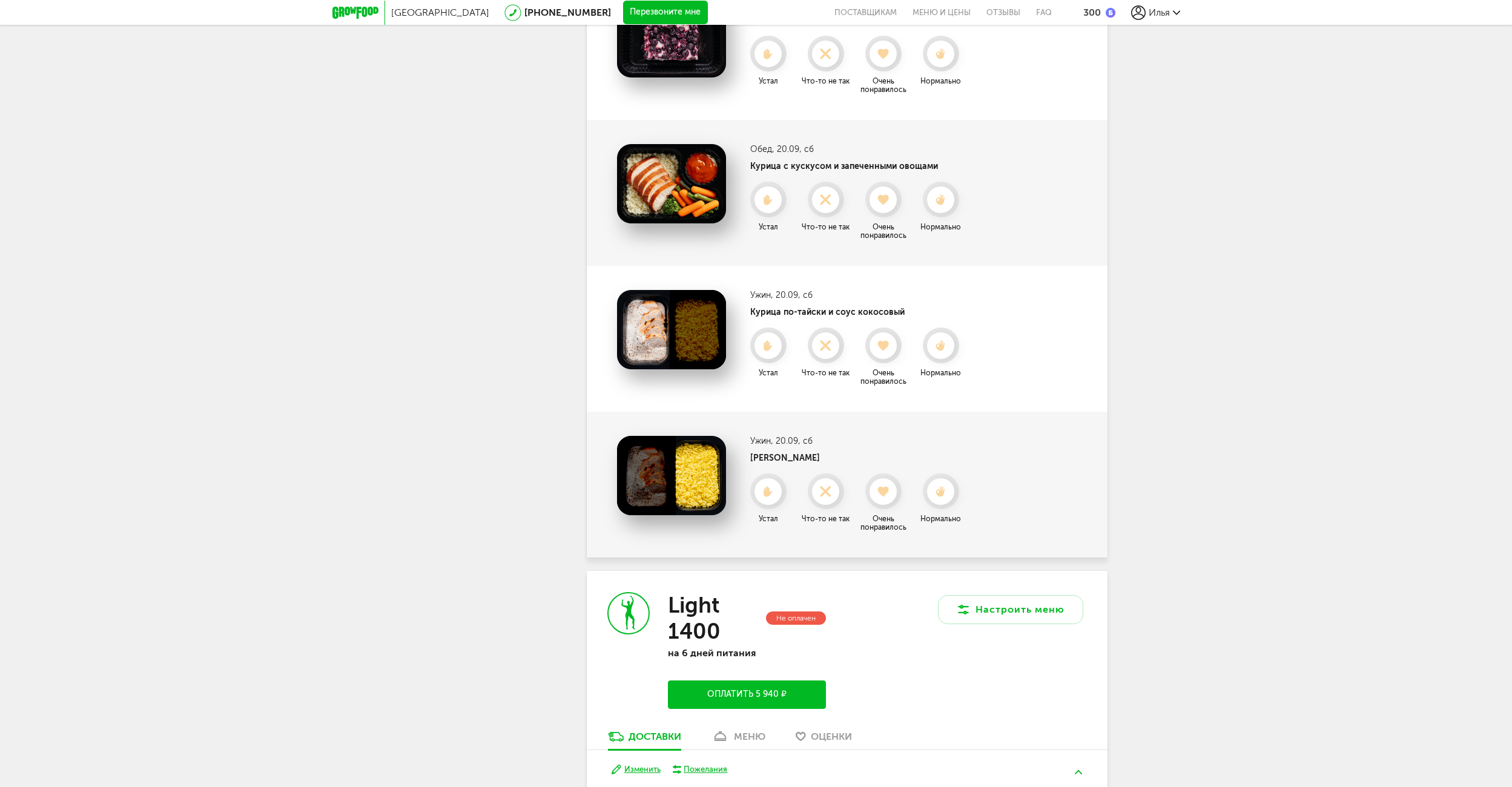
scroll to position [1628, 0]
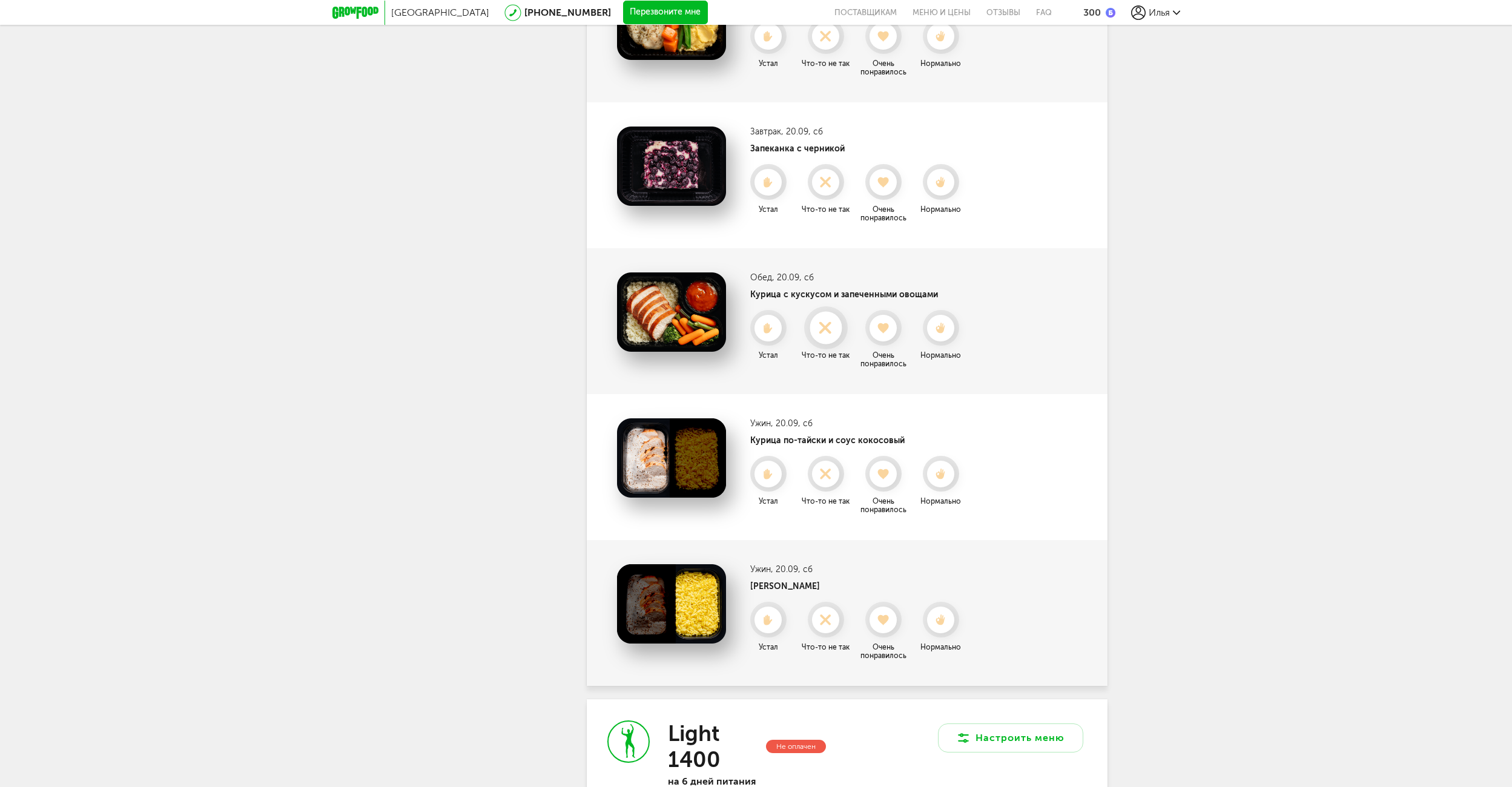
click at [824, 328] on use at bounding box center [825, 328] width 24 height 24
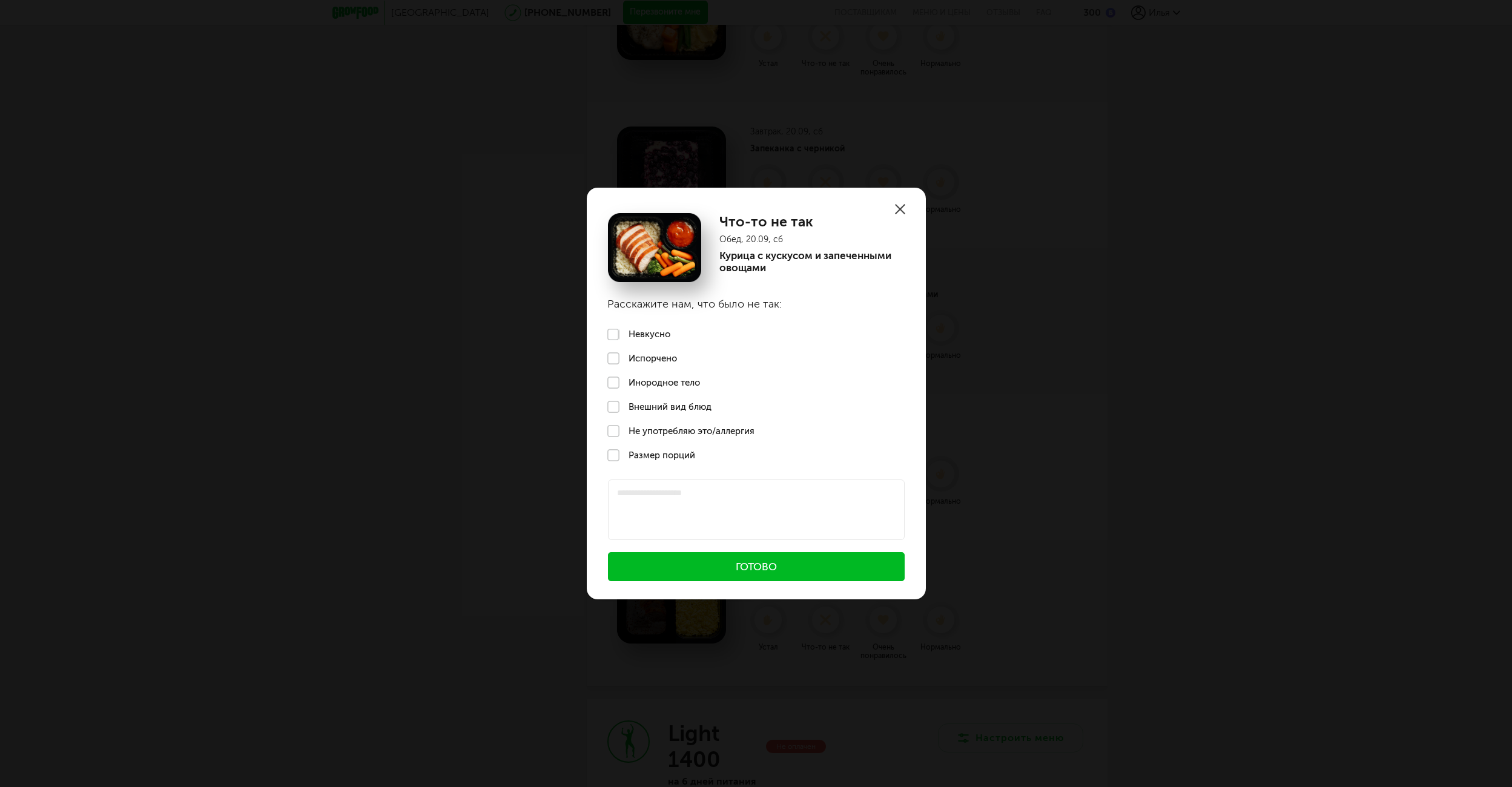
click at [645, 336] on label "Невкусно" at bounding box center [756, 334] width 339 height 24
click at [736, 567] on button "Готово" at bounding box center [756, 567] width 297 height 29
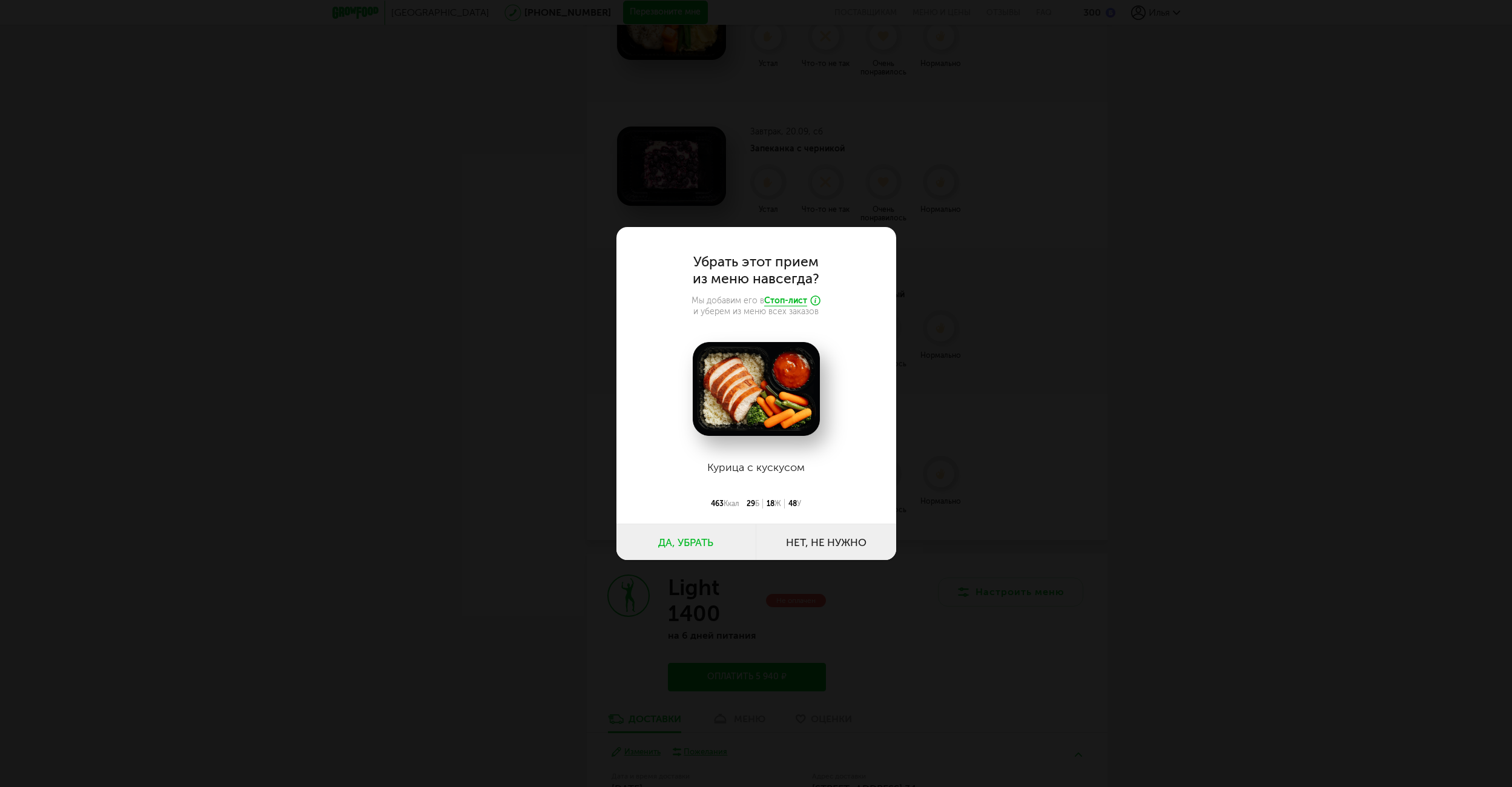
click at [700, 546] on button "Да, убрать" at bounding box center [687, 542] width 140 height 37
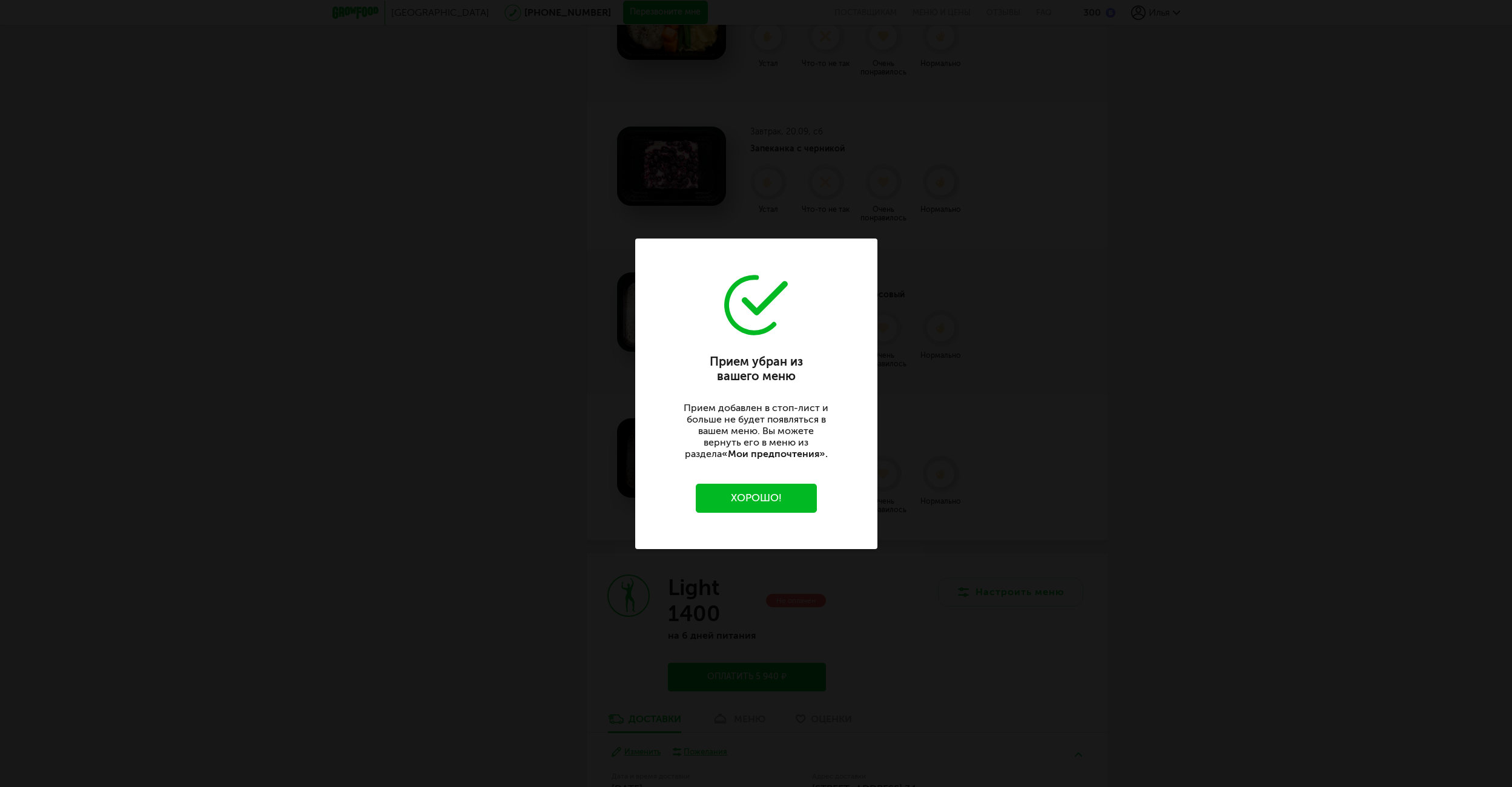
click at [780, 493] on button "Хорошо!" at bounding box center [756, 498] width 121 height 29
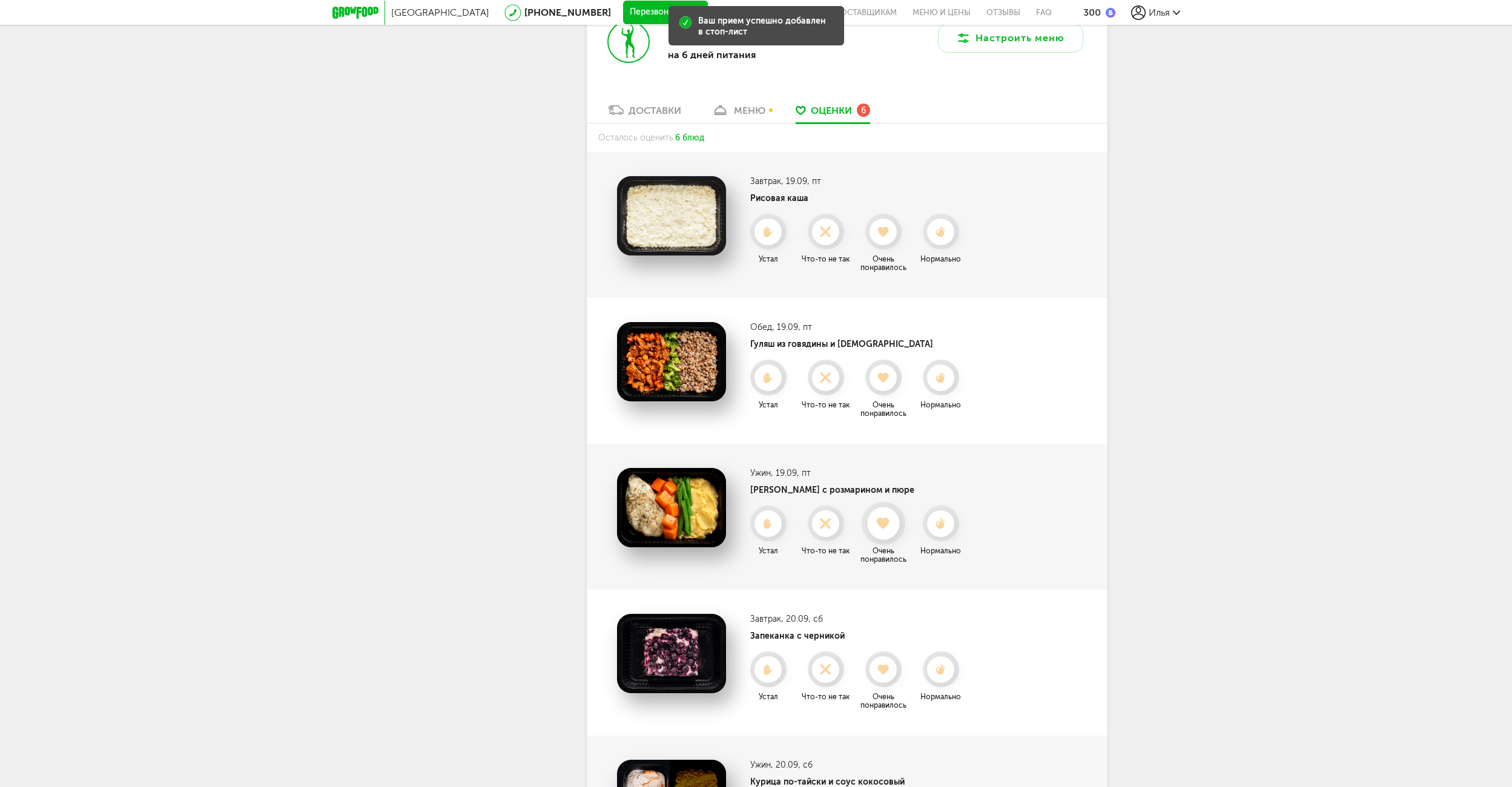
scroll to position [1023, 0]
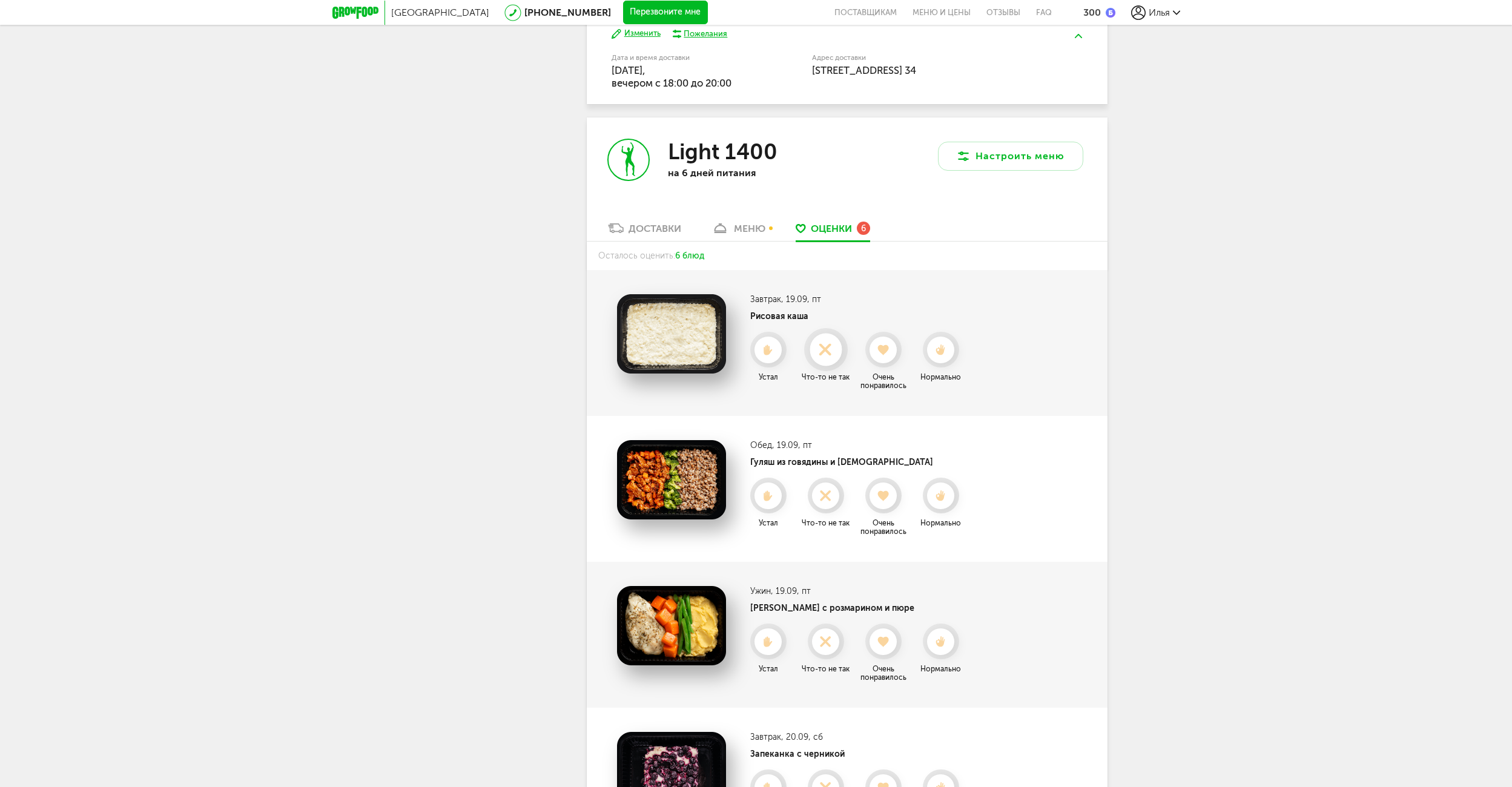
click at [829, 352] on use at bounding box center [825, 349] width 24 height 24
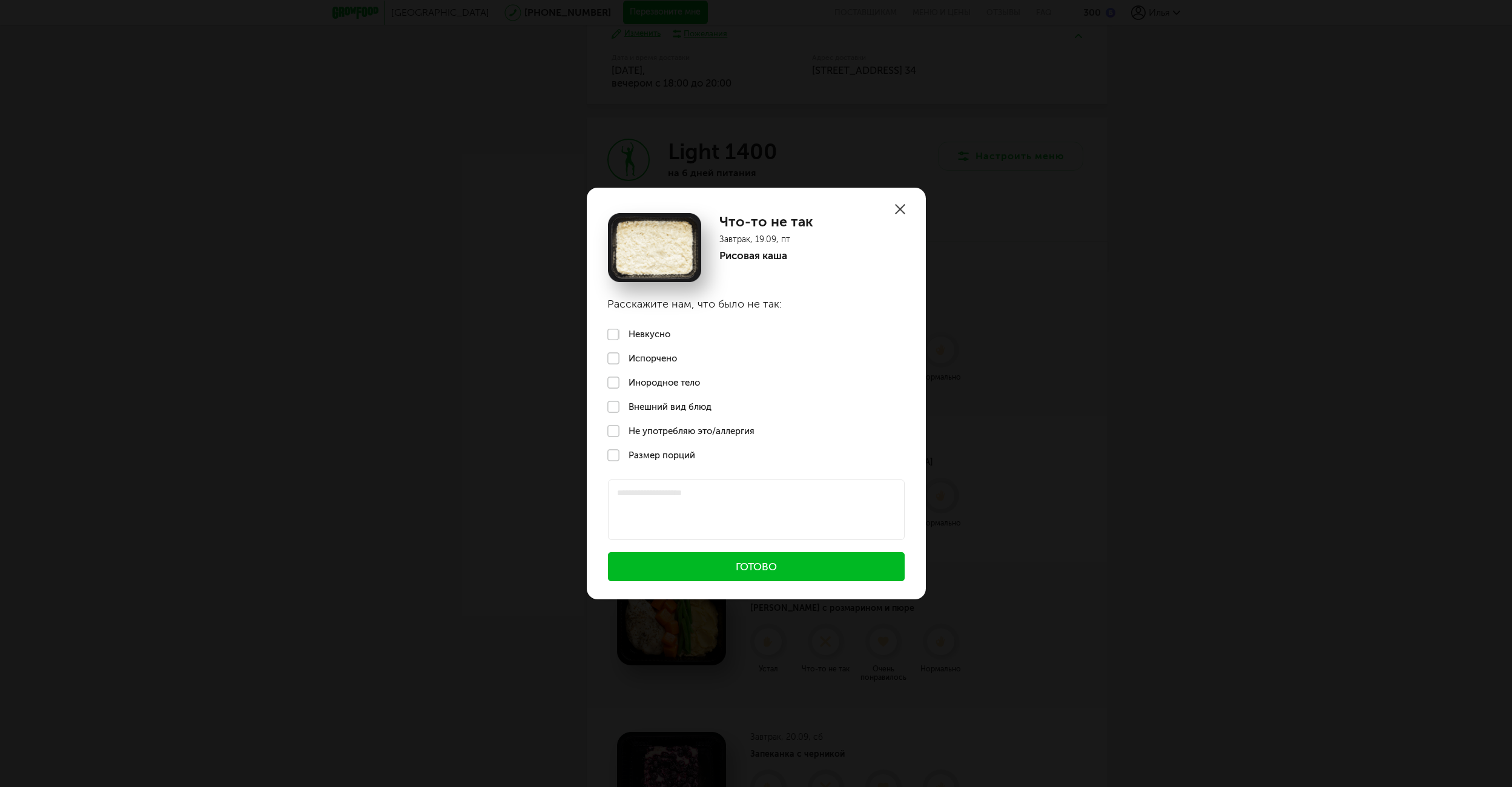
click at [895, 209] on use at bounding box center [900, 209] width 10 height 10
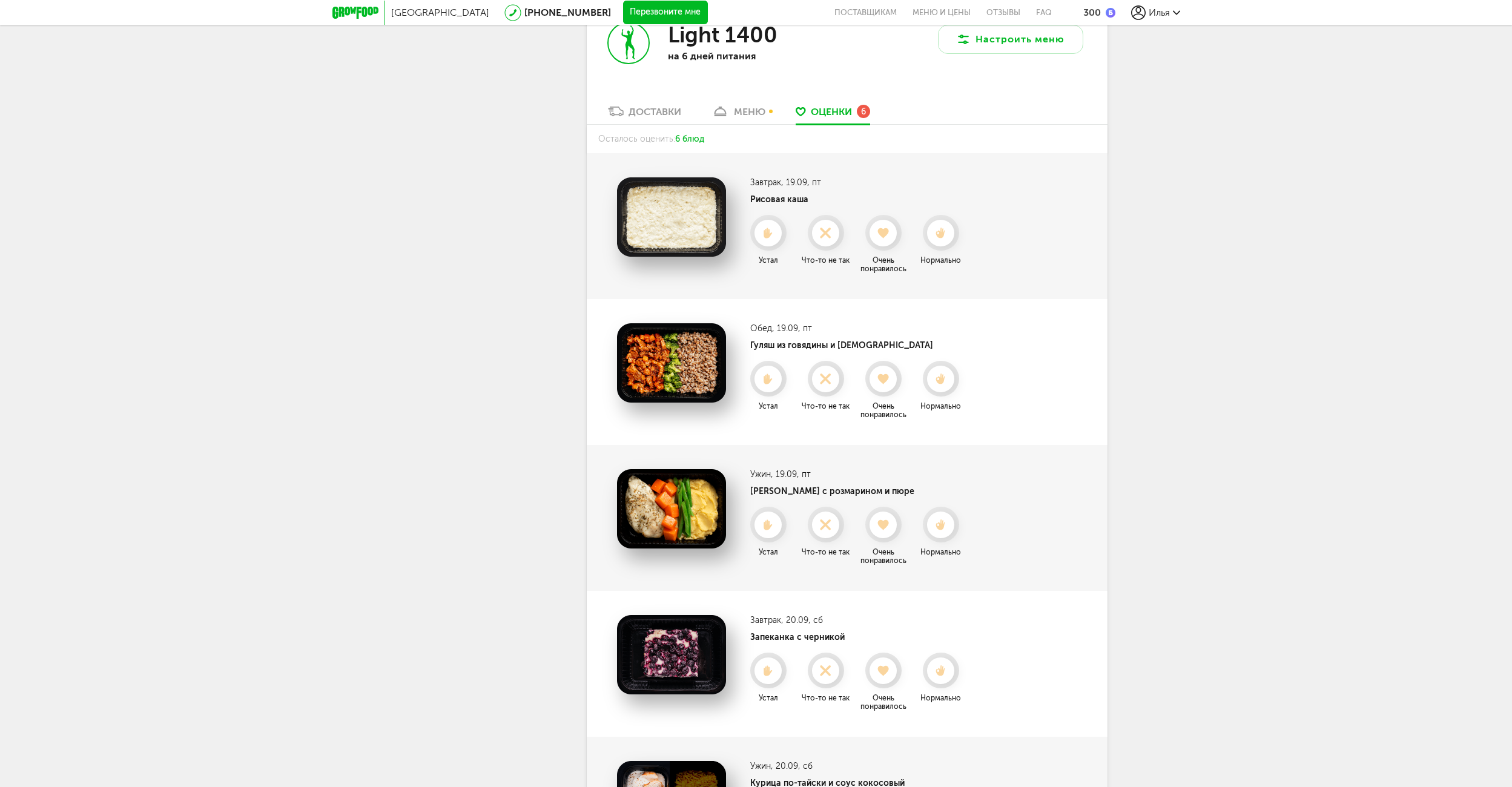
scroll to position [1119, 0]
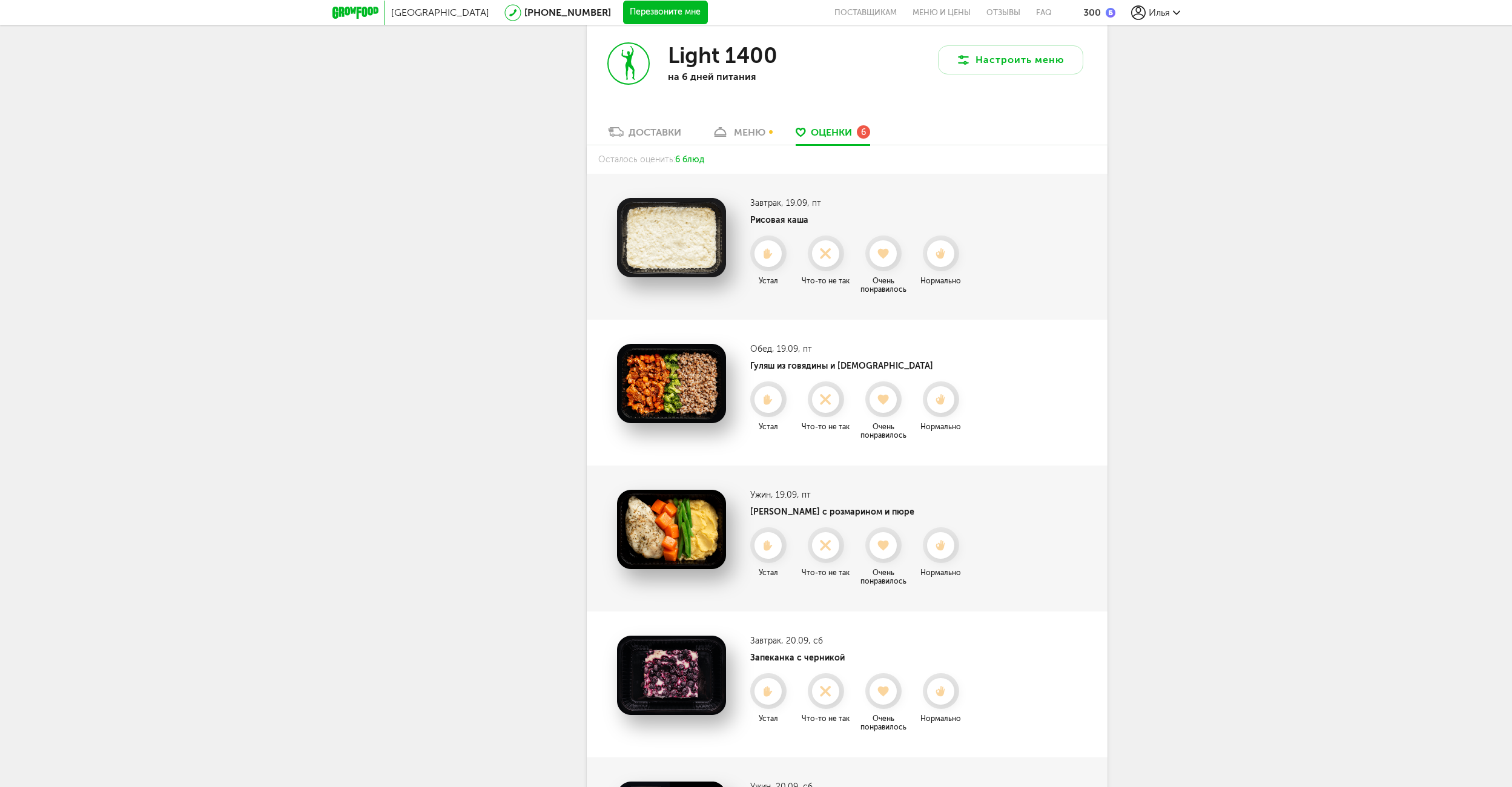
click at [641, 127] on div "Доставки" at bounding box center [655, 132] width 52 height 12
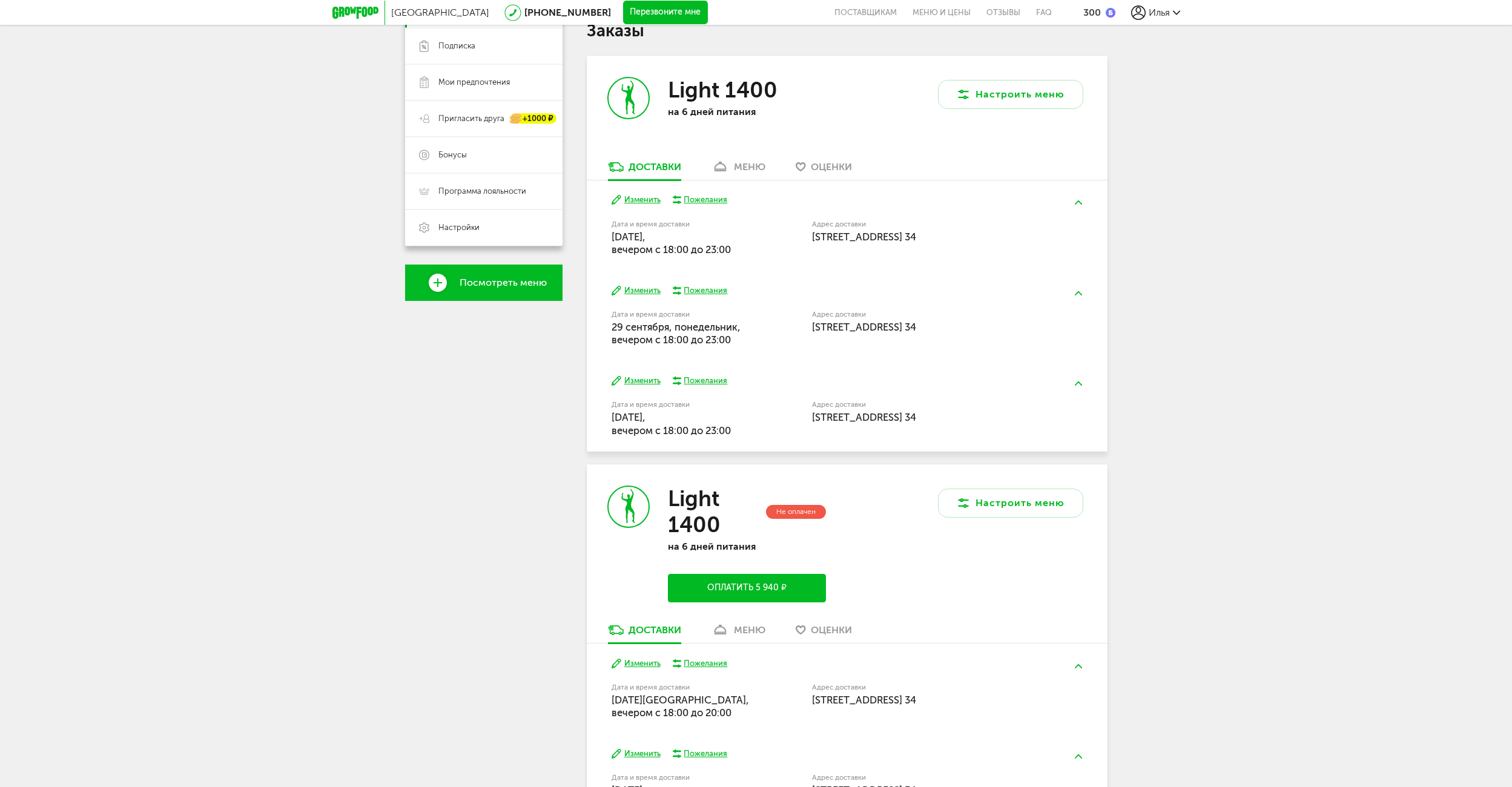
scroll to position [82, 0]
